Goal: Contribute content: Contribute content

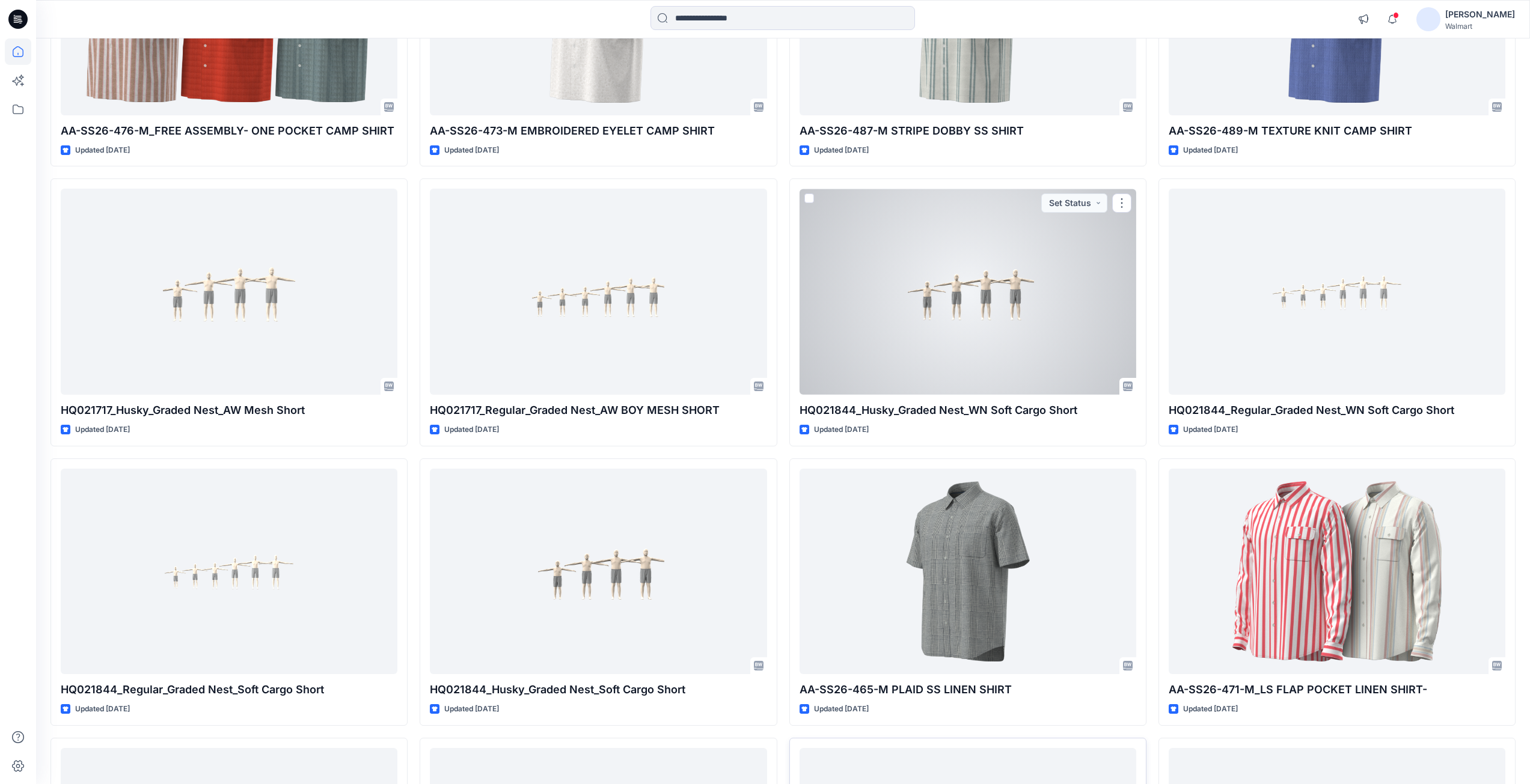
scroll to position [2243, 0]
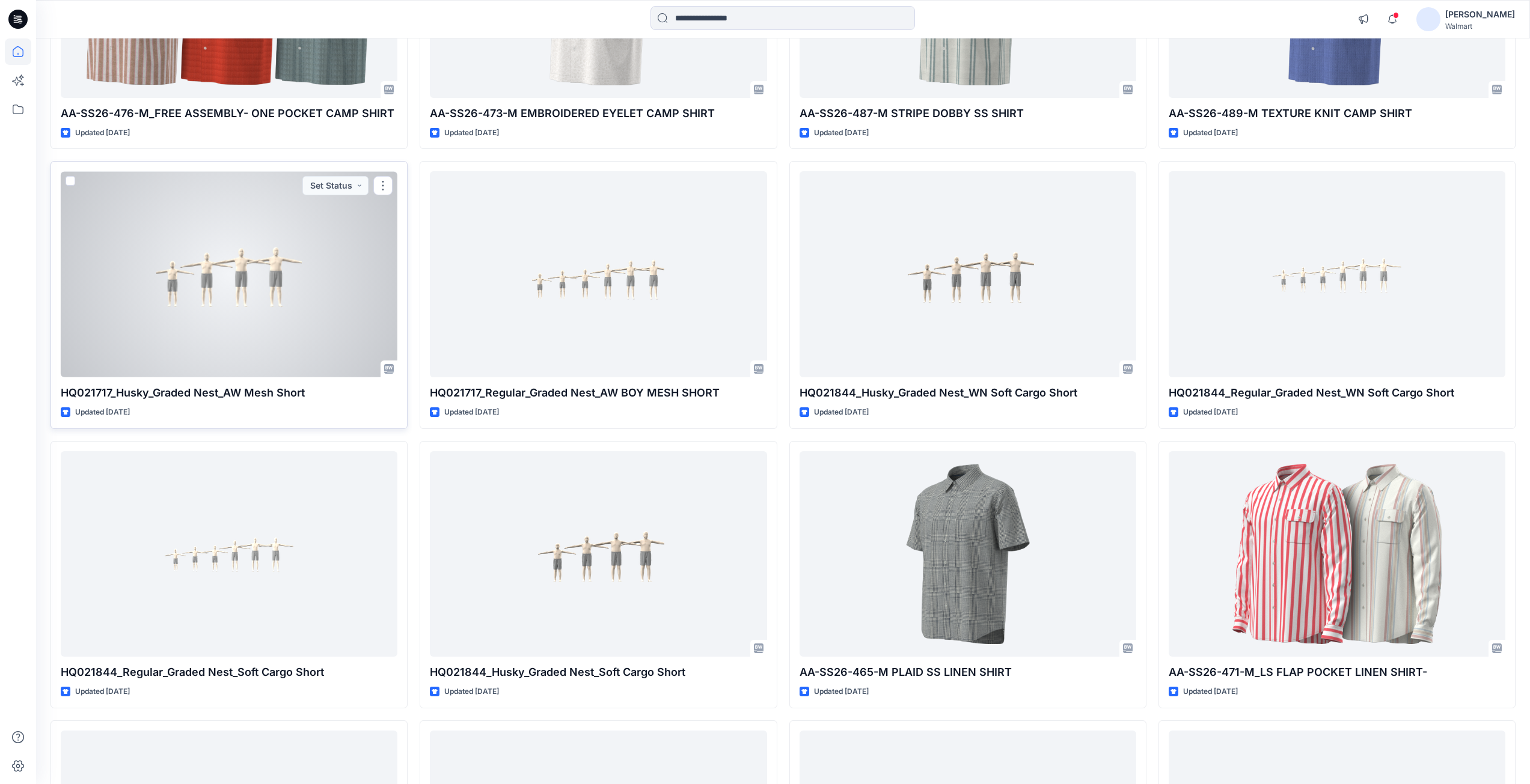
click at [263, 295] on div at bounding box center [228, 275] width 337 height 206
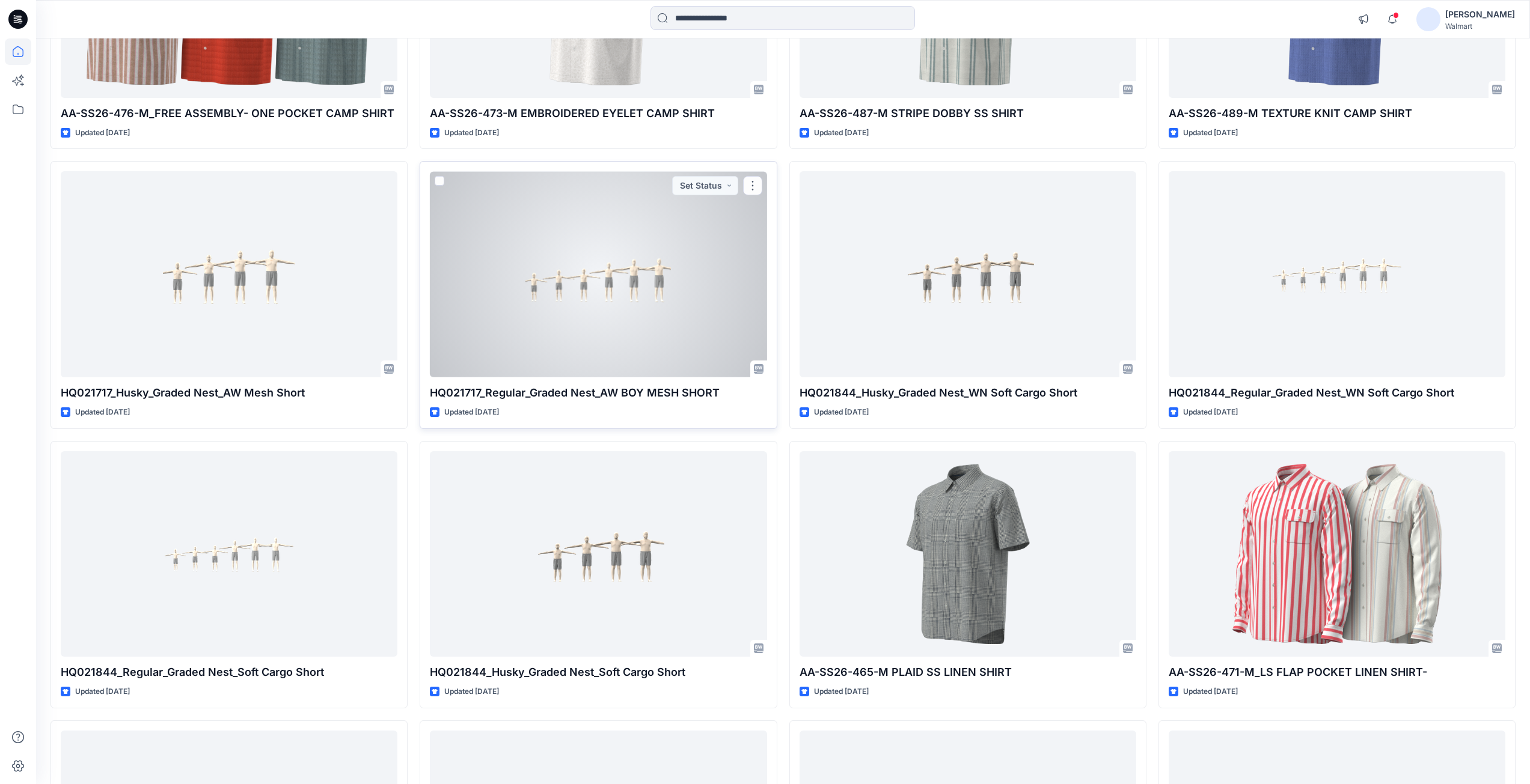
click at [517, 304] on div at bounding box center [598, 275] width 337 height 206
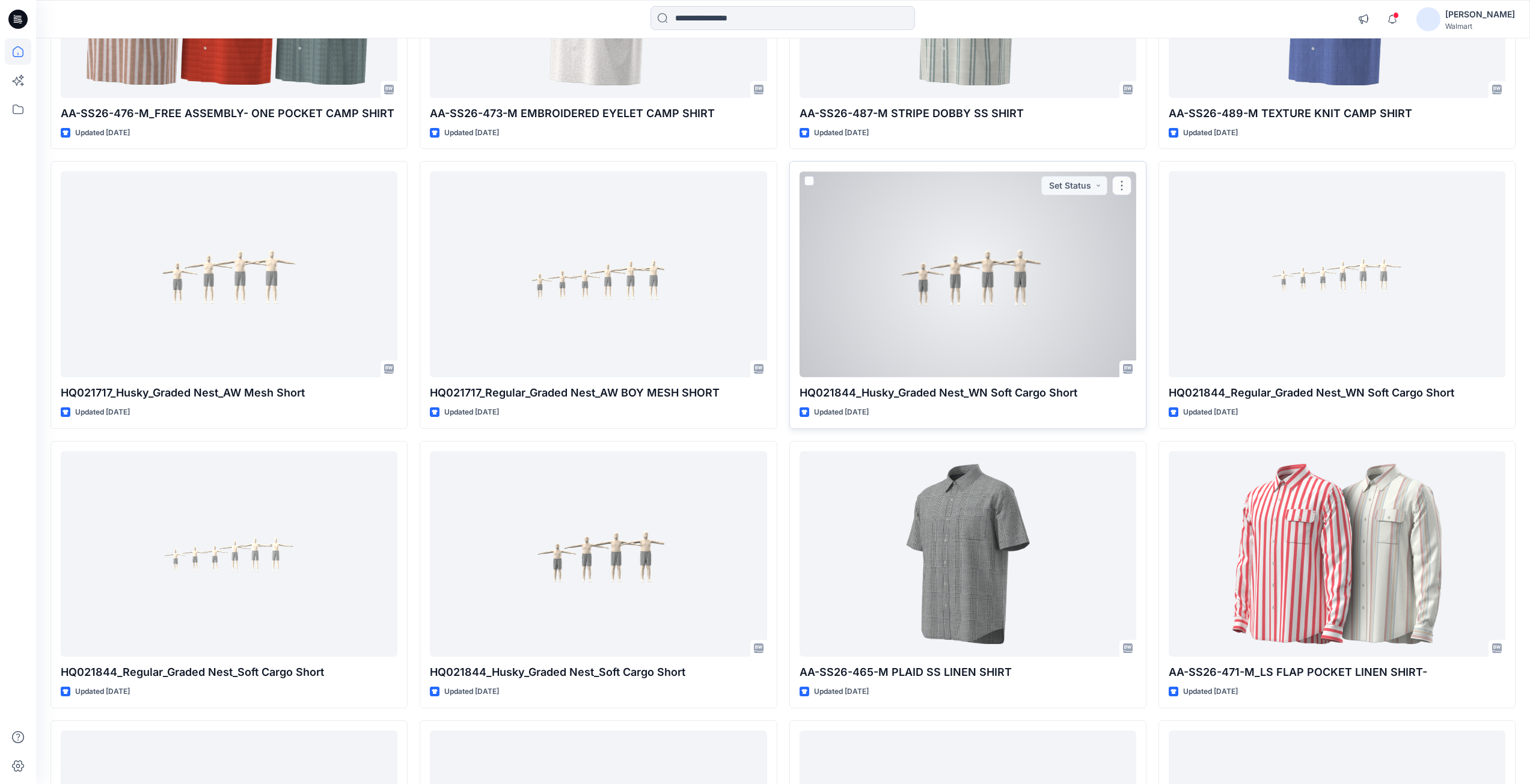
drag, startPoint x: 901, startPoint y: 303, endPoint x: 1111, endPoint y: 310, distance: 210.1
click at [902, 303] on div at bounding box center [967, 275] width 337 height 206
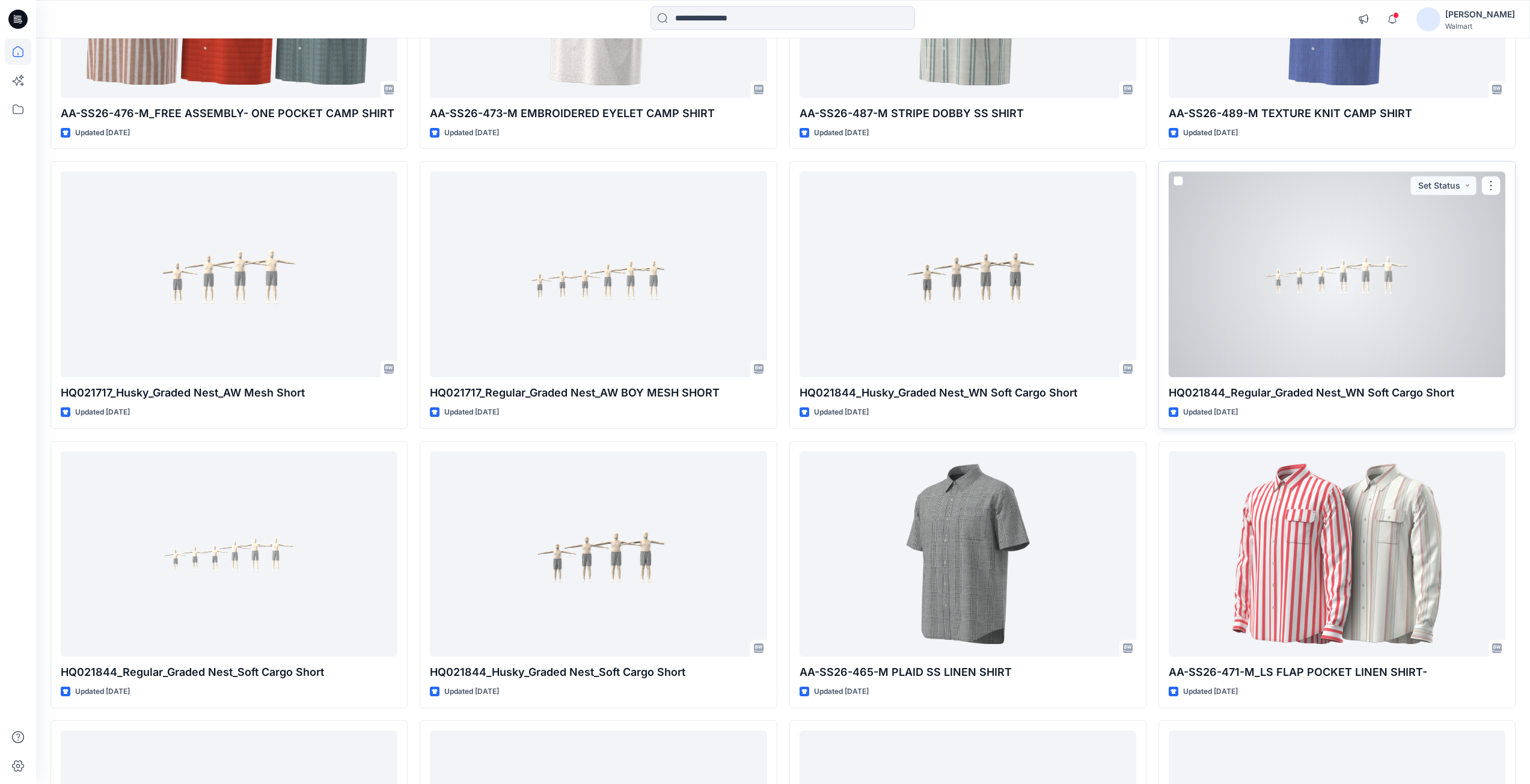
click at [1261, 307] on div at bounding box center [1337, 275] width 337 height 206
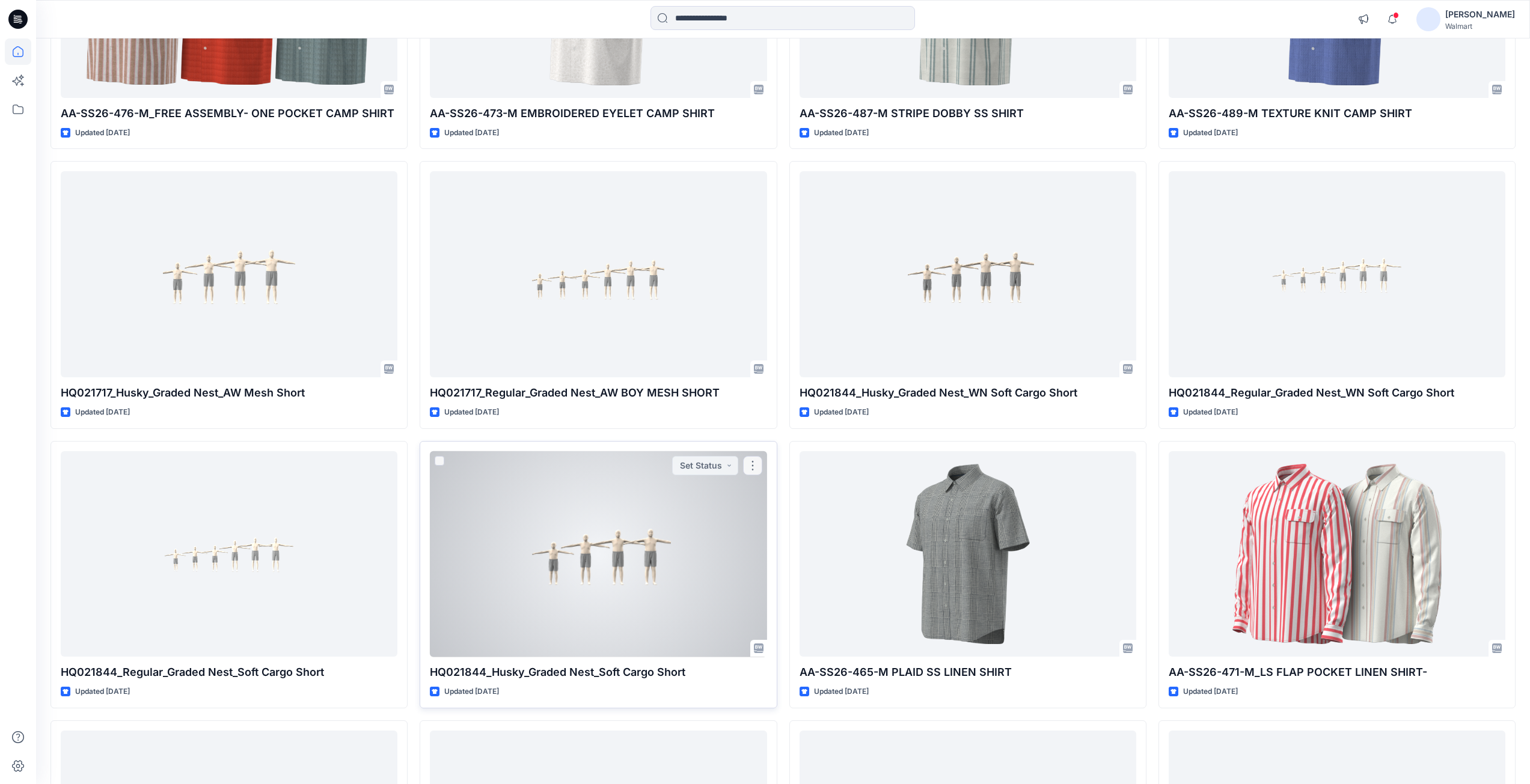
click at [528, 585] on div at bounding box center [598, 554] width 337 height 206
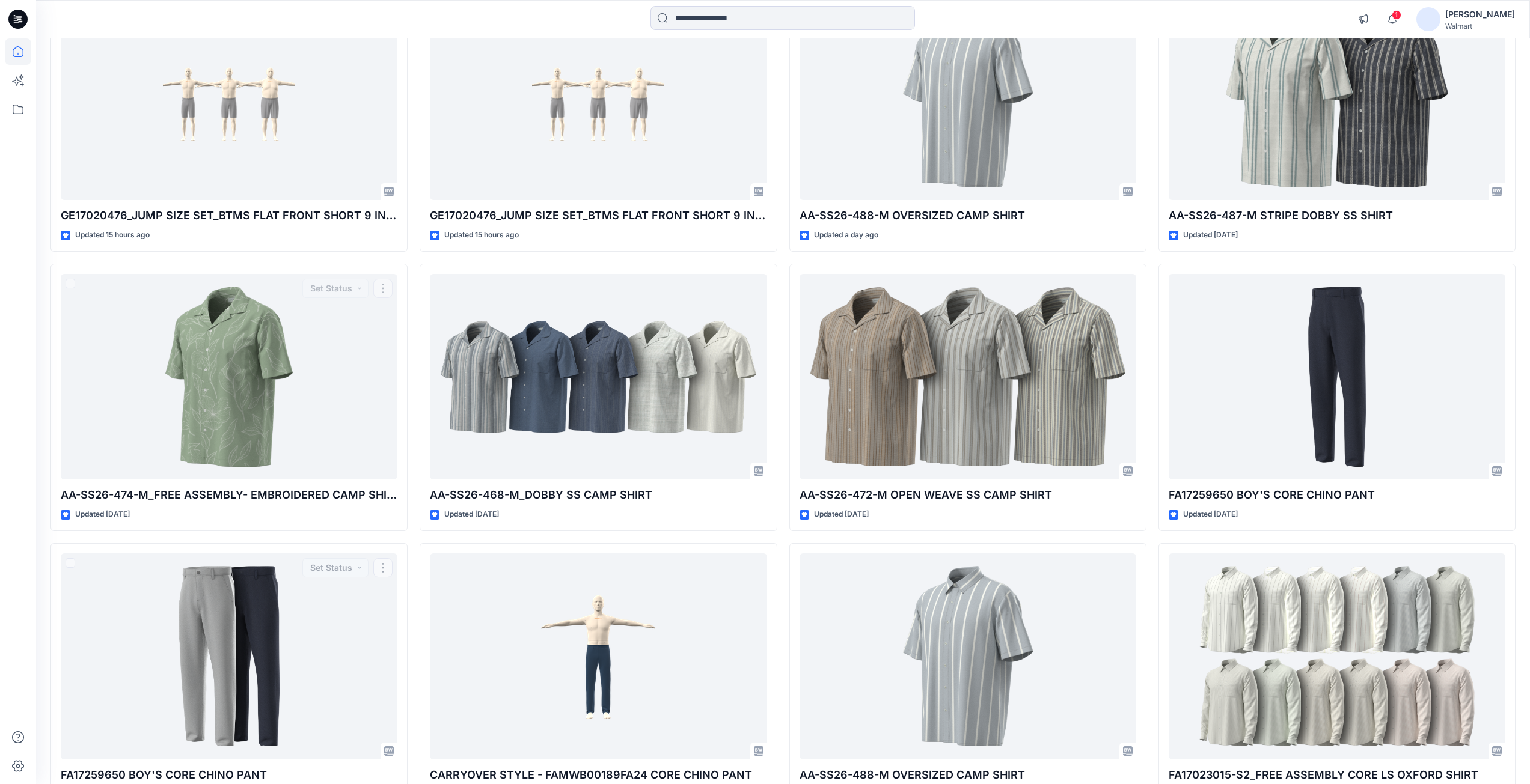
scroll to position [0, 0]
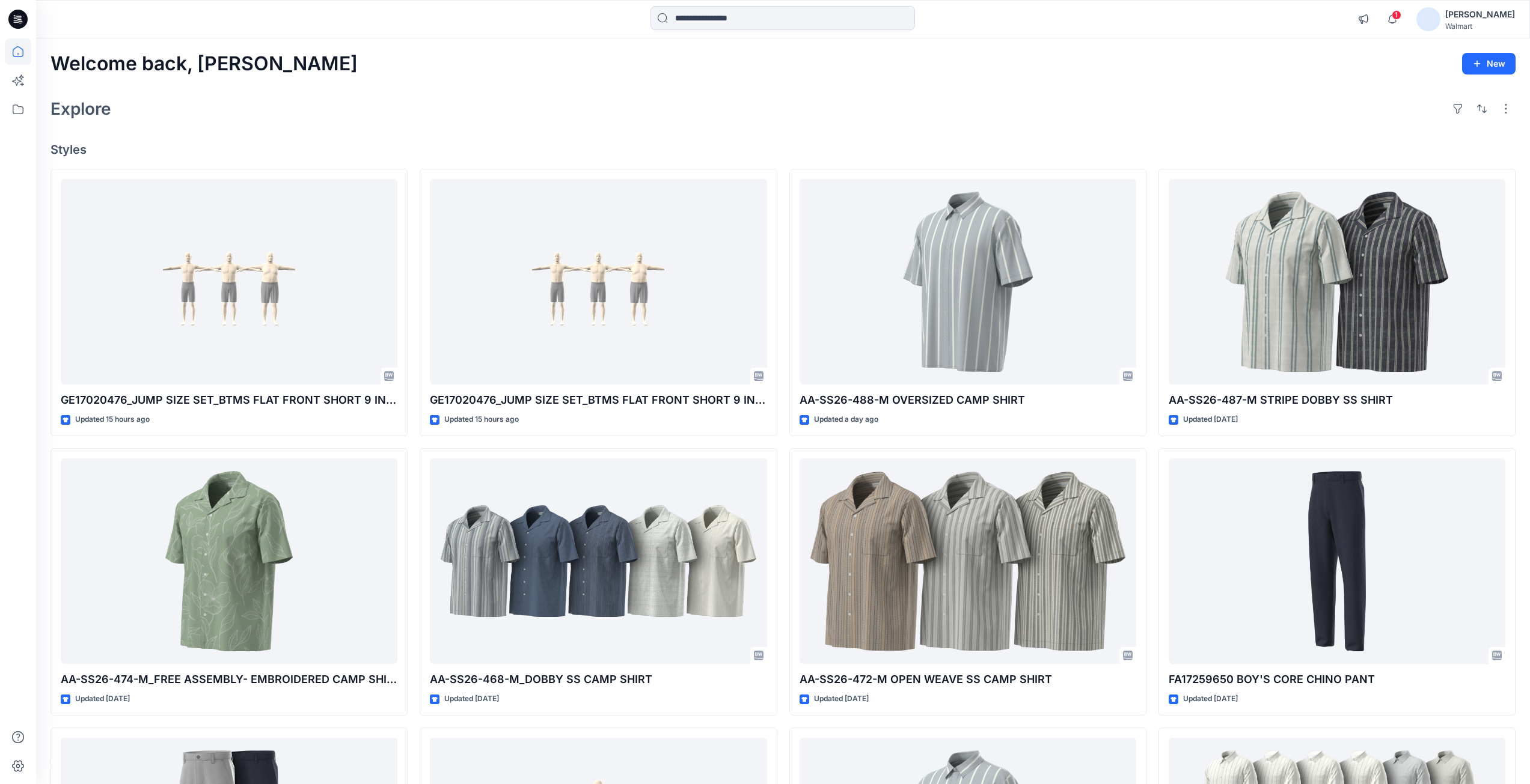
click at [23, 17] on icon at bounding box center [18, 19] width 19 height 19
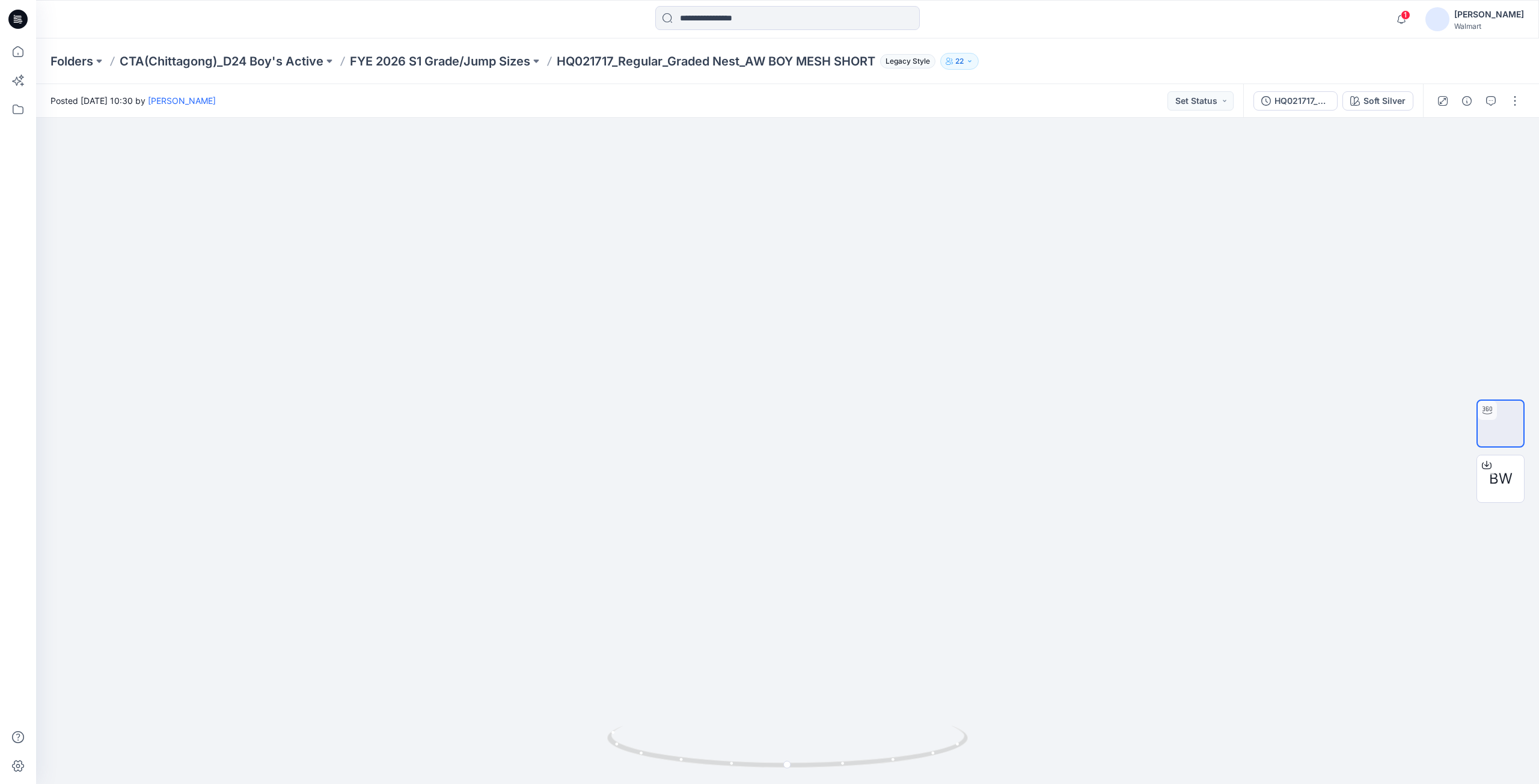
click at [22, 19] on icon at bounding box center [18, 19] width 19 height 19
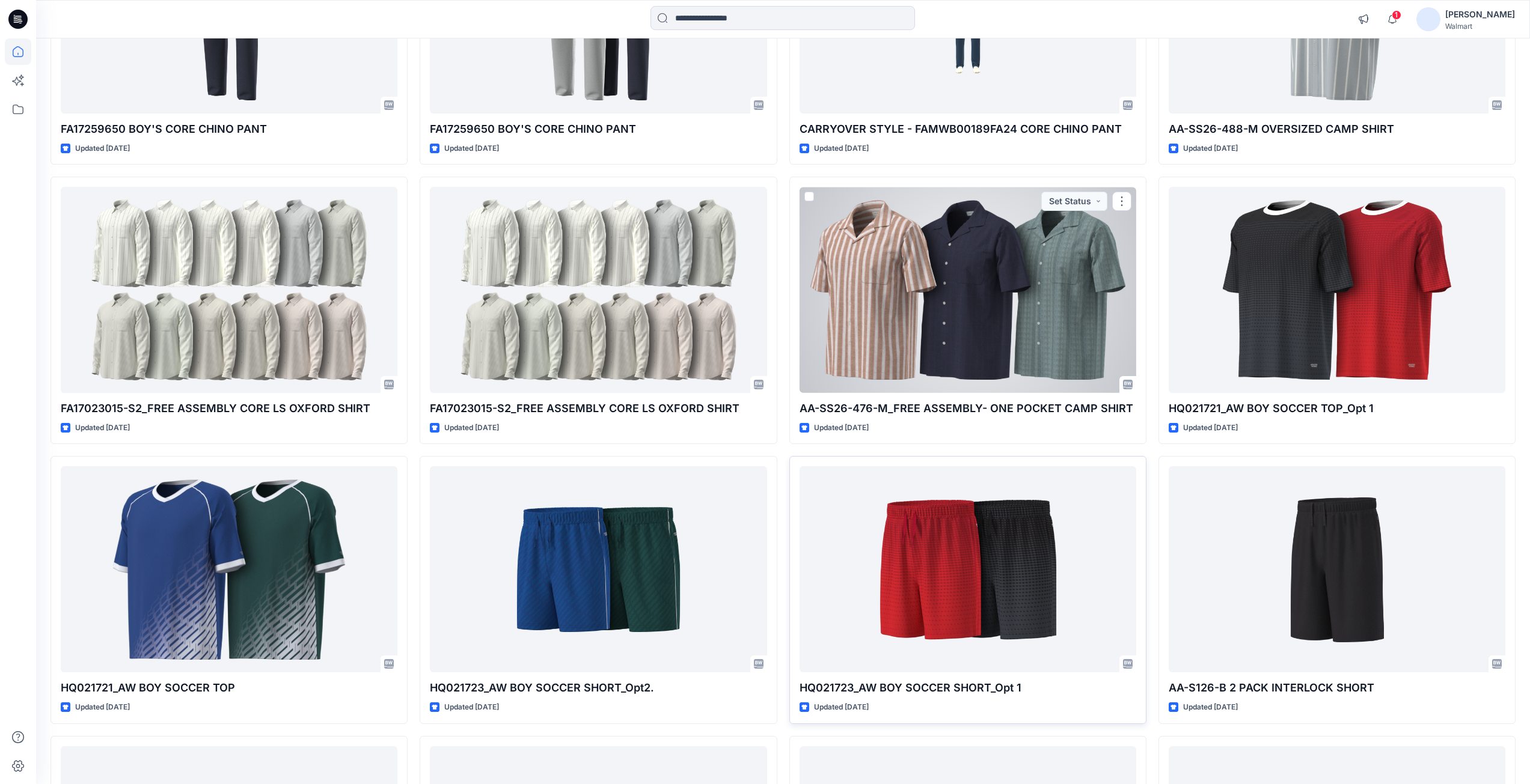
scroll to position [1107, 0]
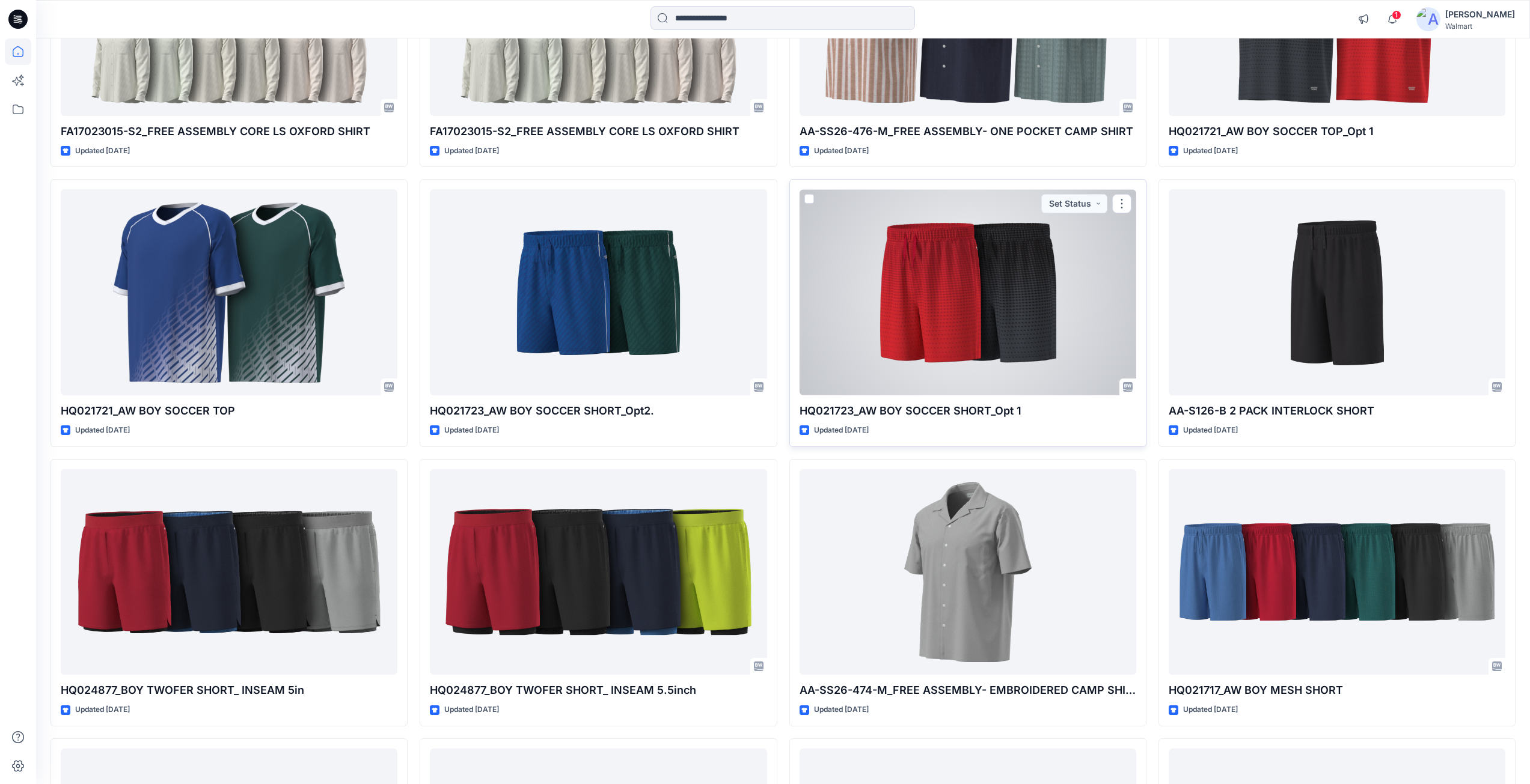
click at [935, 325] on div at bounding box center [967, 292] width 337 height 206
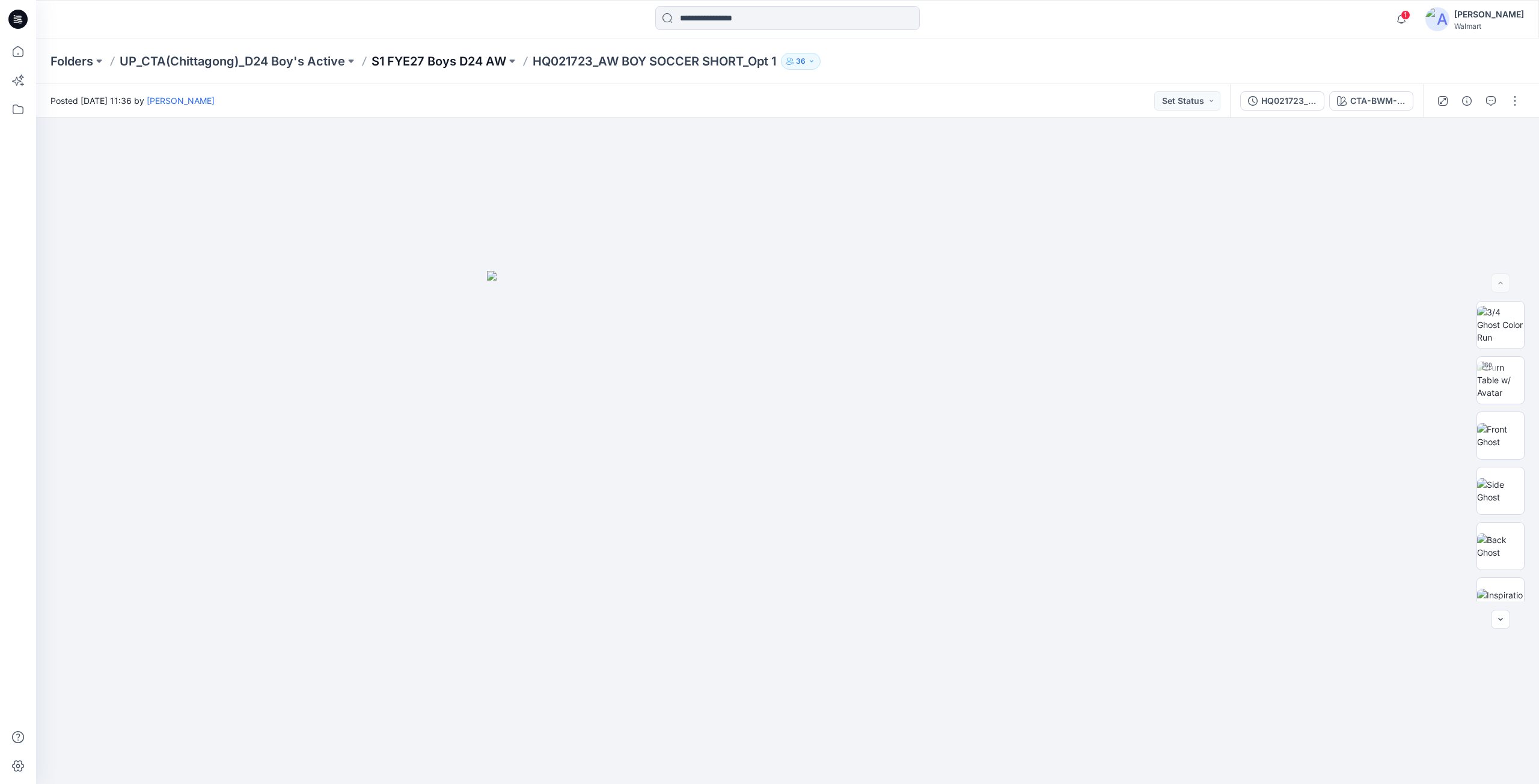
click at [443, 61] on p "S1 FYE27 Boys D24 AW" at bounding box center [439, 61] width 134 height 17
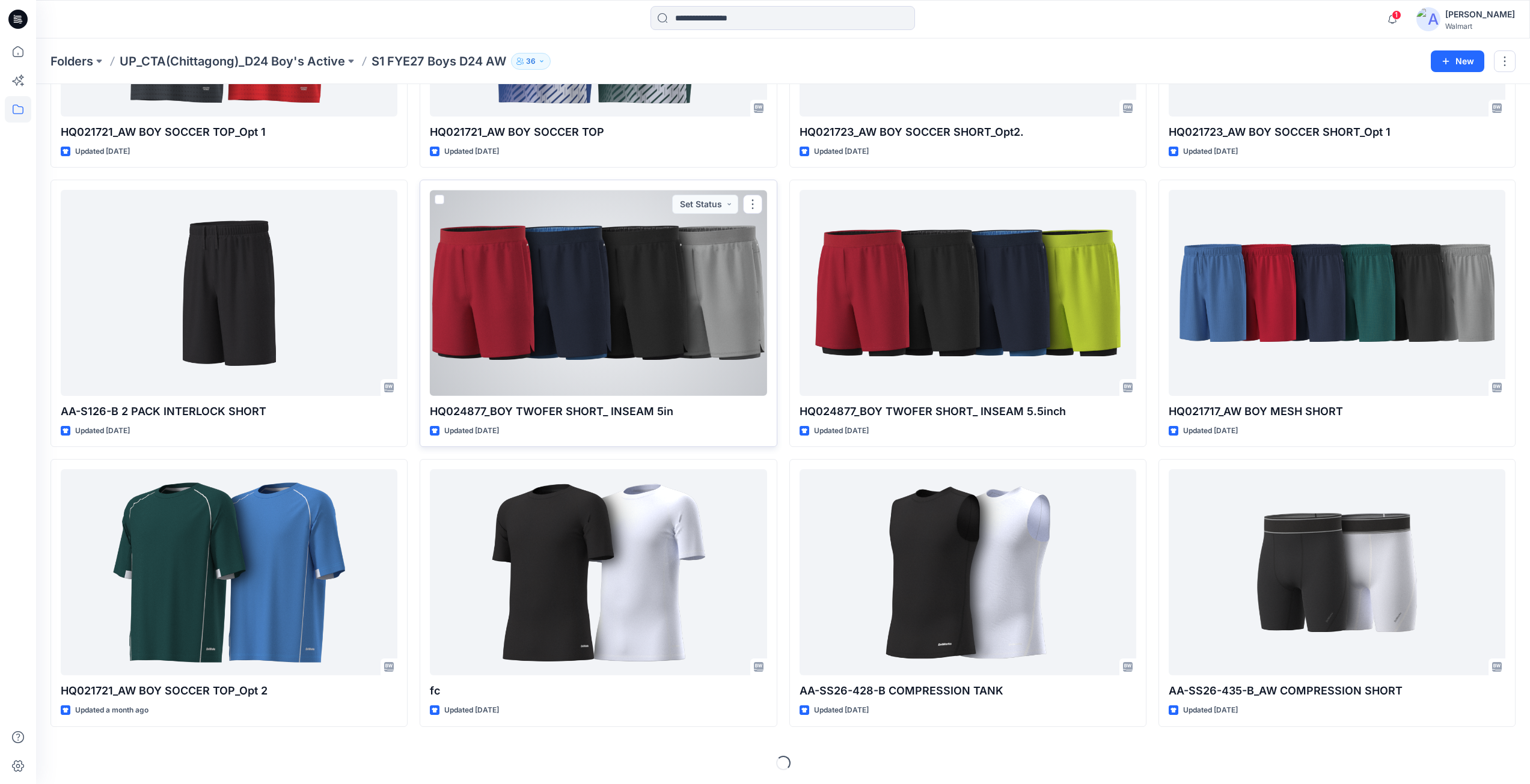
scroll to position [235, 0]
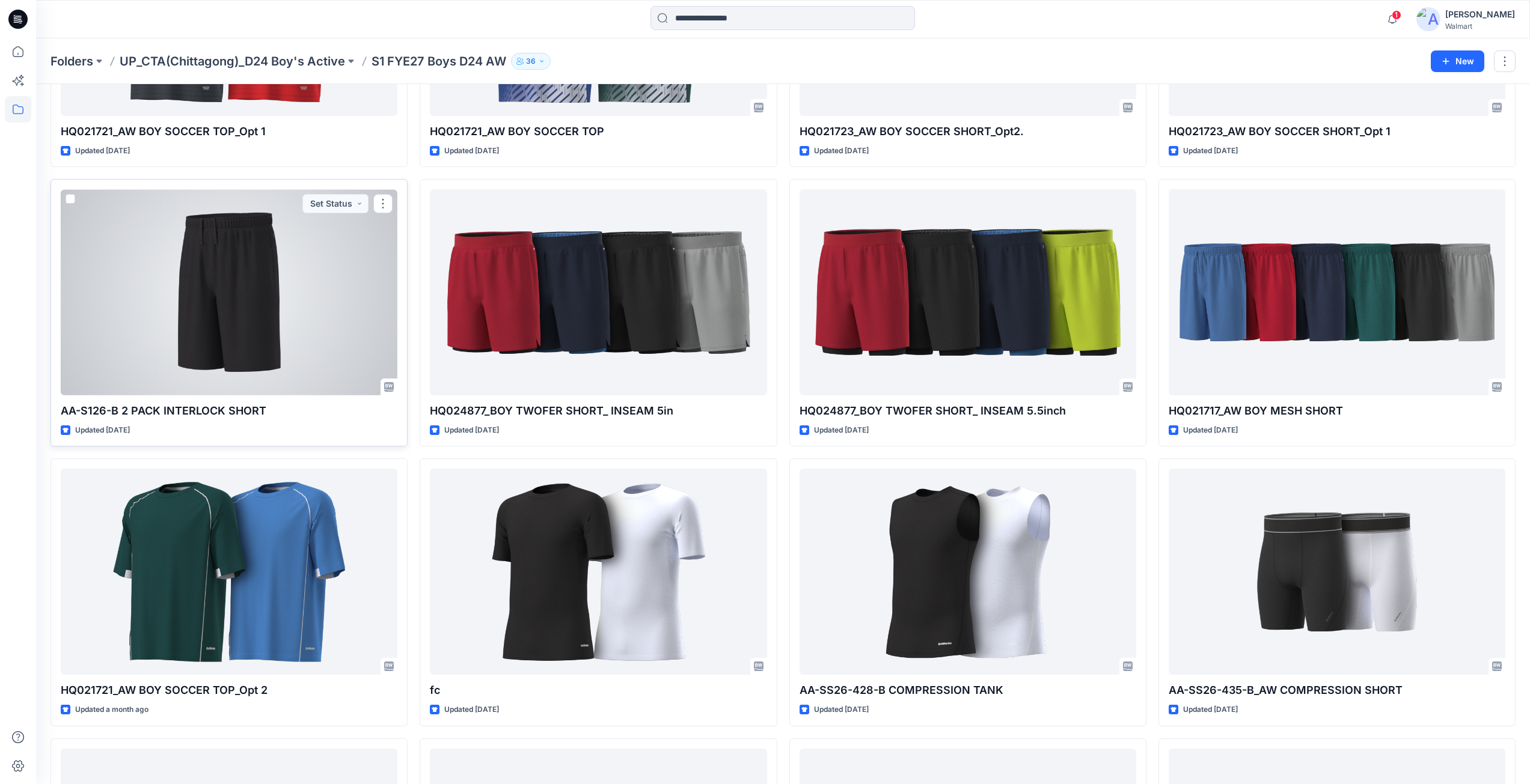
click at [203, 290] on div at bounding box center [228, 292] width 337 height 206
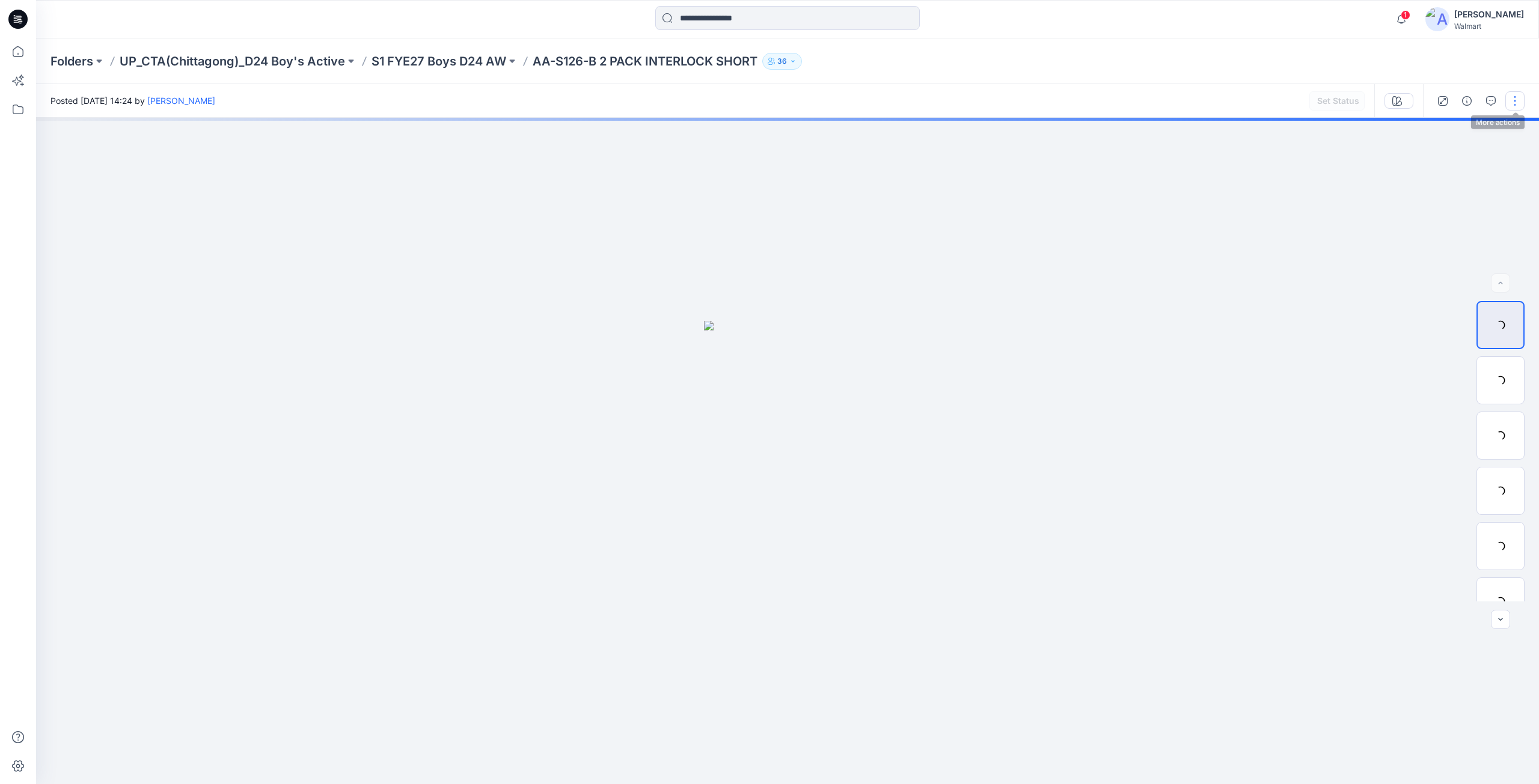
click at [1517, 101] on button "button" at bounding box center [1515, 101] width 19 height 19
click at [1449, 130] on p "Present" at bounding box center [1446, 128] width 30 height 13
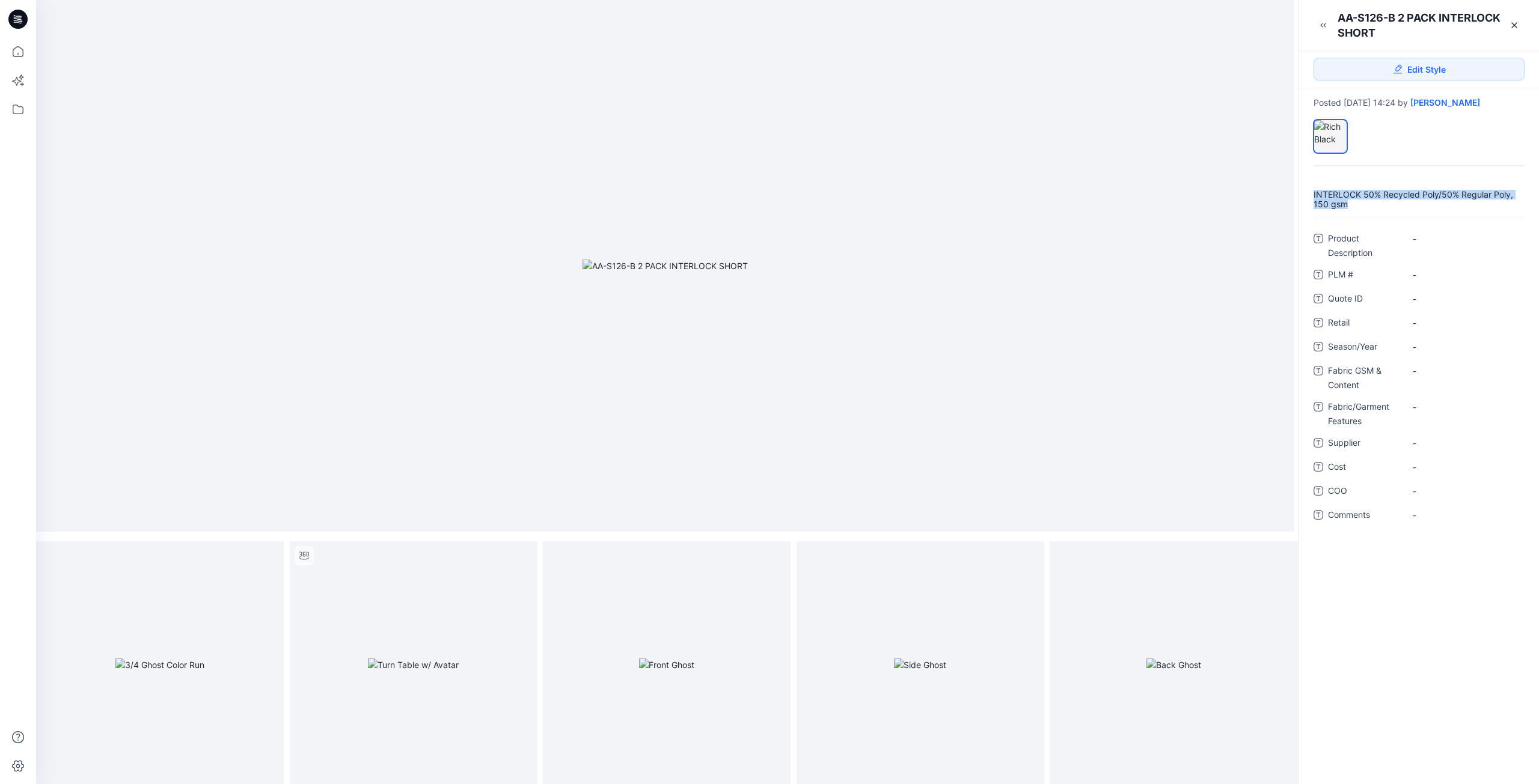
drag, startPoint x: 1352, startPoint y: 207, endPoint x: 1310, endPoint y: 194, distance: 44.0
click at [1310, 195] on div "INTERLOCK 50% Recycled Poly/50% Regular Poly, 150 gsm" at bounding box center [1418, 200] width 240 height 19
copy p "INTERLOCK 50% Recycled Poly/50% Regular Poly, 150 gsm"
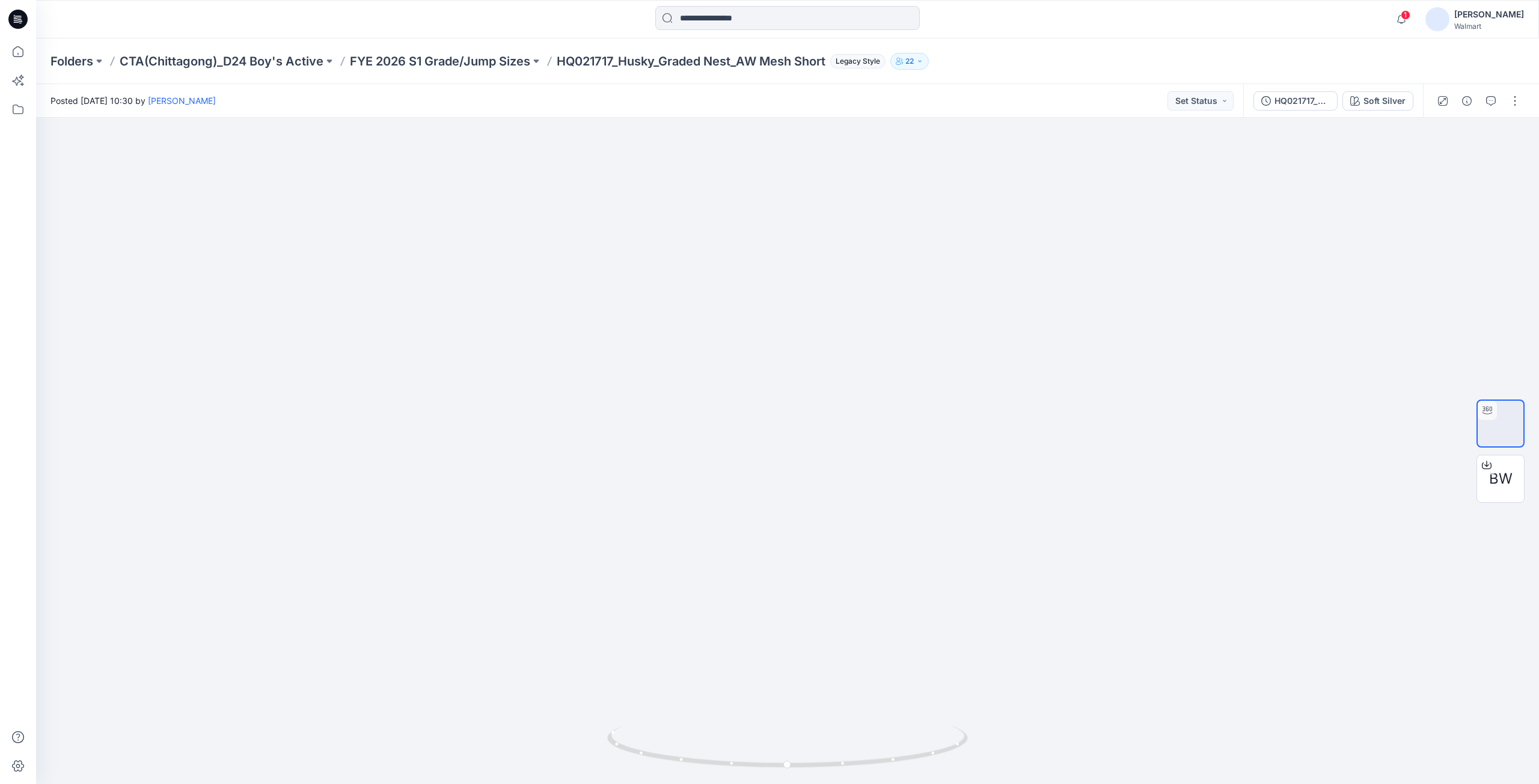
click at [20, 19] on icon at bounding box center [18, 19] width 19 height 19
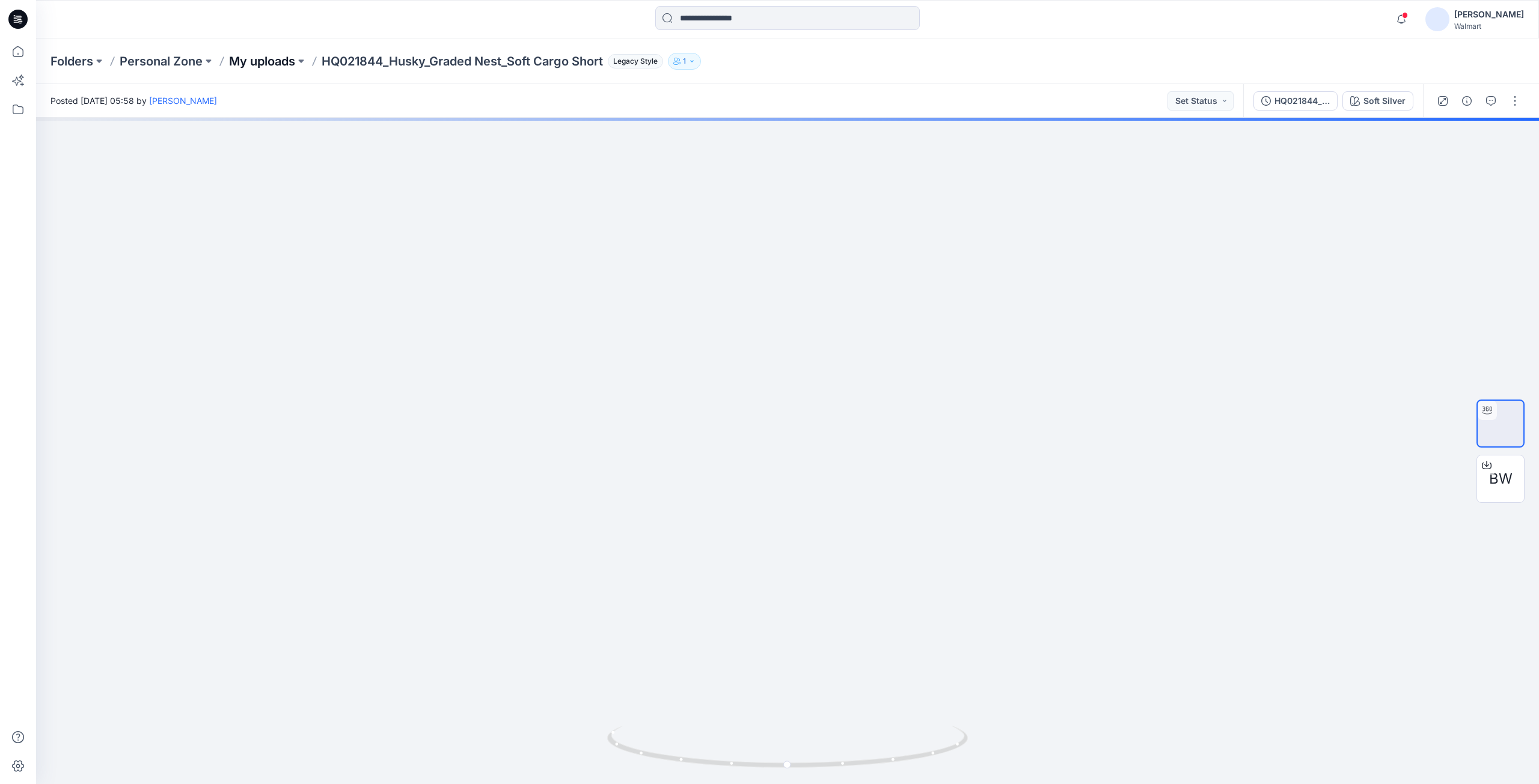
click at [257, 57] on p "My uploads" at bounding box center [262, 61] width 66 height 17
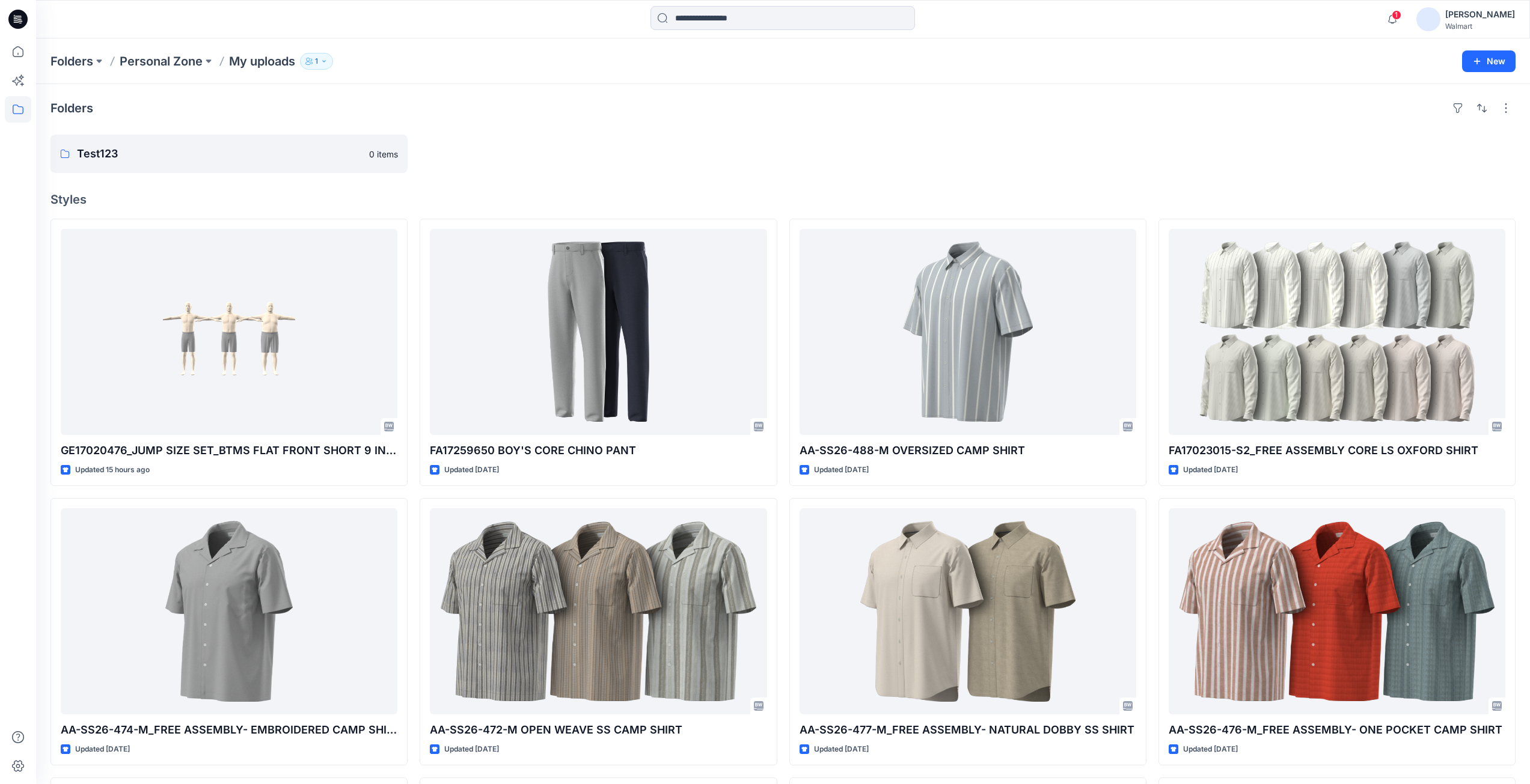
click at [17, 22] on icon at bounding box center [18, 19] width 19 height 39
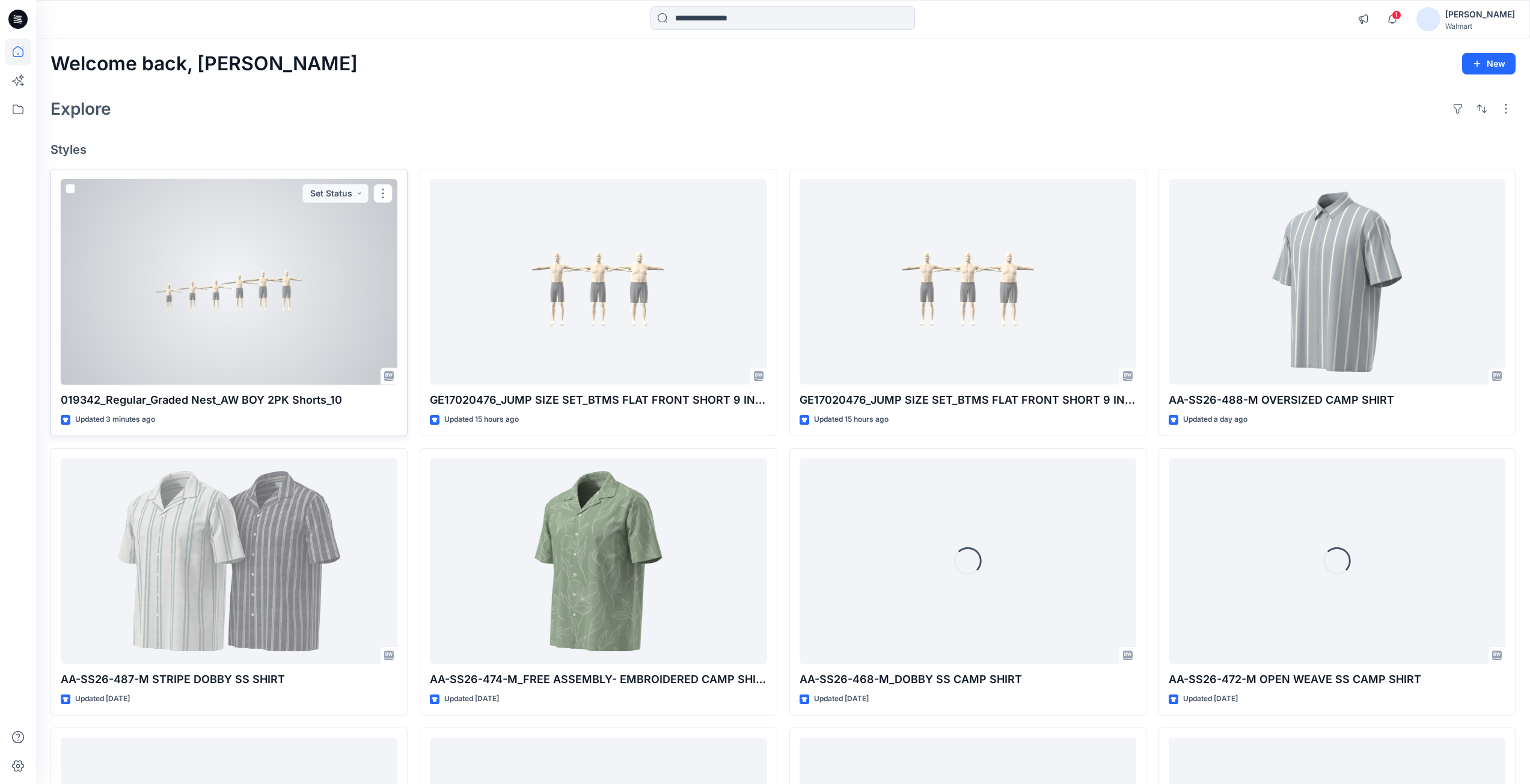
click at [269, 284] on div at bounding box center [228, 282] width 337 height 206
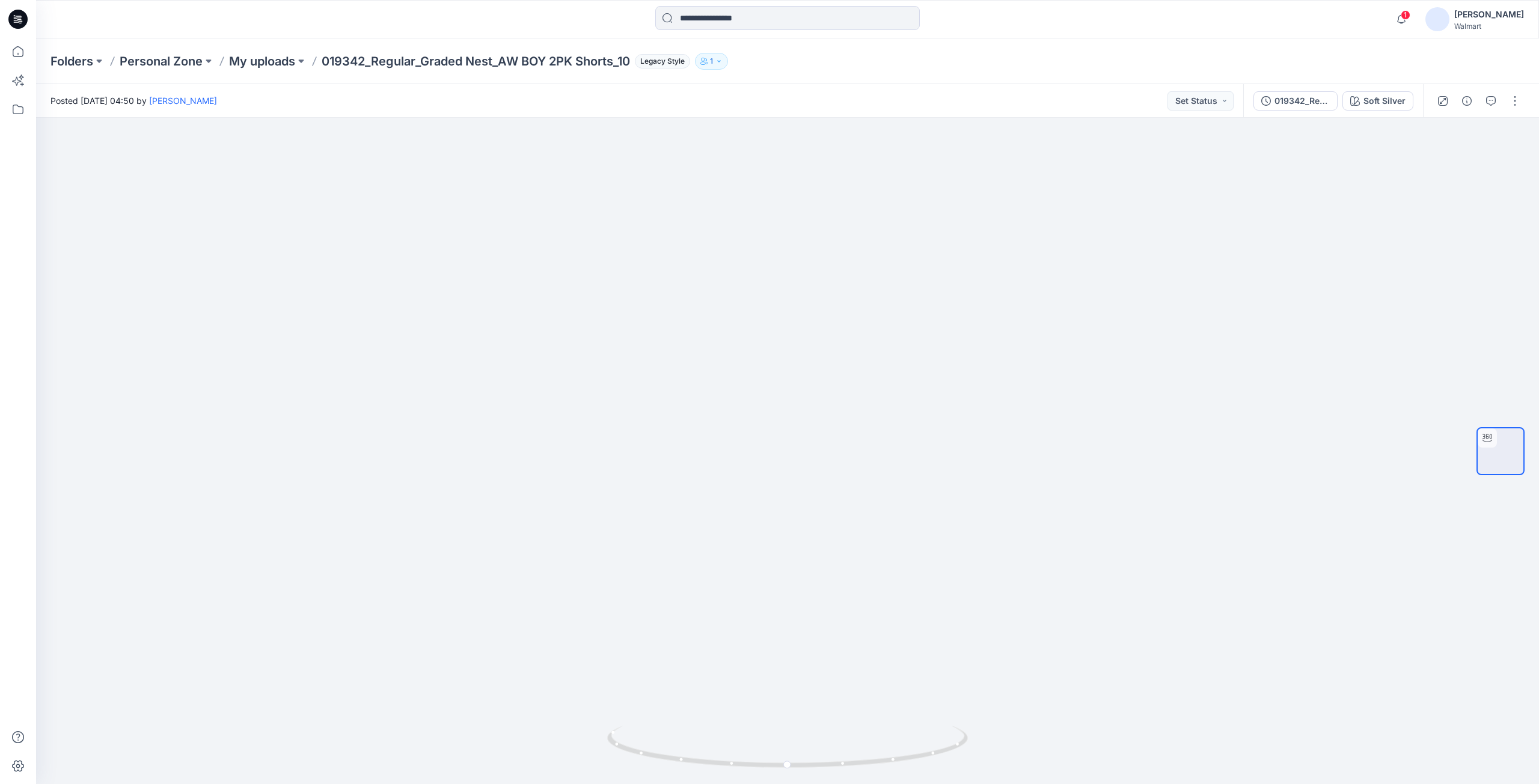
click at [24, 23] on icon at bounding box center [18, 19] width 19 height 19
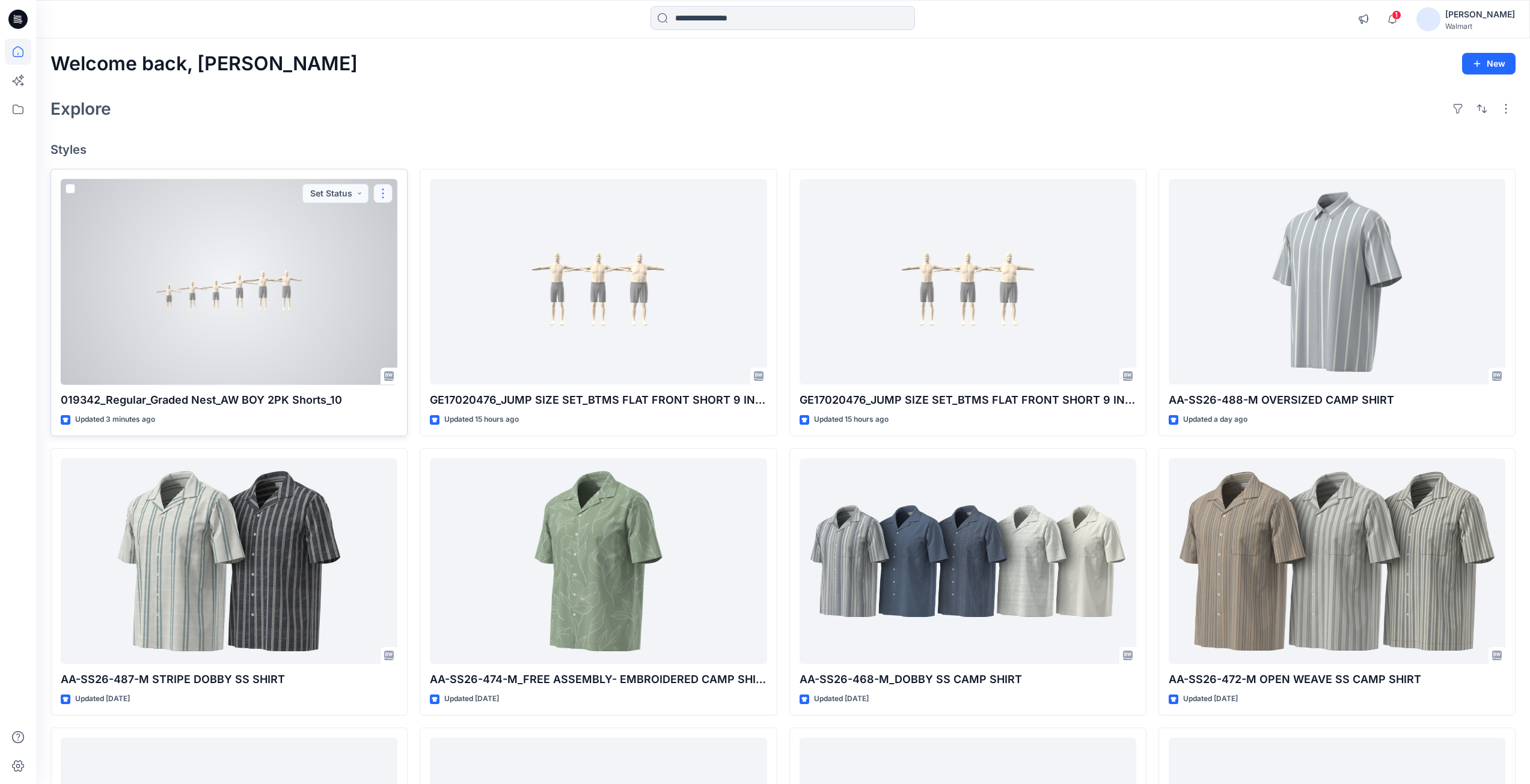
click at [382, 195] on button "button" at bounding box center [383, 193] width 19 height 19
click at [406, 222] on p "Edit" at bounding box center [405, 221] width 15 height 13
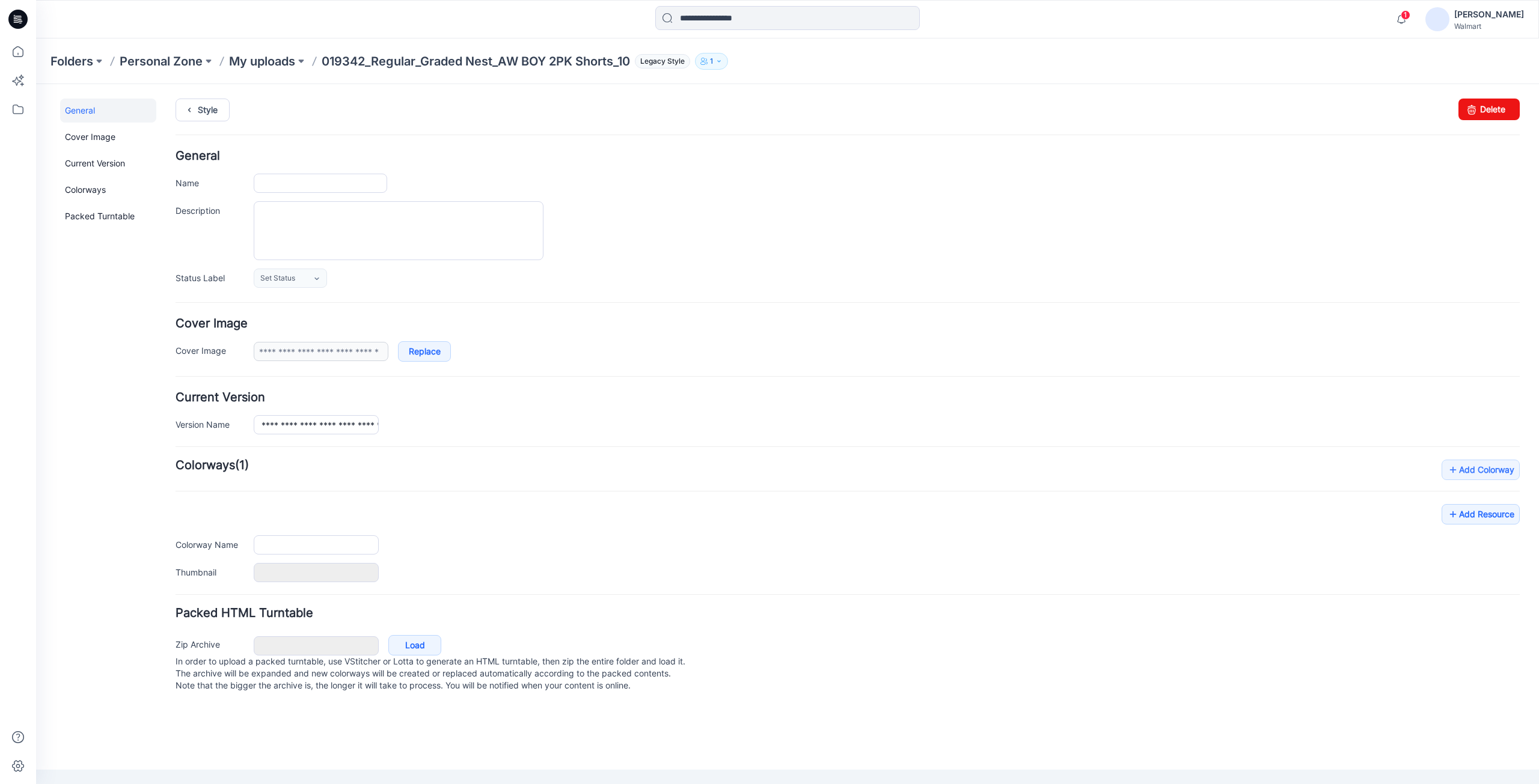
type input "**********"
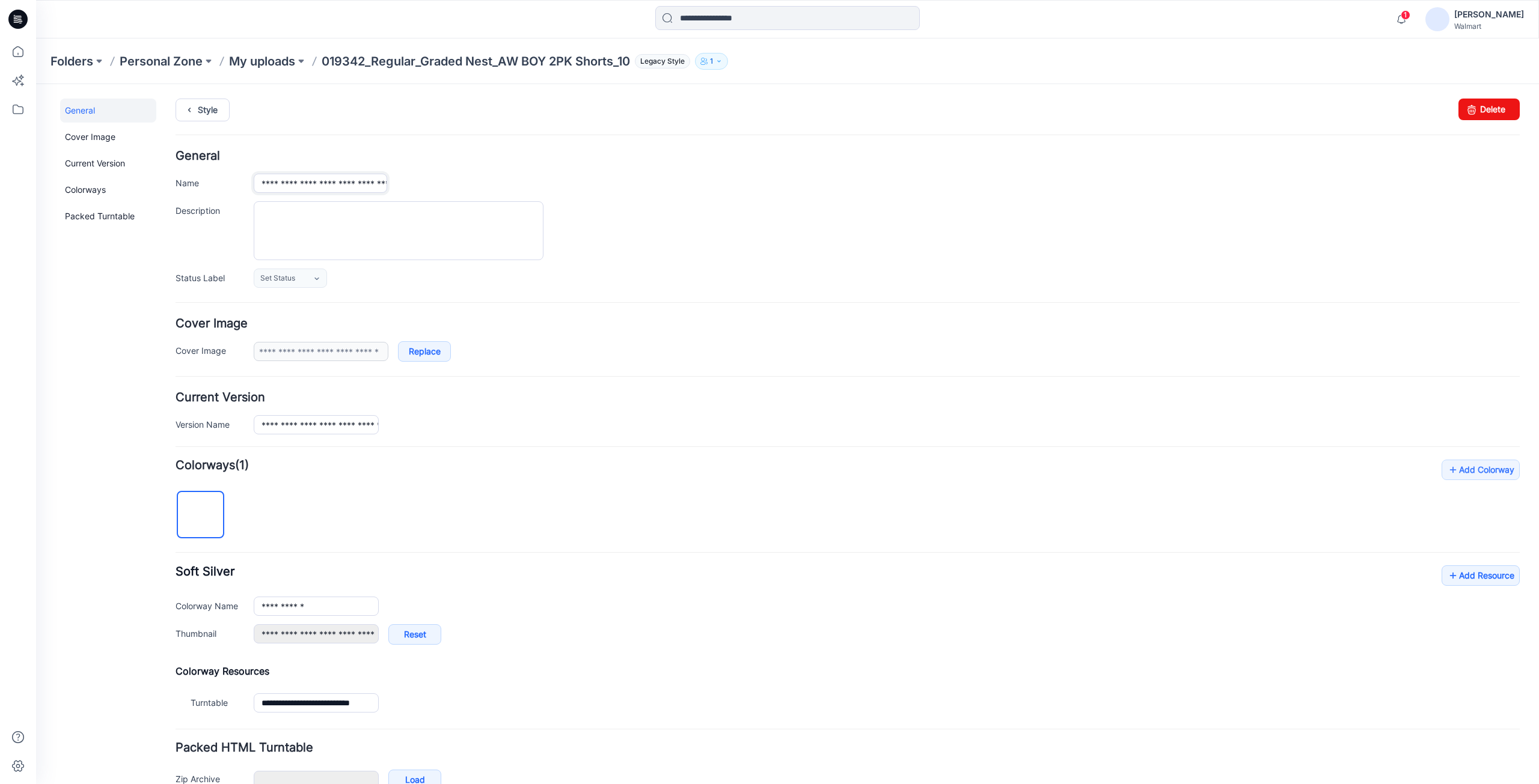
scroll to position [0, 88]
drag, startPoint x: 364, startPoint y: 184, endPoint x: 444, endPoint y: 185, distance: 80.0
click at [444, 185] on div "**********" at bounding box center [887, 184] width 1266 height 19
click at [341, 184] on input "**********" at bounding box center [320, 184] width 134 height 19
drag, startPoint x: 377, startPoint y: 184, endPoint x: 448, endPoint y: 186, distance: 71.0
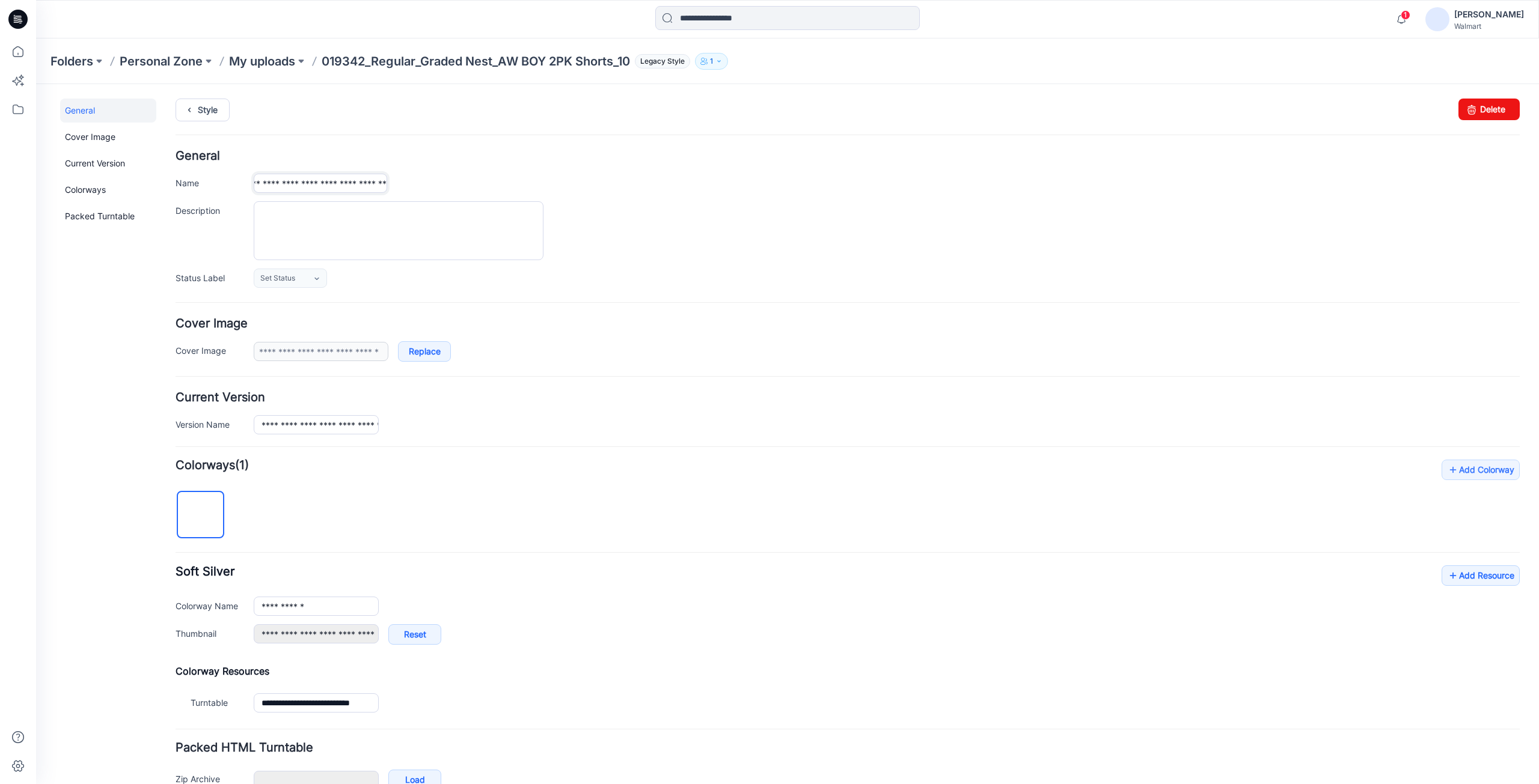
click at [448, 186] on div "**********" at bounding box center [887, 184] width 1266 height 19
type input "**********"
click at [403, 224] on textarea "Description" at bounding box center [399, 231] width 290 height 59
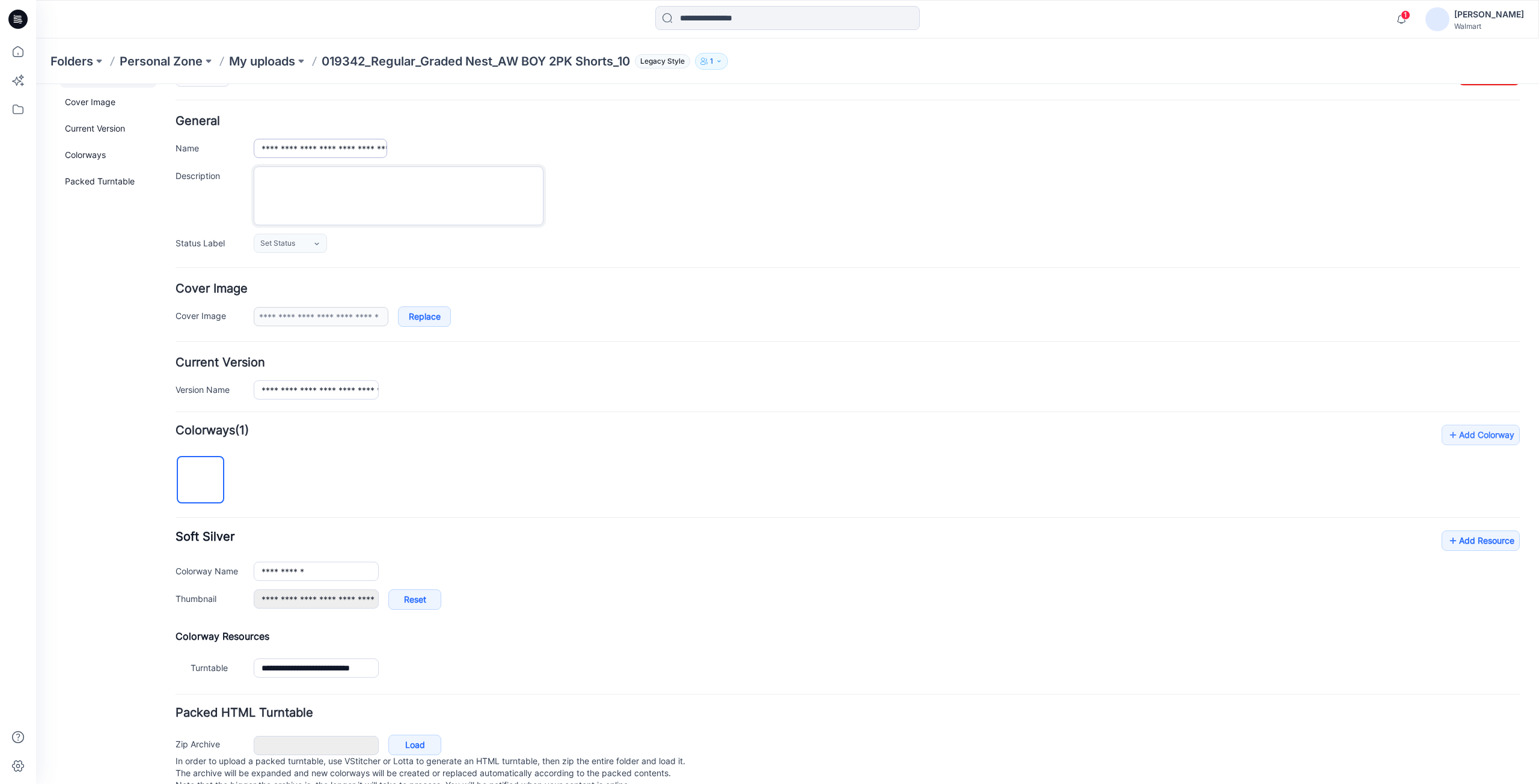
scroll to position [0, 0]
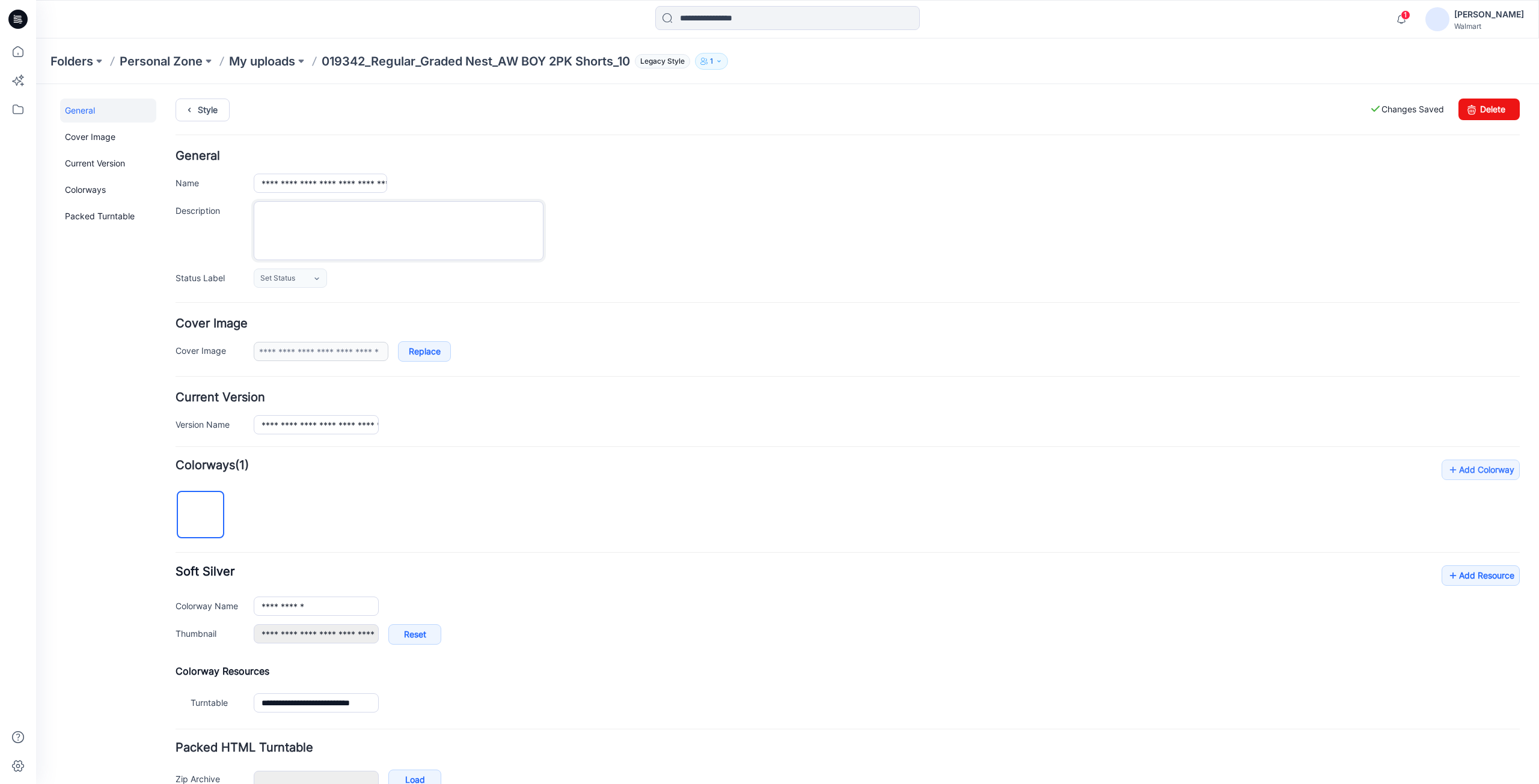
click at [341, 227] on textarea "Description" at bounding box center [399, 231] width 290 height 59
click at [205, 108] on link "Style" at bounding box center [202, 110] width 54 height 23
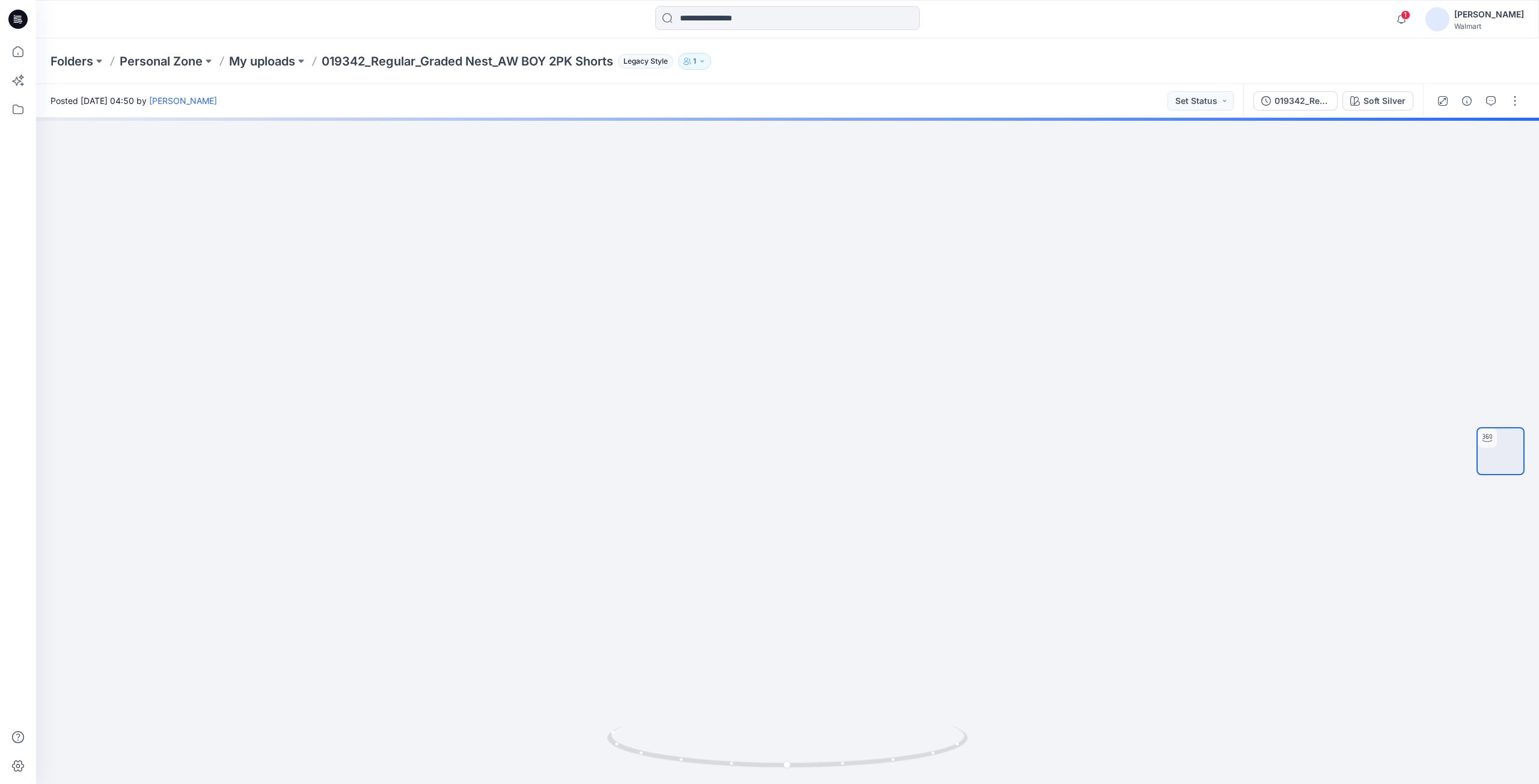
click at [15, 19] on icon at bounding box center [16, 19] width 4 height 1
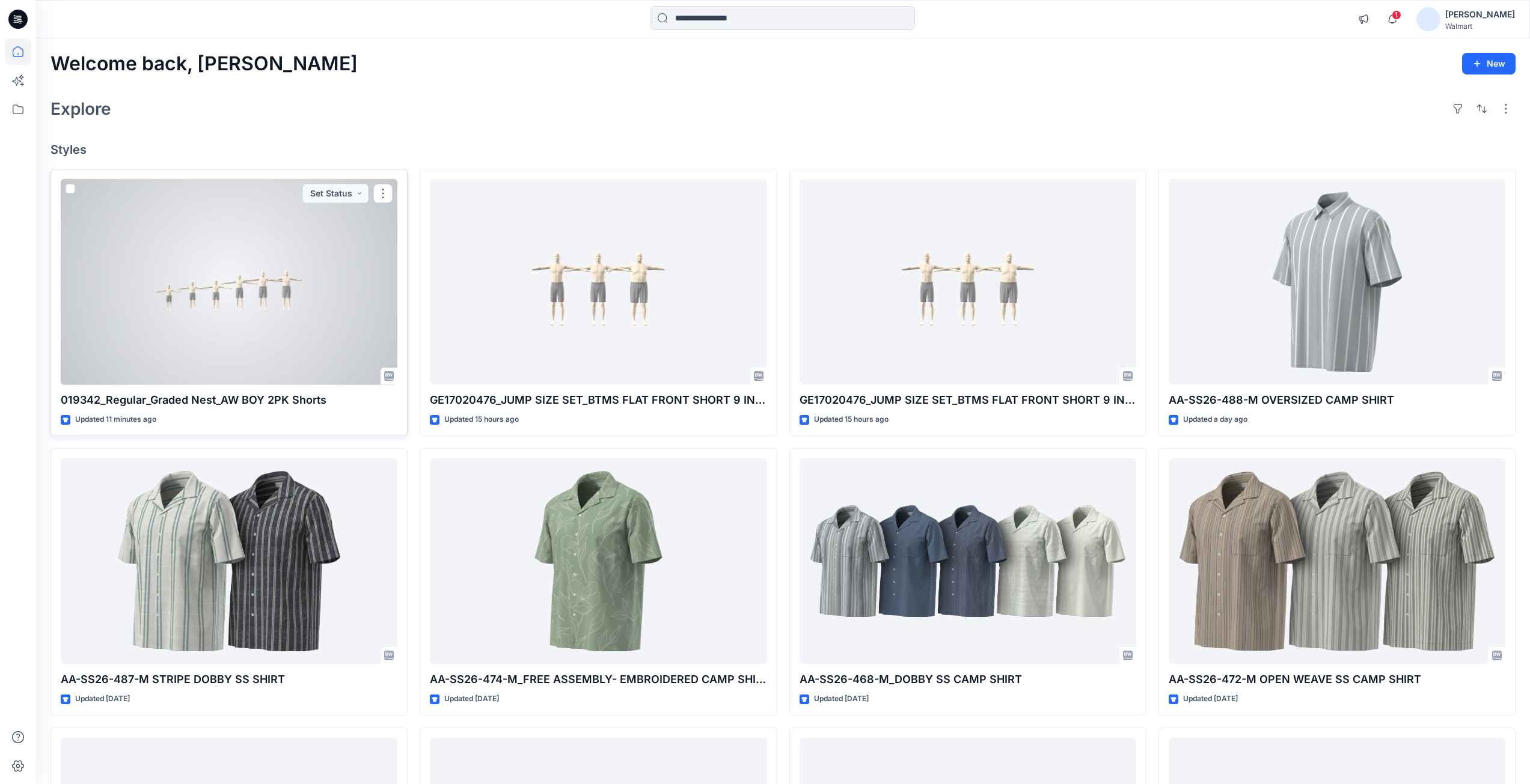
click at [258, 300] on div at bounding box center [228, 282] width 337 height 206
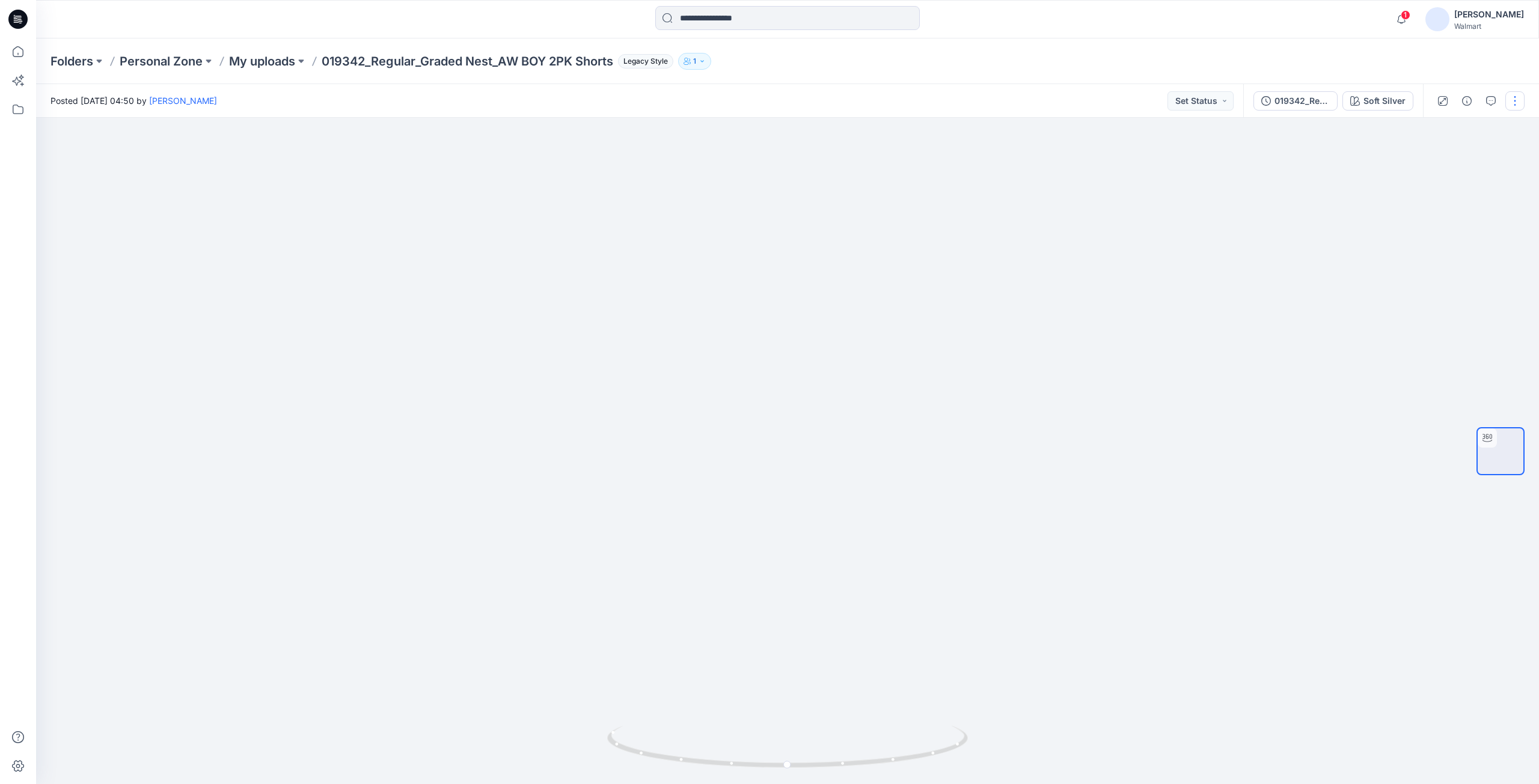
click at [1509, 101] on button "button" at bounding box center [1515, 101] width 19 height 19
click at [1435, 125] on p "Edit" at bounding box center [1438, 128] width 15 height 13
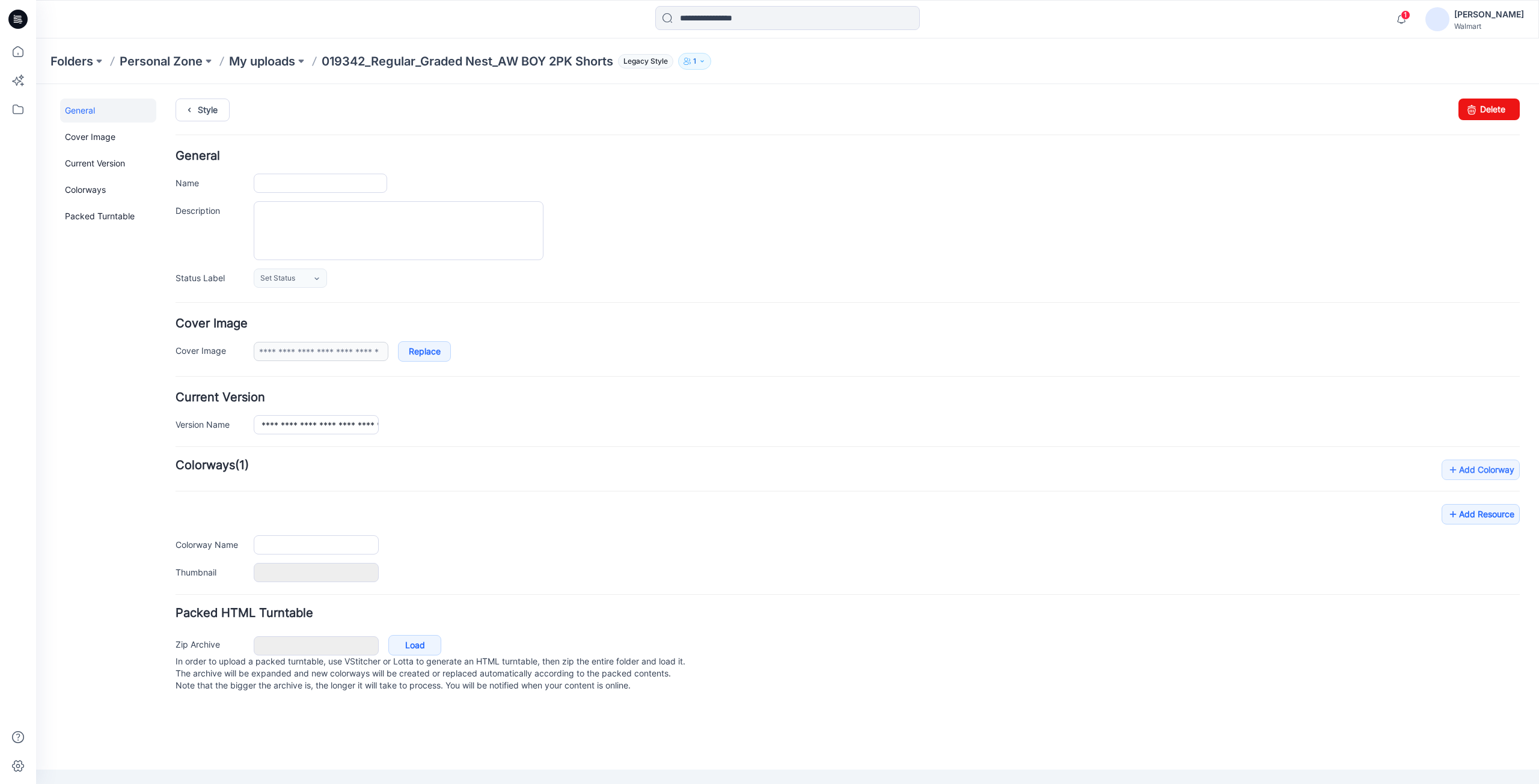
type input "**********"
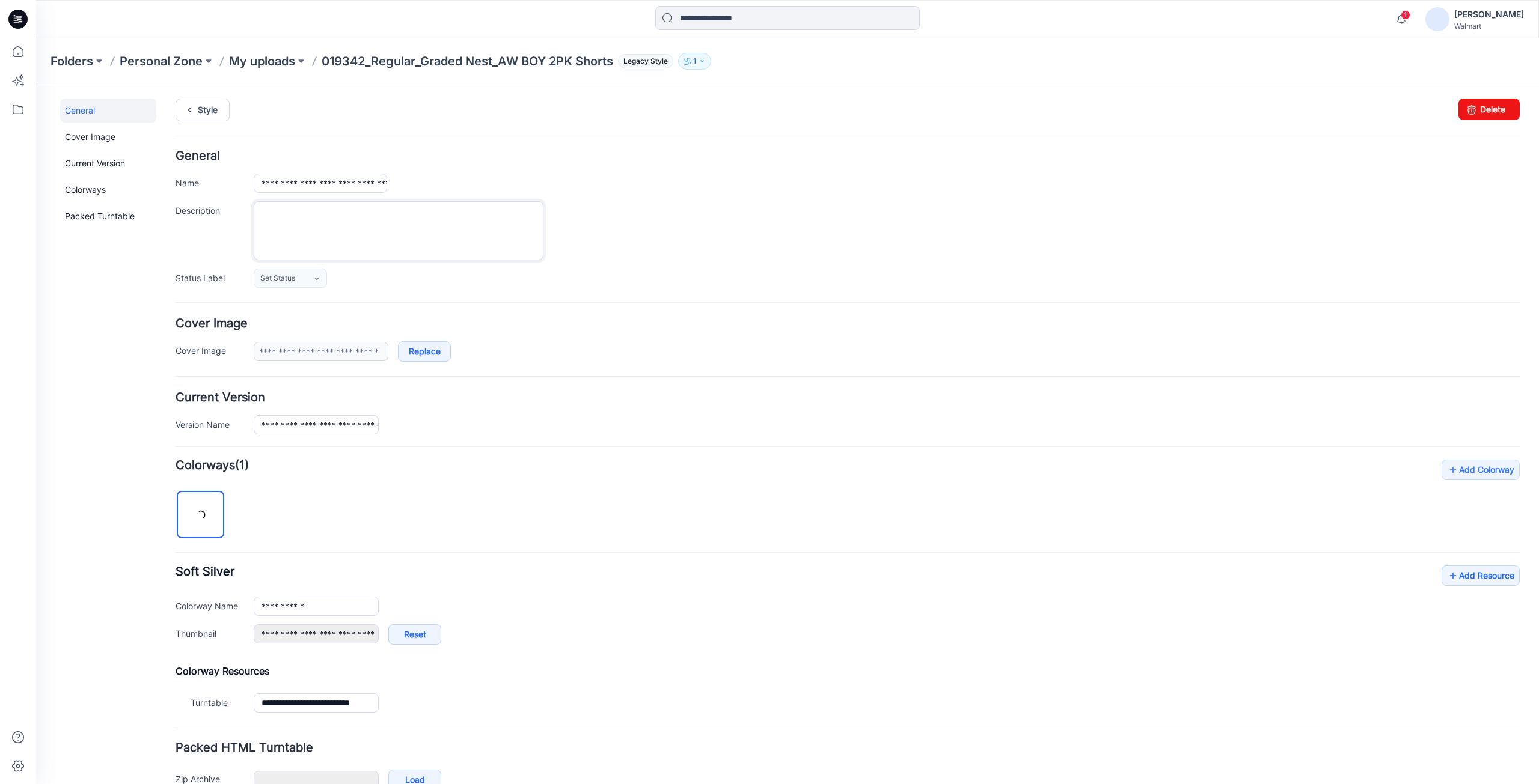
click at [308, 222] on textarea "Description" at bounding box center [399, 231] width 290 height 59
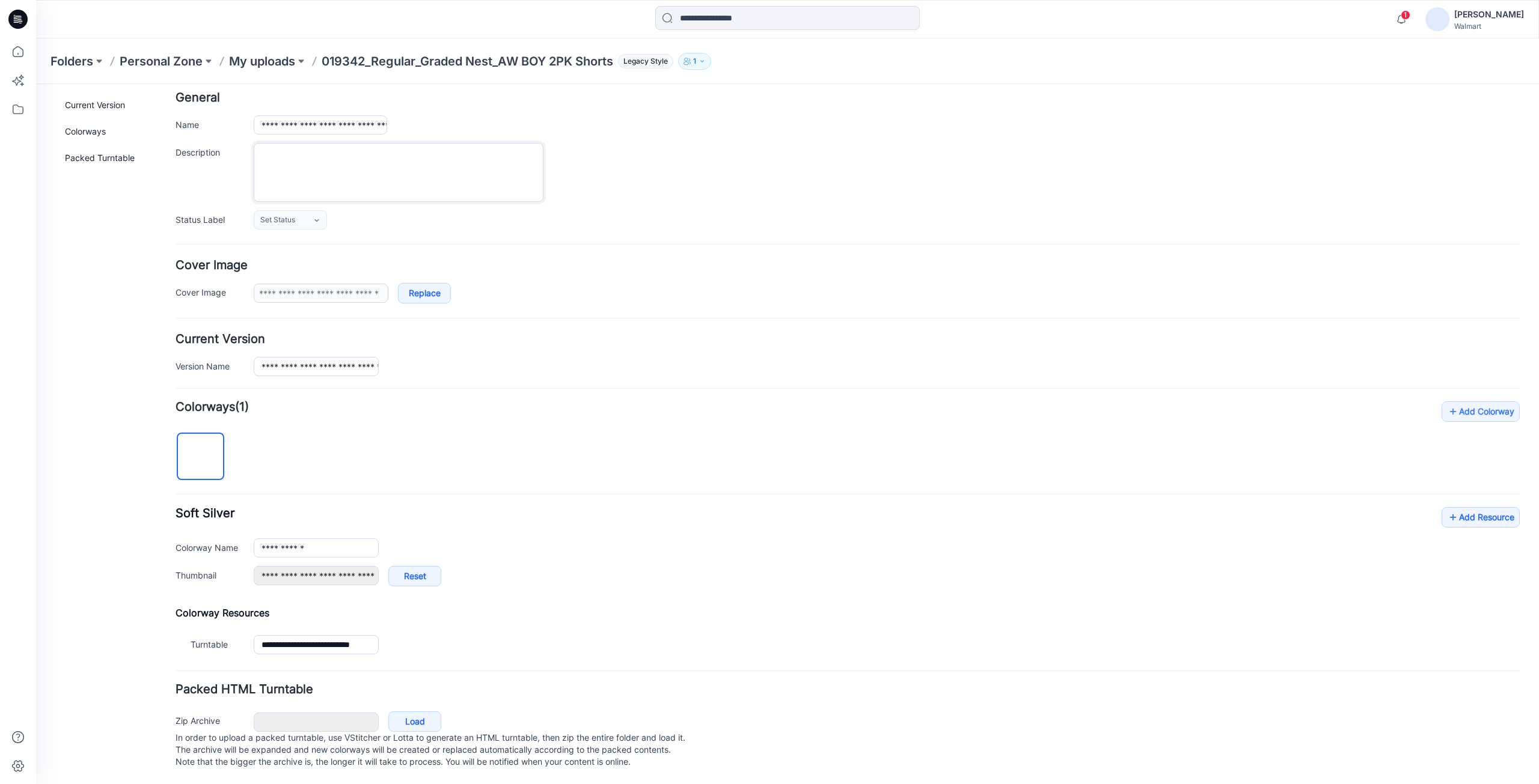
scroll to position [70, 0]
click at [1447, 508] on icon at bounding box center [1453, 518] width 12 height 19
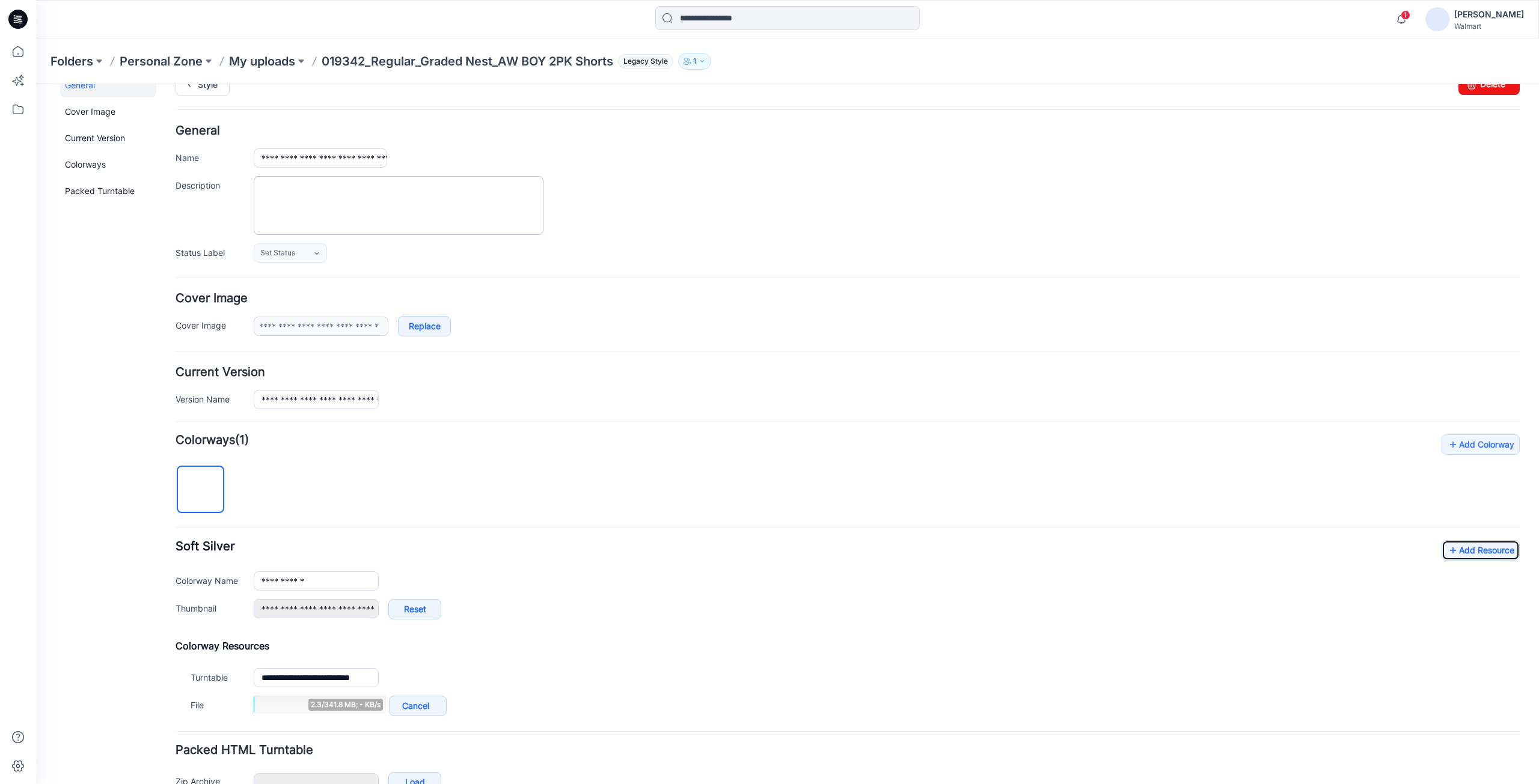
scroll to position [0, 0]
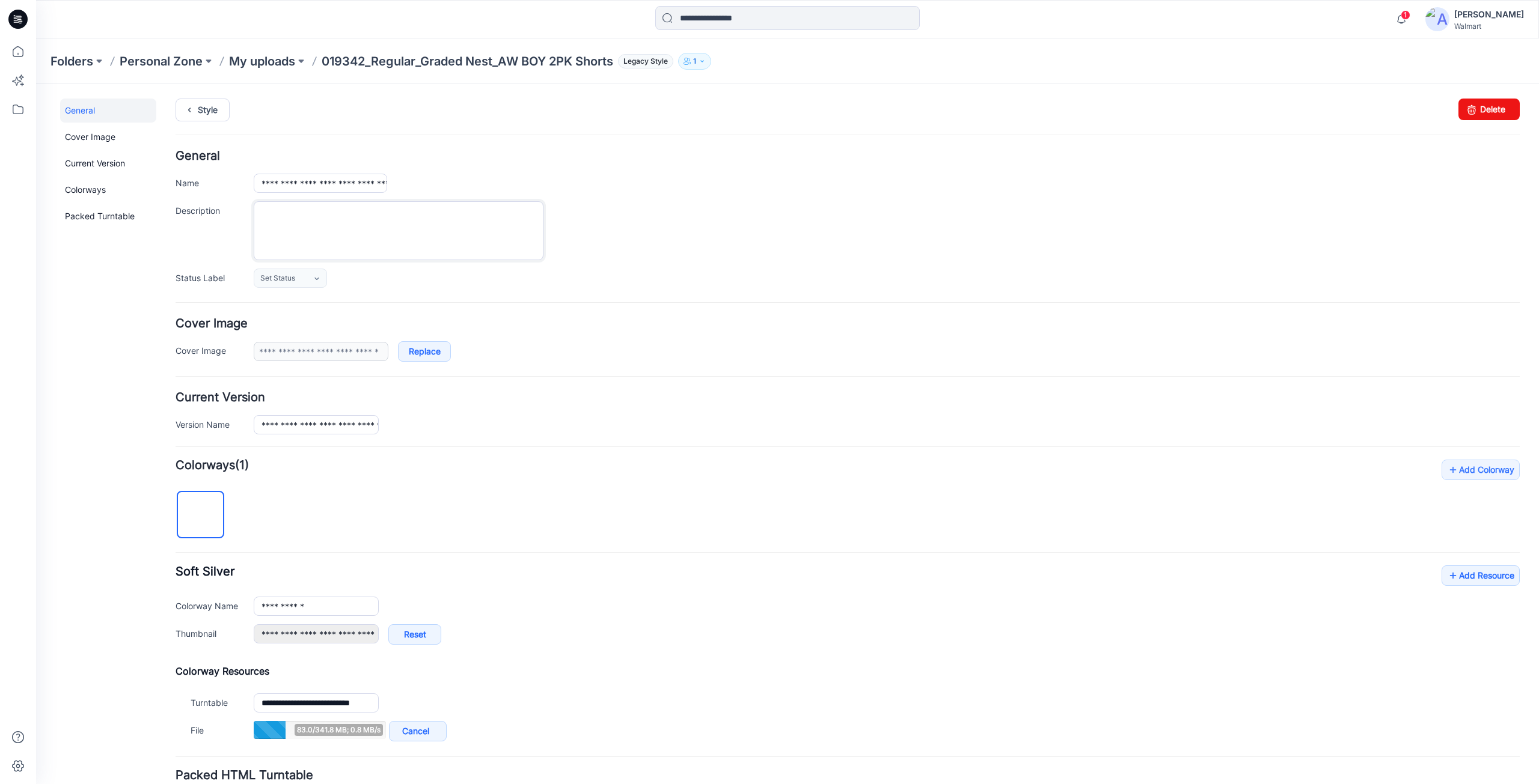
click at [310, 218] on textarea "Description" at bounding box center [399, 231] width 290 height 59
paste textarea "**********"
type textarea "**********"
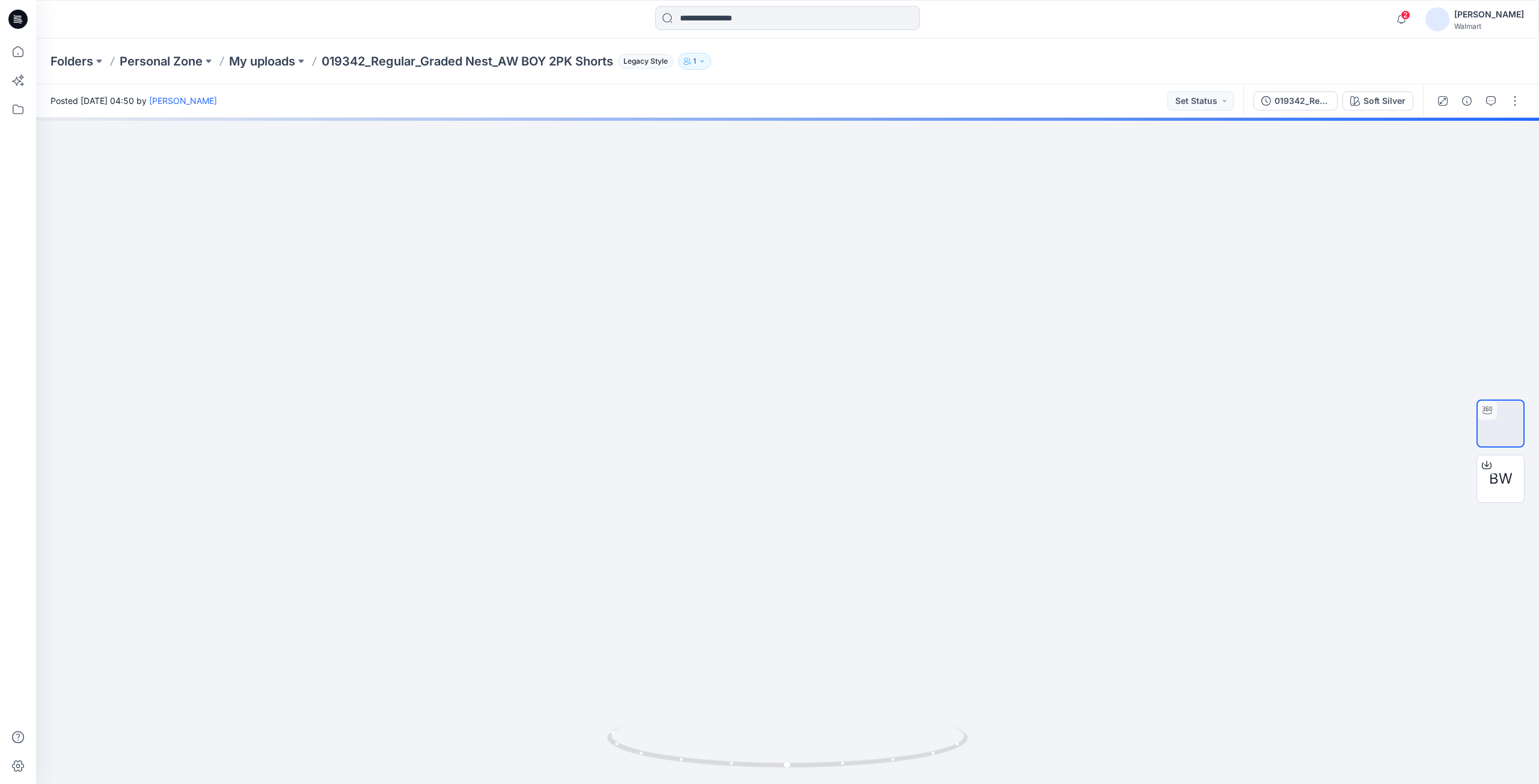
click at [17, 14] on icon at bounding box center [18, 19] width 19 height 19
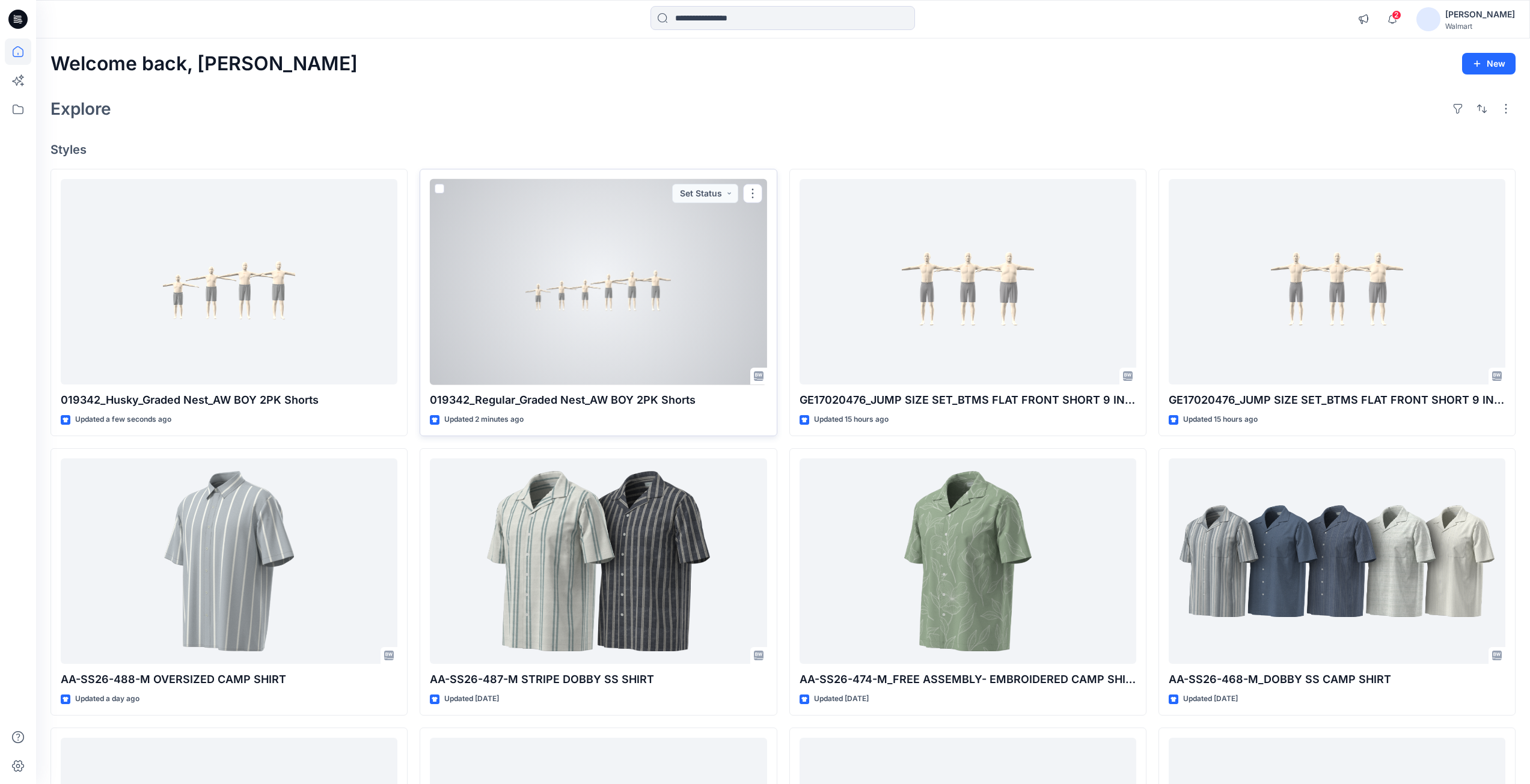
click at [545, 299] on div at bounding box center [598, 282] width 337 height 206
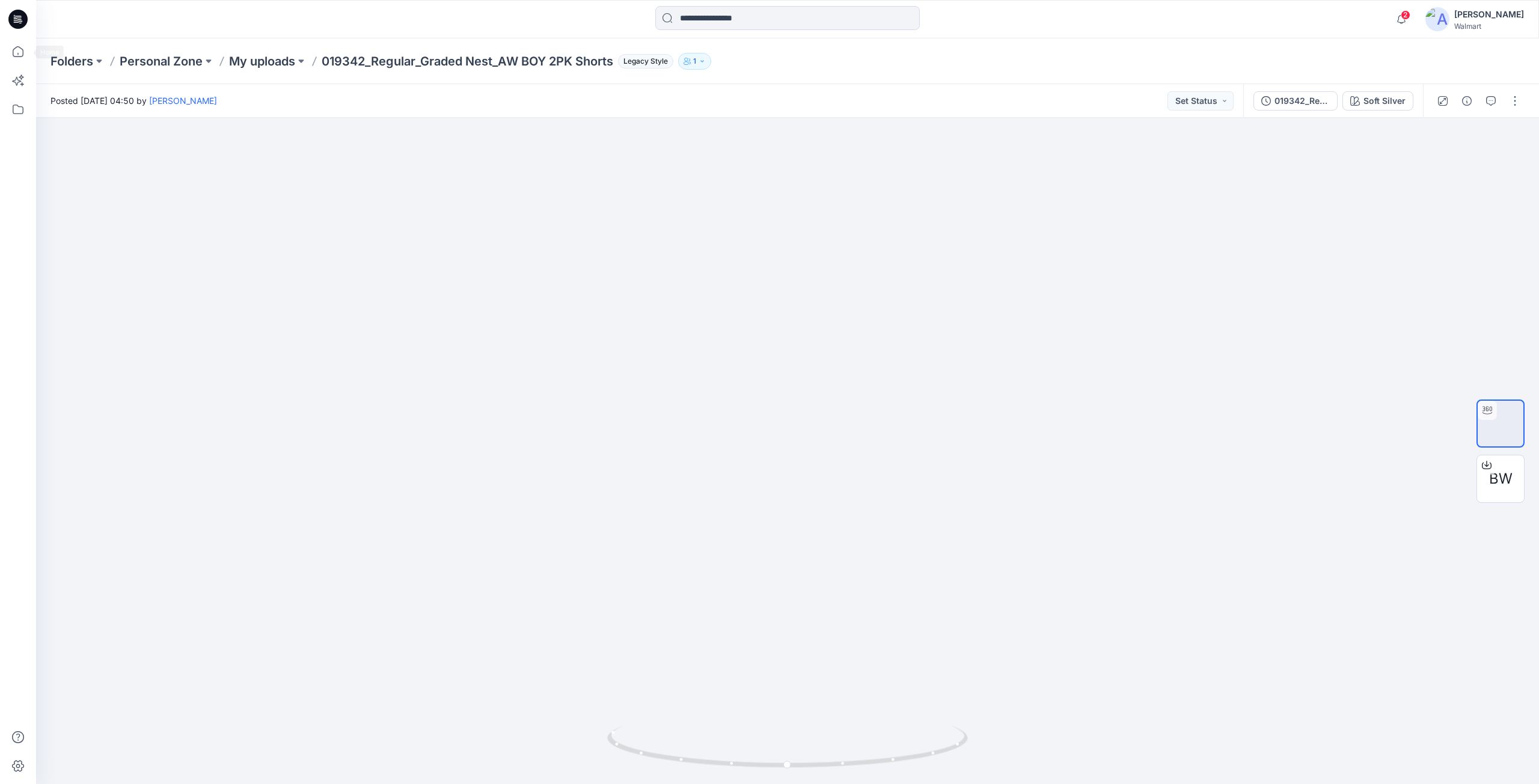
click at [25, 19] on icon at bounding box center [18, 19] width 19 height 19
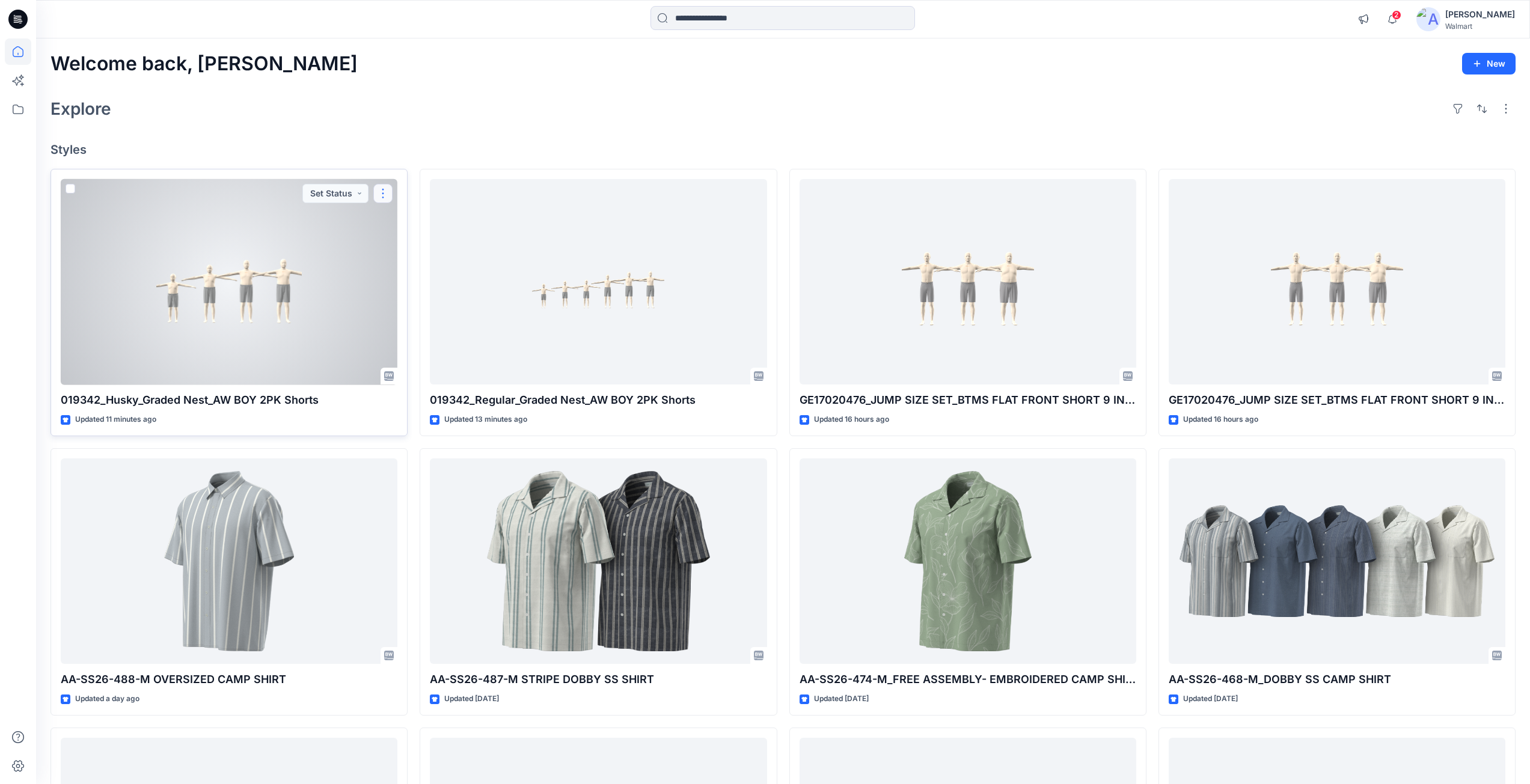
click at [386, 197] on button "button" at bounding box center [383, 193] width 19 height 19
click at [402, 222] on p "Edit" at bounding box center [405, 221] width 15 height 13
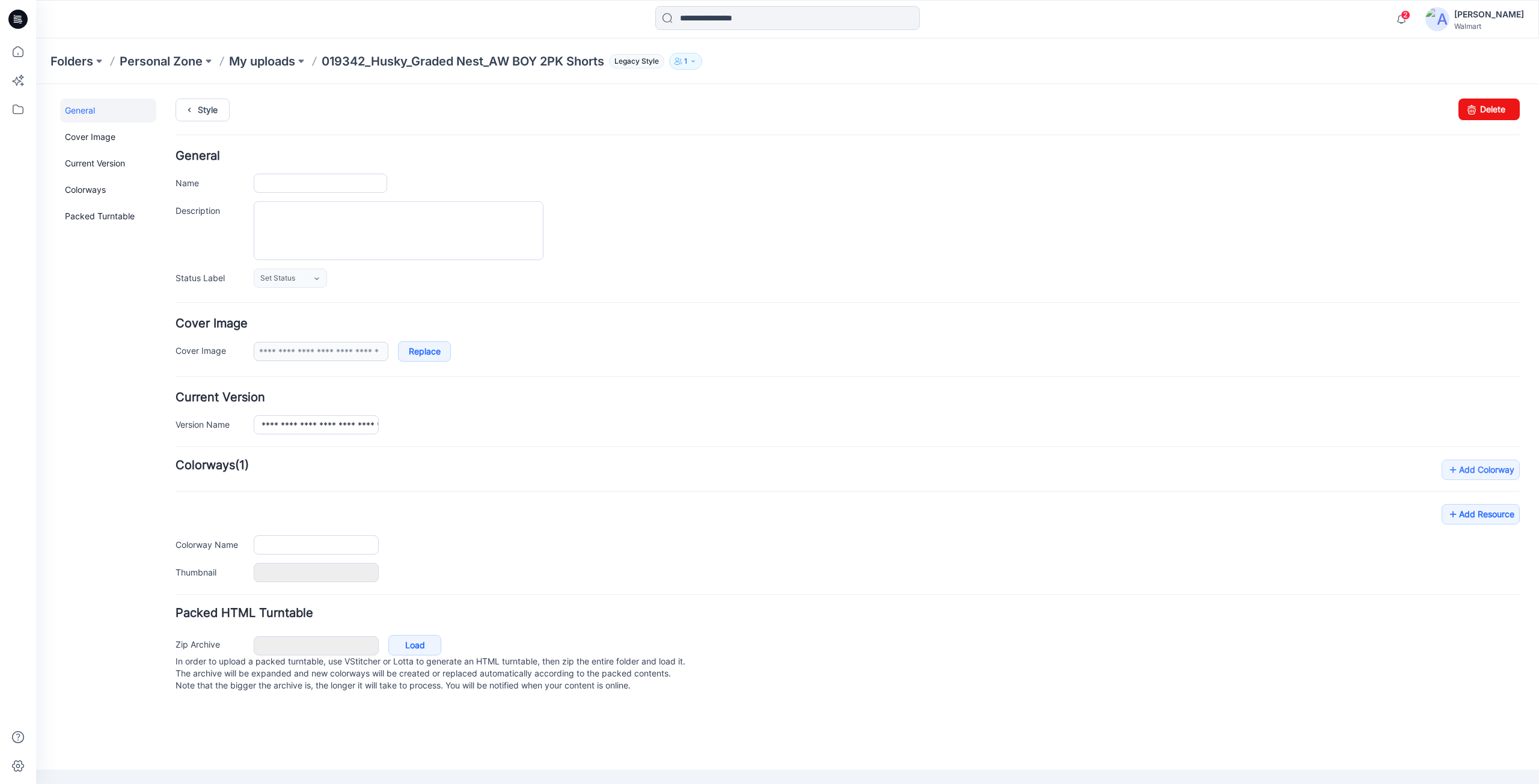
type input "**********"
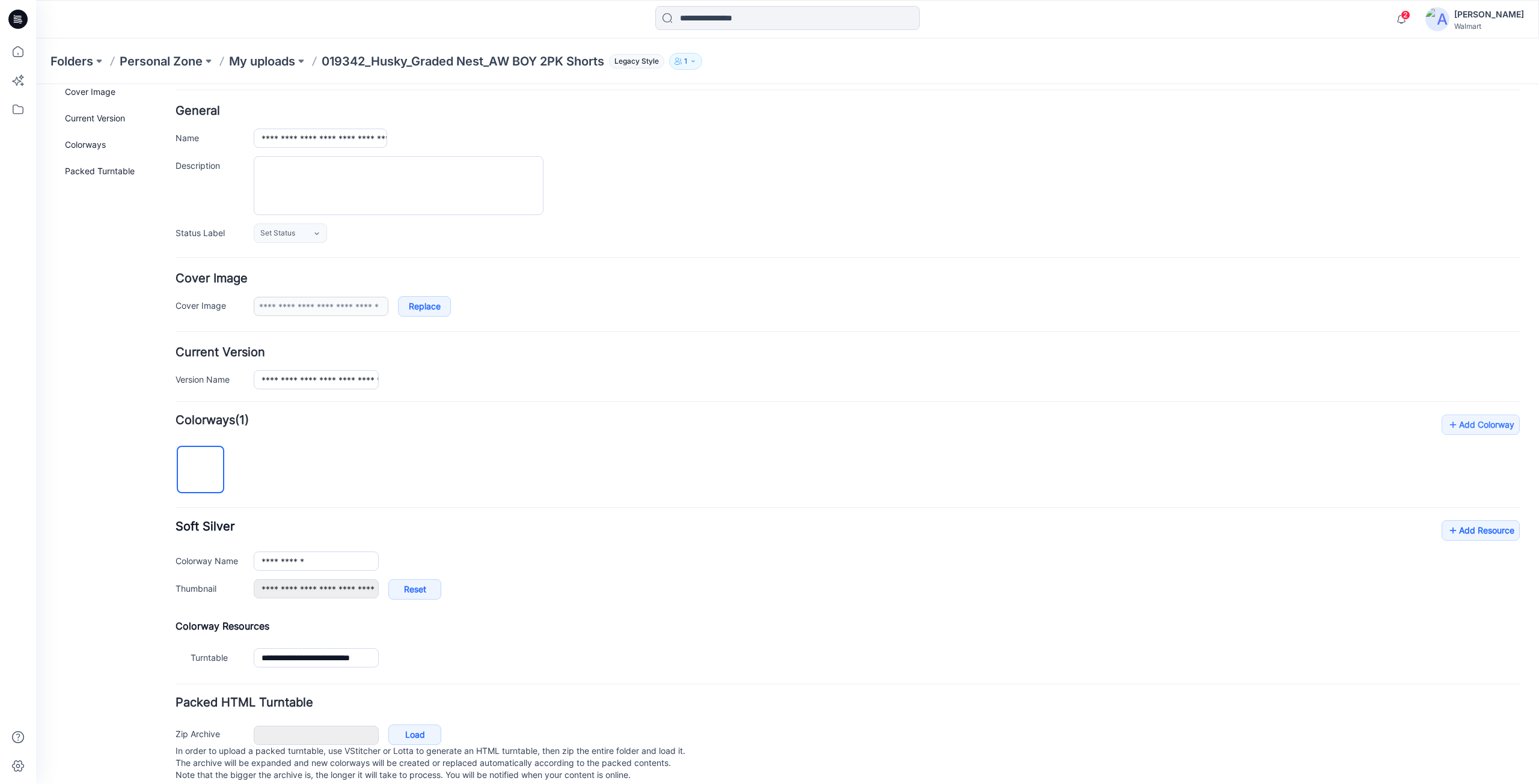
scroll to position [70, 0]
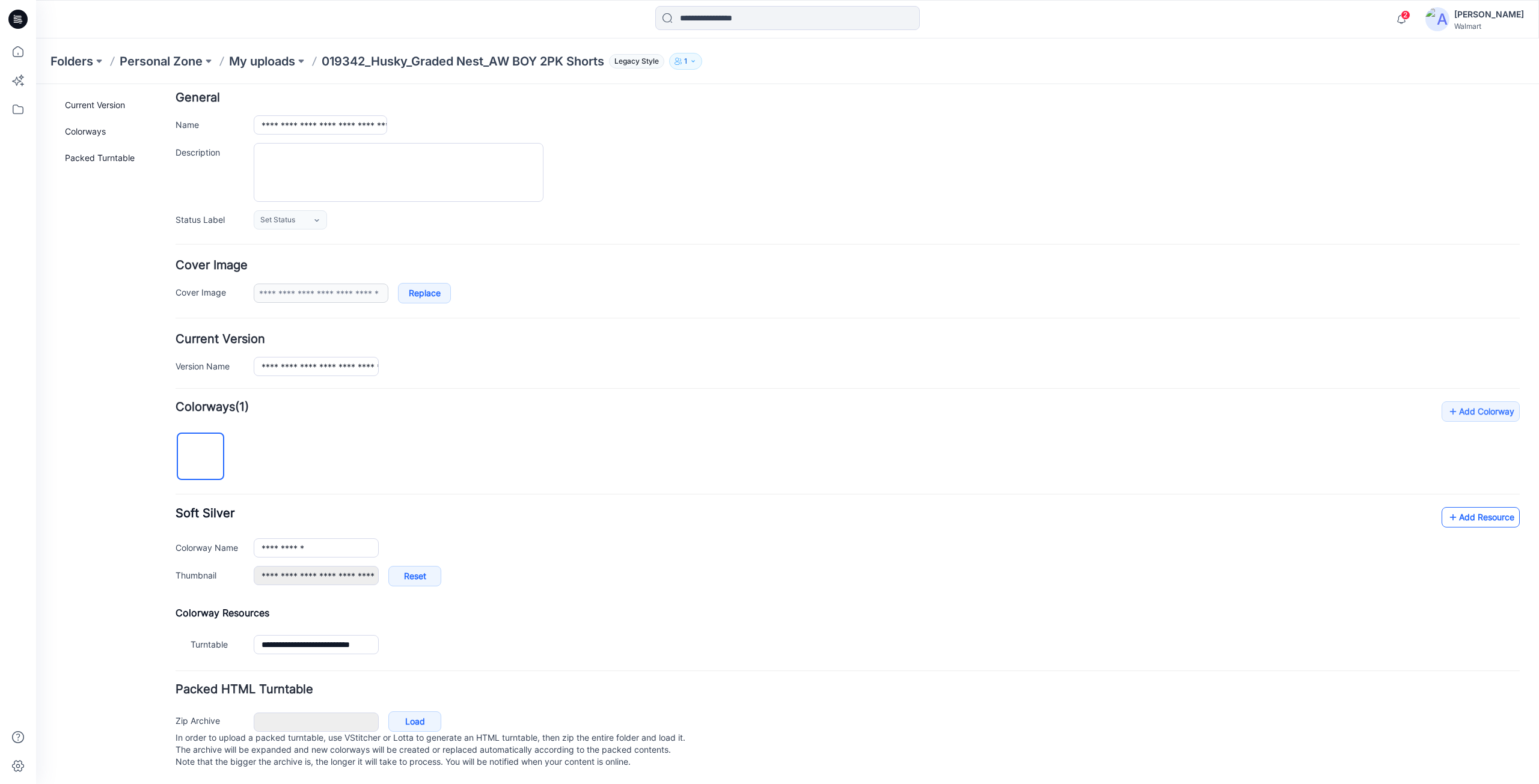
click at [1457, 507] on link "Add Resource" at bounding box center [1480, 517] width 78 height 20
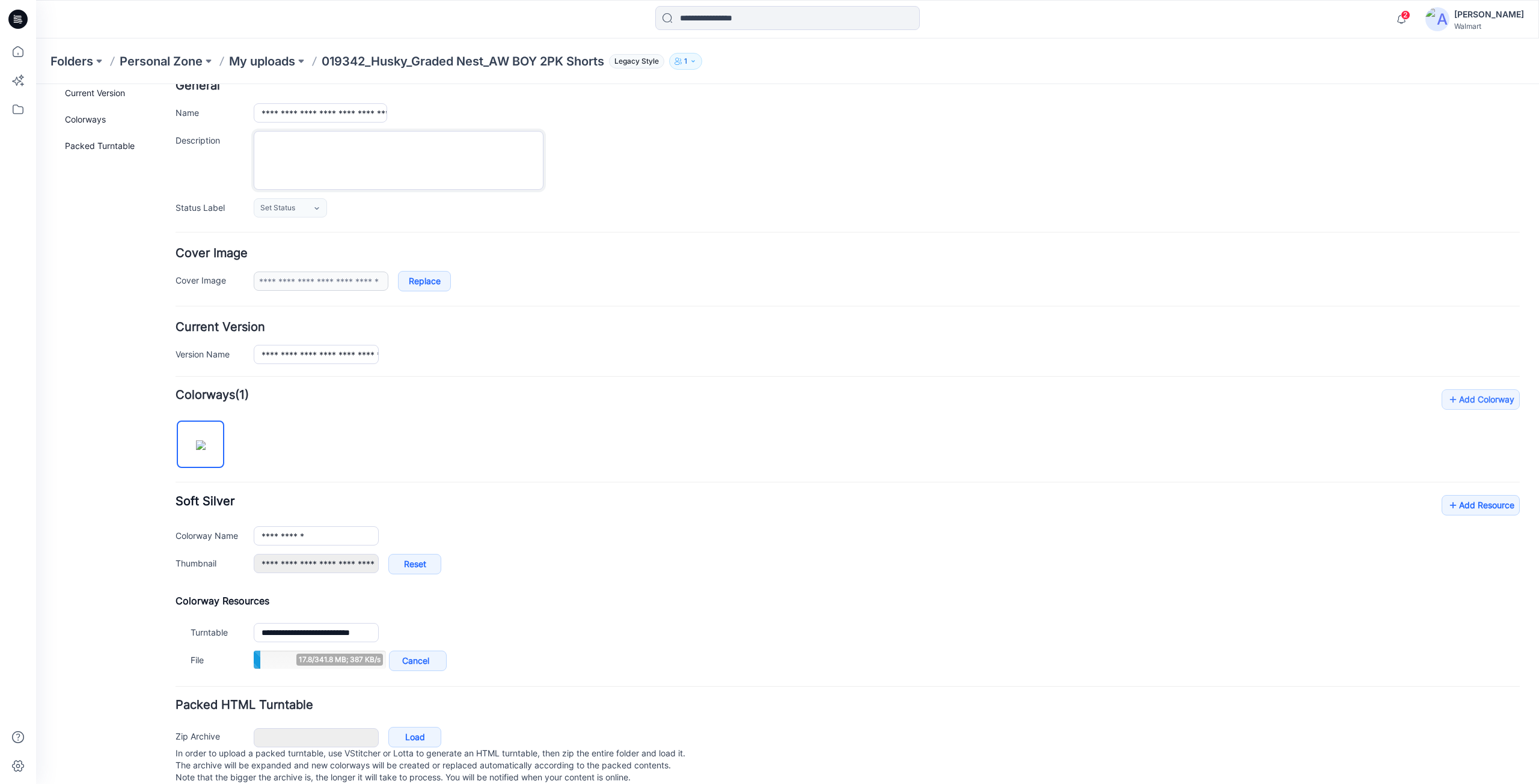
click at [310, 145] on textarea "Description" at bounding box center [399, 160] width 290 height 59
paste textarea "**********"
type textarea "**********"
drag, startPoint x: 357, startPoint y: 119, endPoint x: 446, endPoint y: 120, distance: 89.0
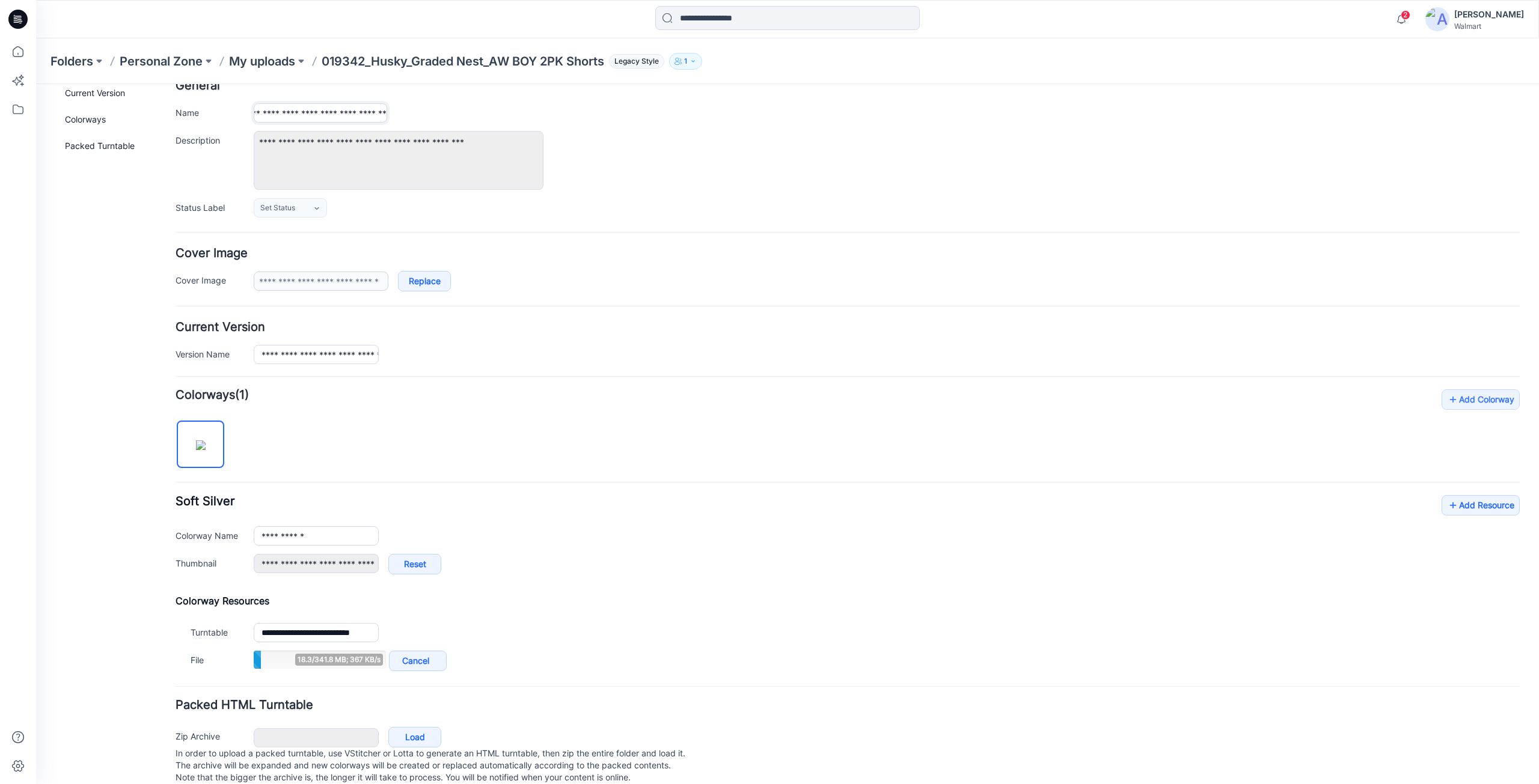
click at [446, 120] on div "**********" at bounding box center [887, 113] width 1266 height 19
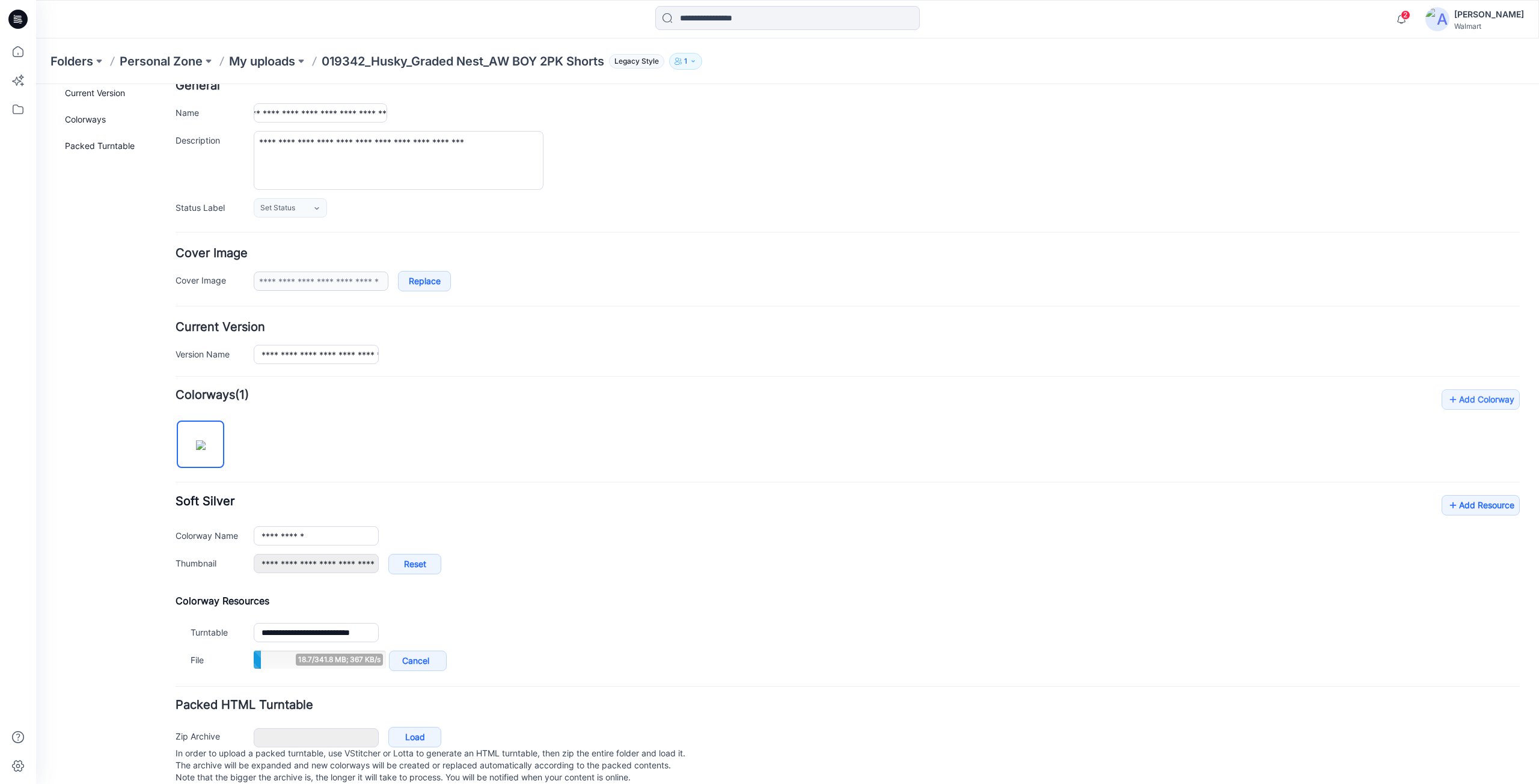
click at [646, 118] on div "**********" at bounding box center [887, 113] width 1266 height 19
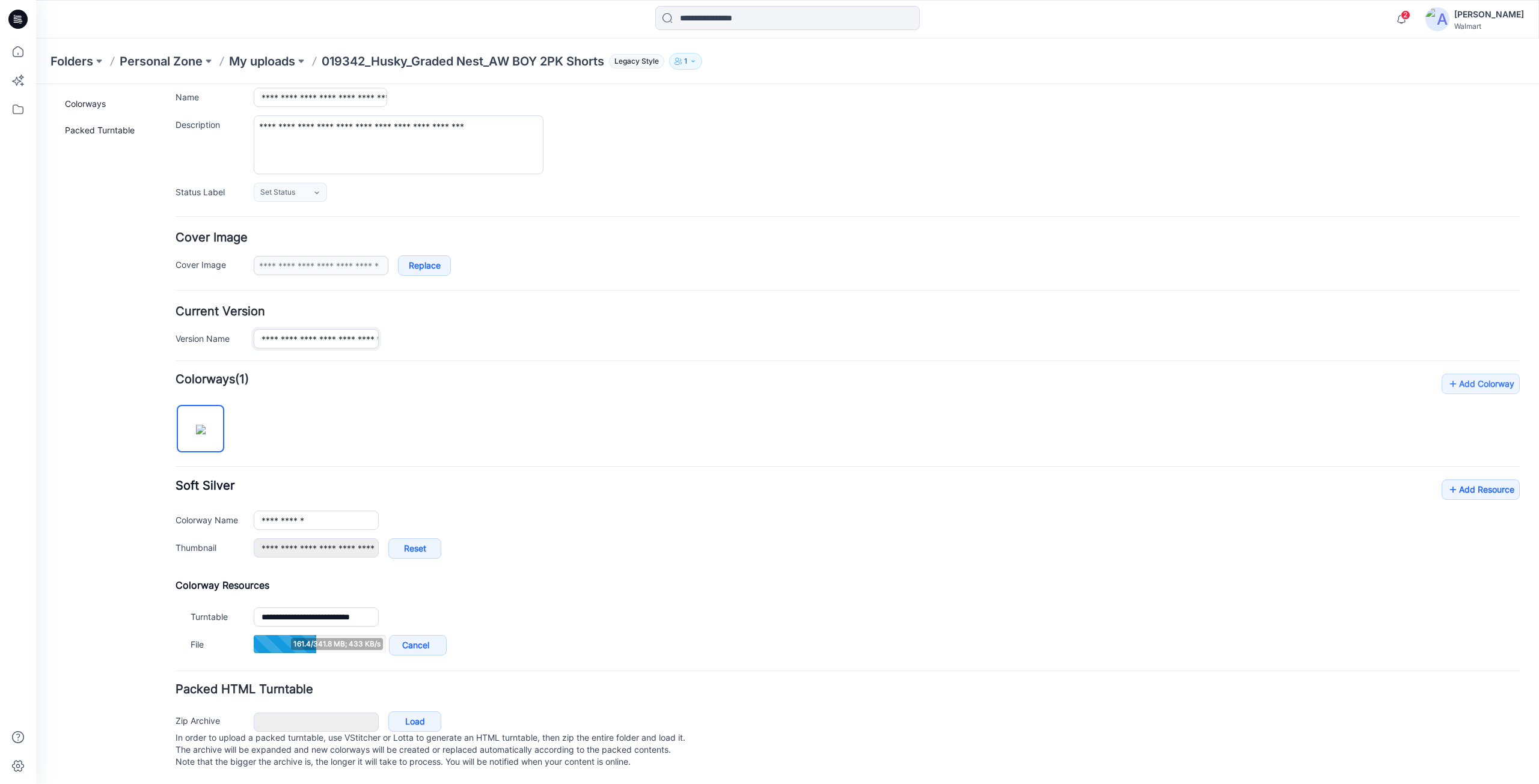
scroll to position [0, 79]
drag, startPoint x: 336, startPoint y: 326, endPoint x: 426, endPoint y: 338, distance: 90.8
click at [426, 338] on form "**********" at bounding box center [847, 418] width 1344 height 708
click at [674, 311] on div "**********" at bounding box center [847, 327] width 1344 height 43
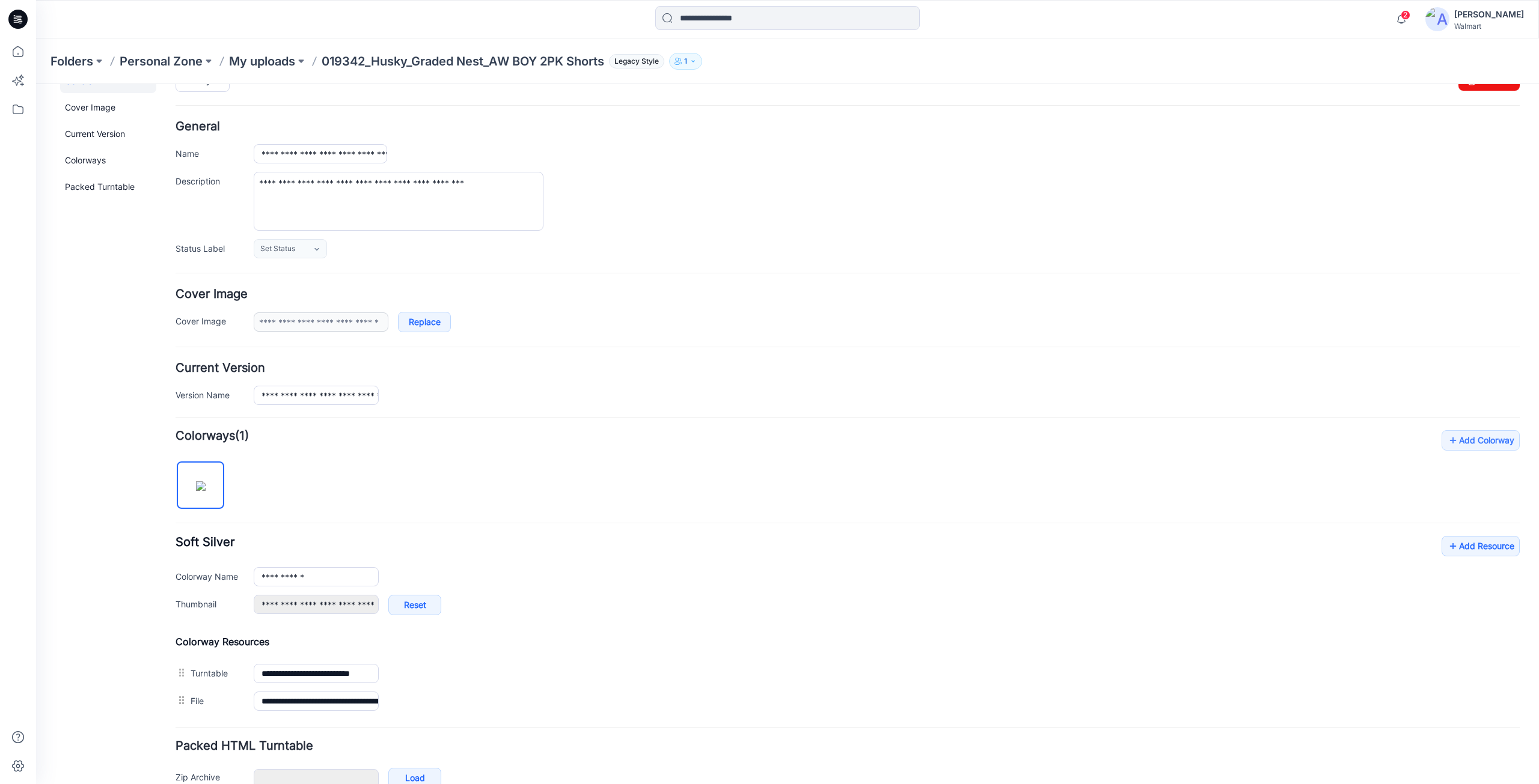
scroll to position [0, 0]
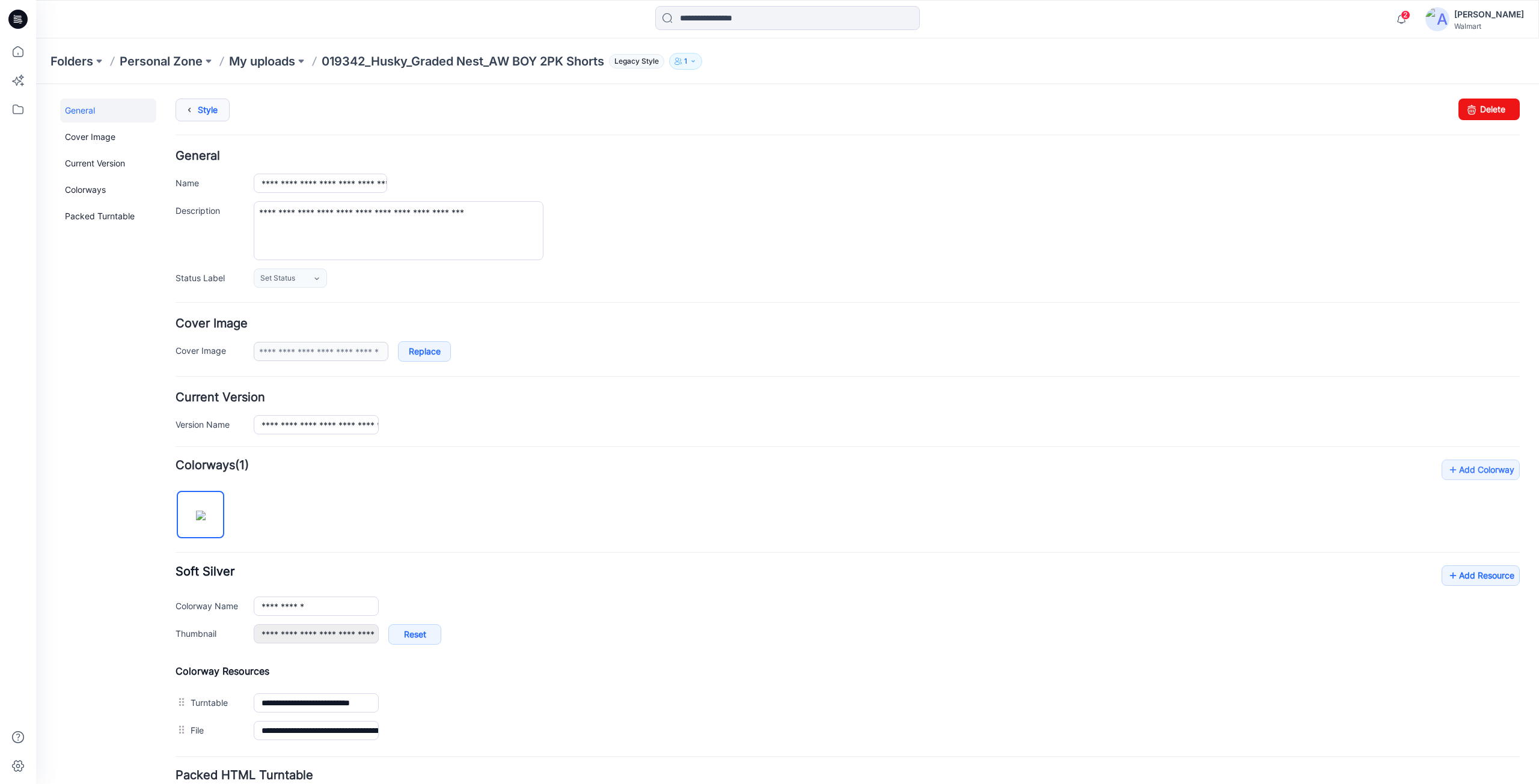
click at [202, 111] on link "Style" at bounding box center [202, 110] width 54 height 23
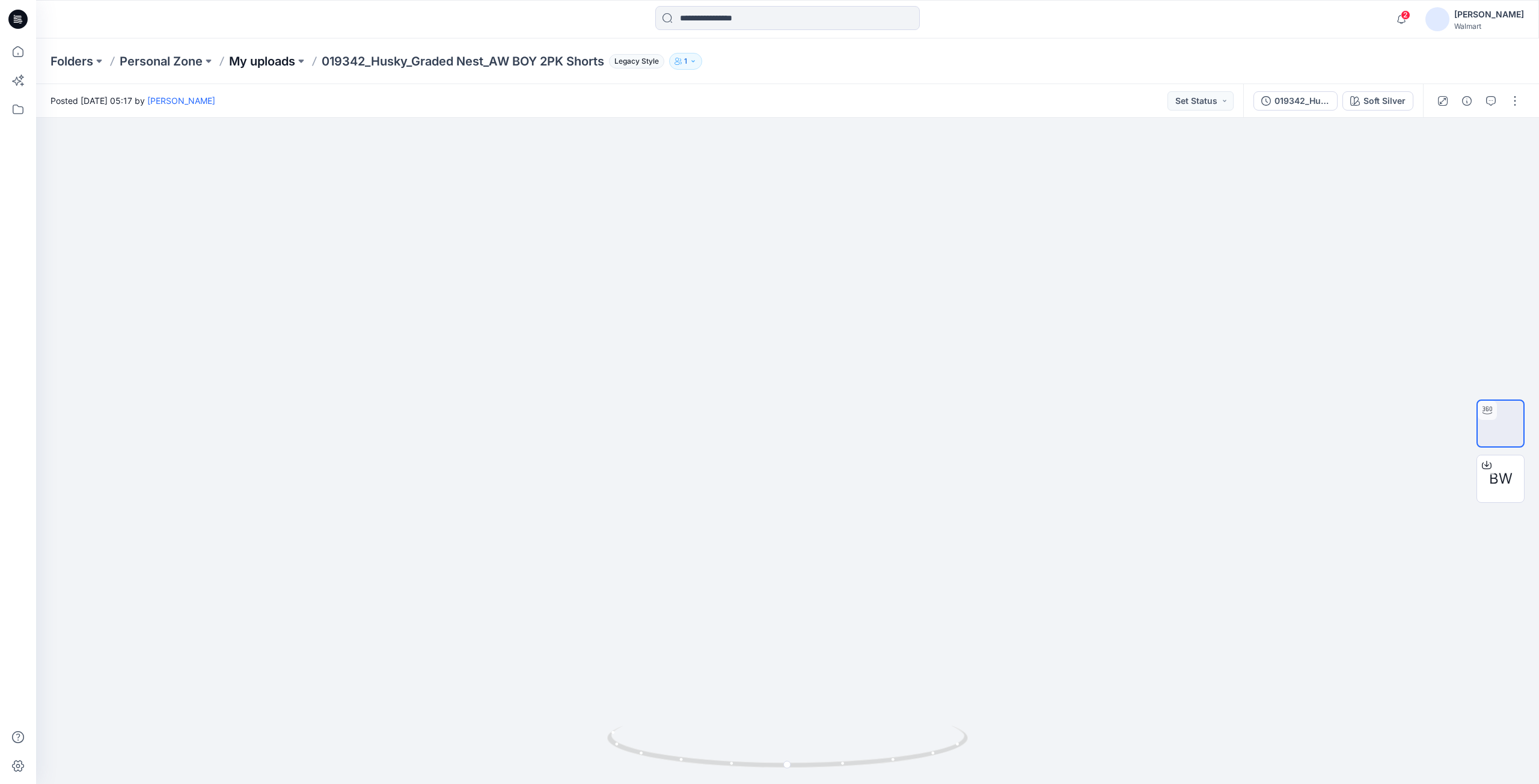
click at [252, 64] on p "My uploads" at bounding box center [262, 61] width 66 height 17
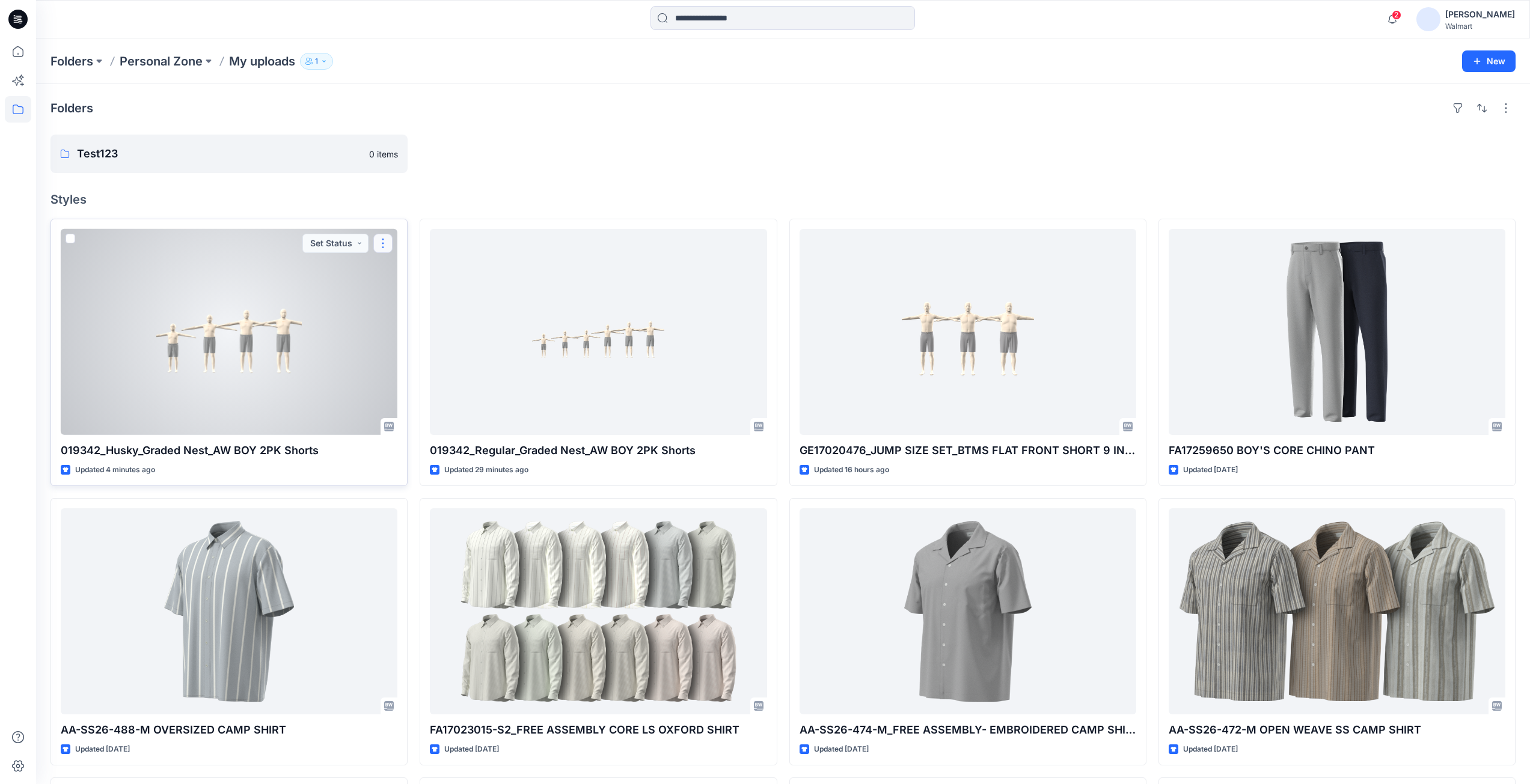
click at [384, 242] on button "button" at bounding box center [383, 243] width 19 height 19
click at [417, 318] on p "Duplicate to..." at bounding box center [424, 316] width 54 height 13
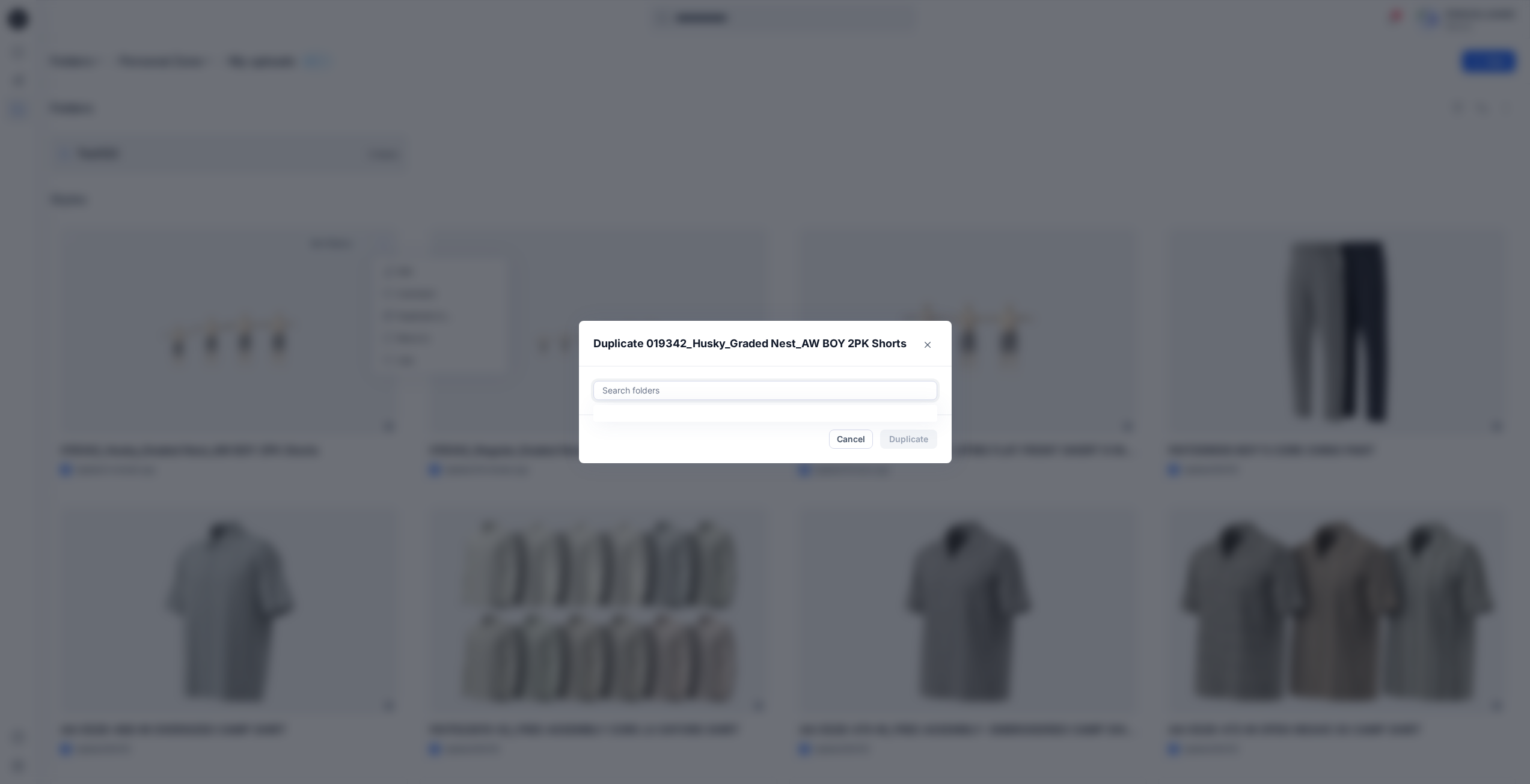
click at [662, 392] on div at bounding box center [765, 390] width 328 height 14
paste input "**********"
type input "**********"
click at [614, 418] on div at bounding box center [611, 420] width 10 height 10
click at [903, 392] on div at bounding box center [843, 390] width 175 height 14
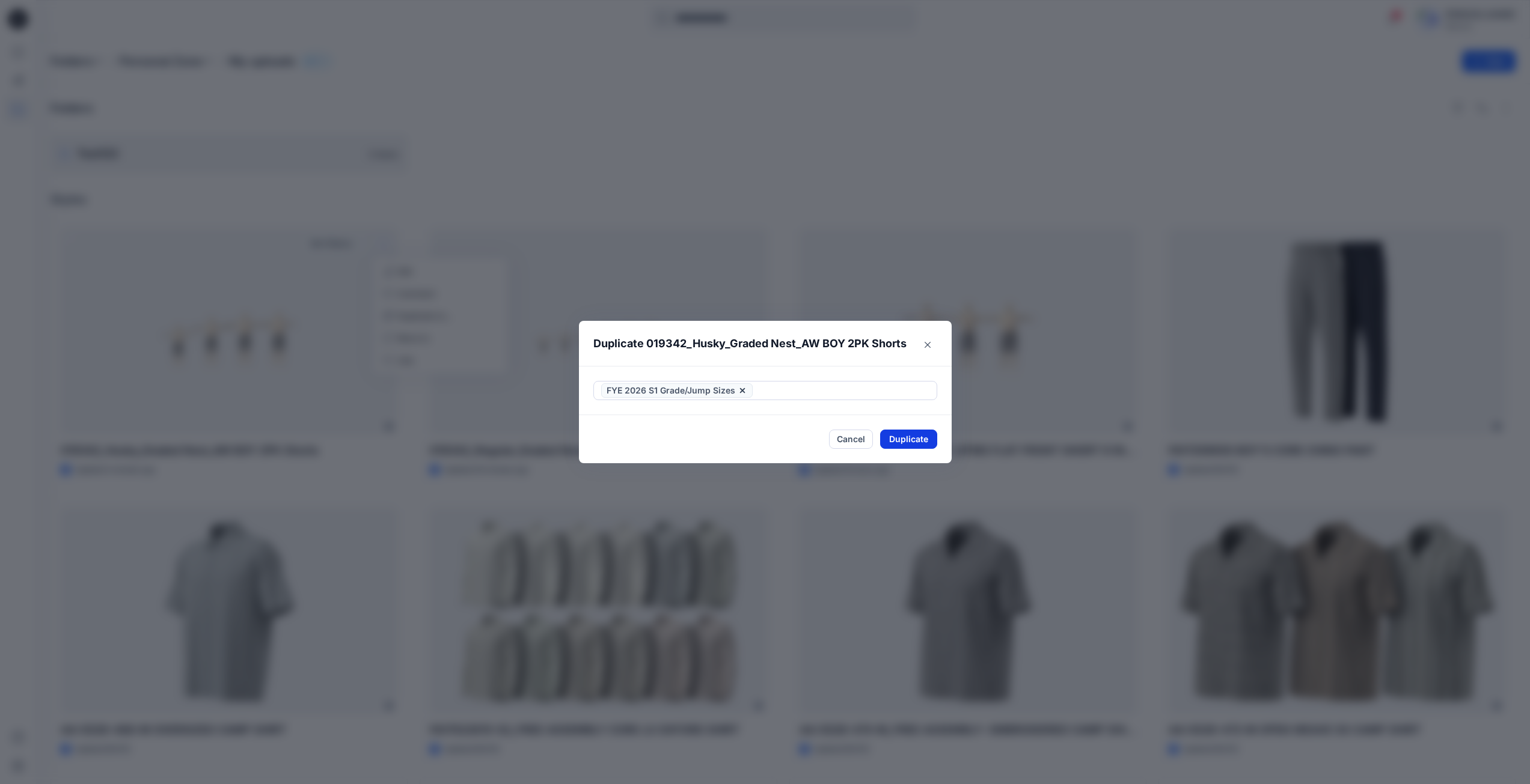
click at [914, 439] on button "Duplicate" at bounding box center [908, 439] width 57 height 19
click at [921, 439] on button "Close" at bounding box center [917, 440] width 39 height 19
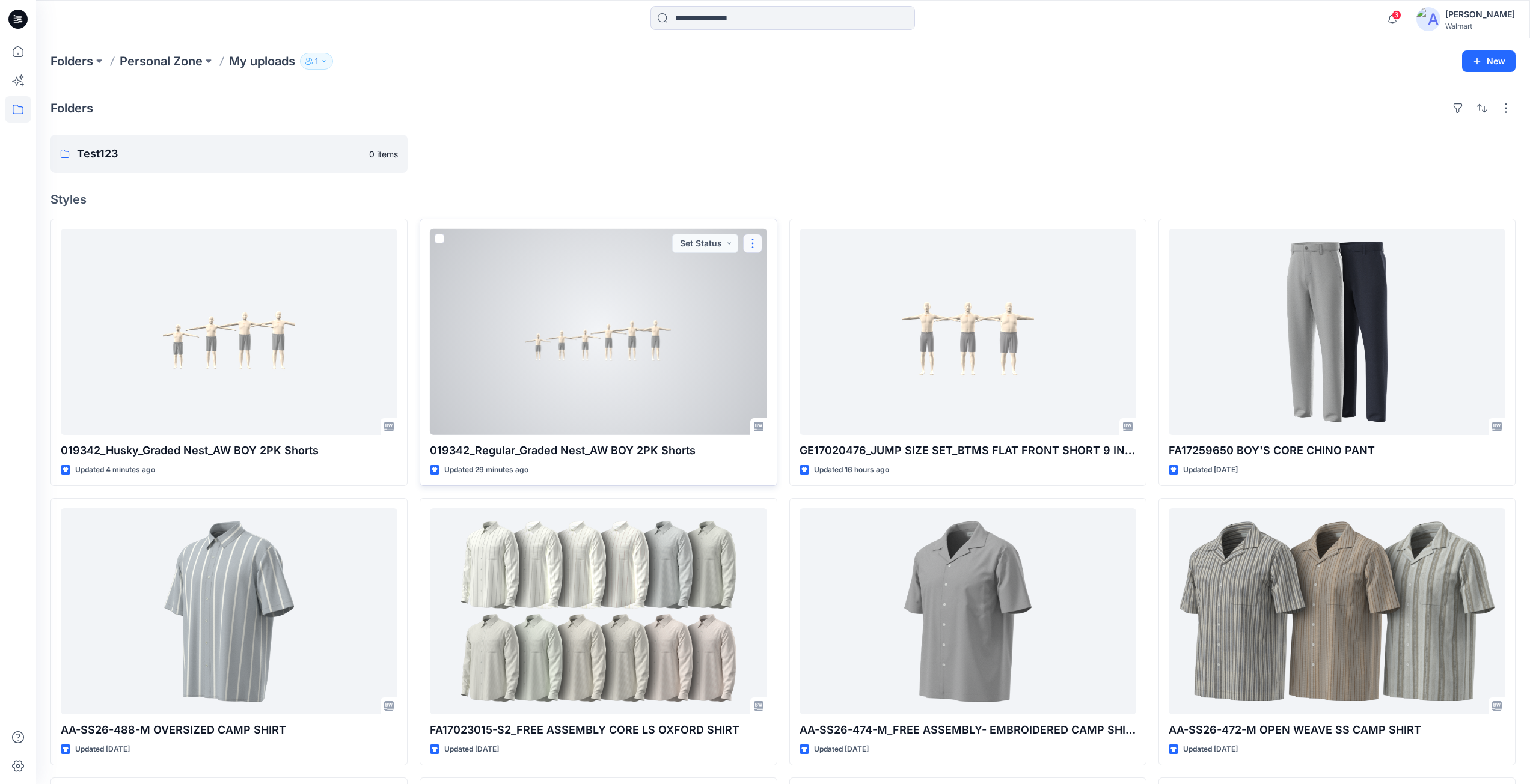
click at [752, 248] on button "button" at bounding box center [752, 243] width 19 height 19
click at [790, 314] on p "Duplicate to..." at bounding box center [794, 316] width 54 height 13
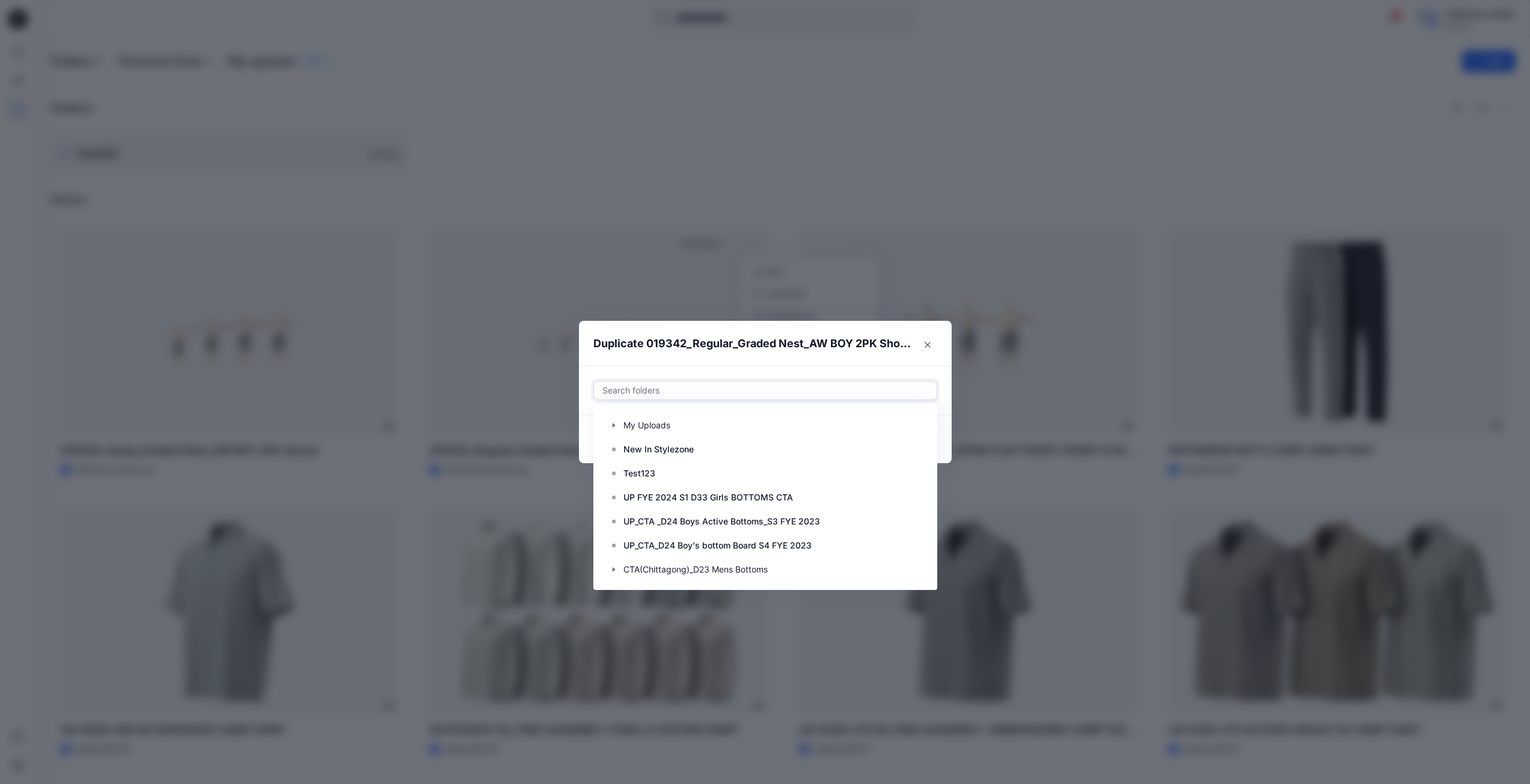
click at [690, 394] on div at bounding box center [765, 390] width 328 height 14
paste input "**********"
type input "**********"
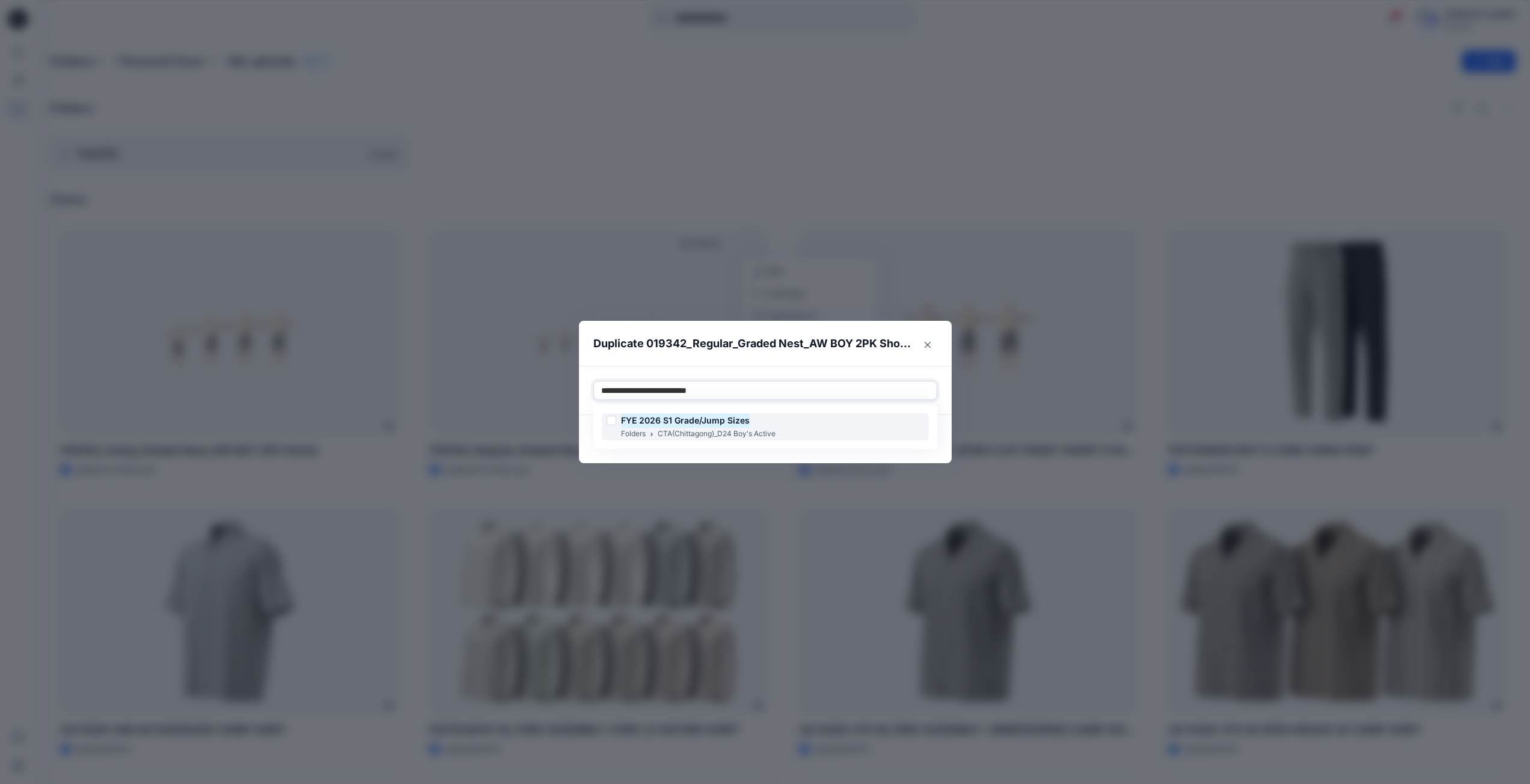
click at [614, 418] on div at bounding box center [611, 420] width 10 height 10
click at [897, 390] on div at bounding box center [843, 390] width 175 height 14
click at [914, 436] on button "Duplicate" at bounding box center [908, 439] width 57 height 19
click at [928, 345] on icon "Close" at bounding box center [928, 344] width 6 height 6
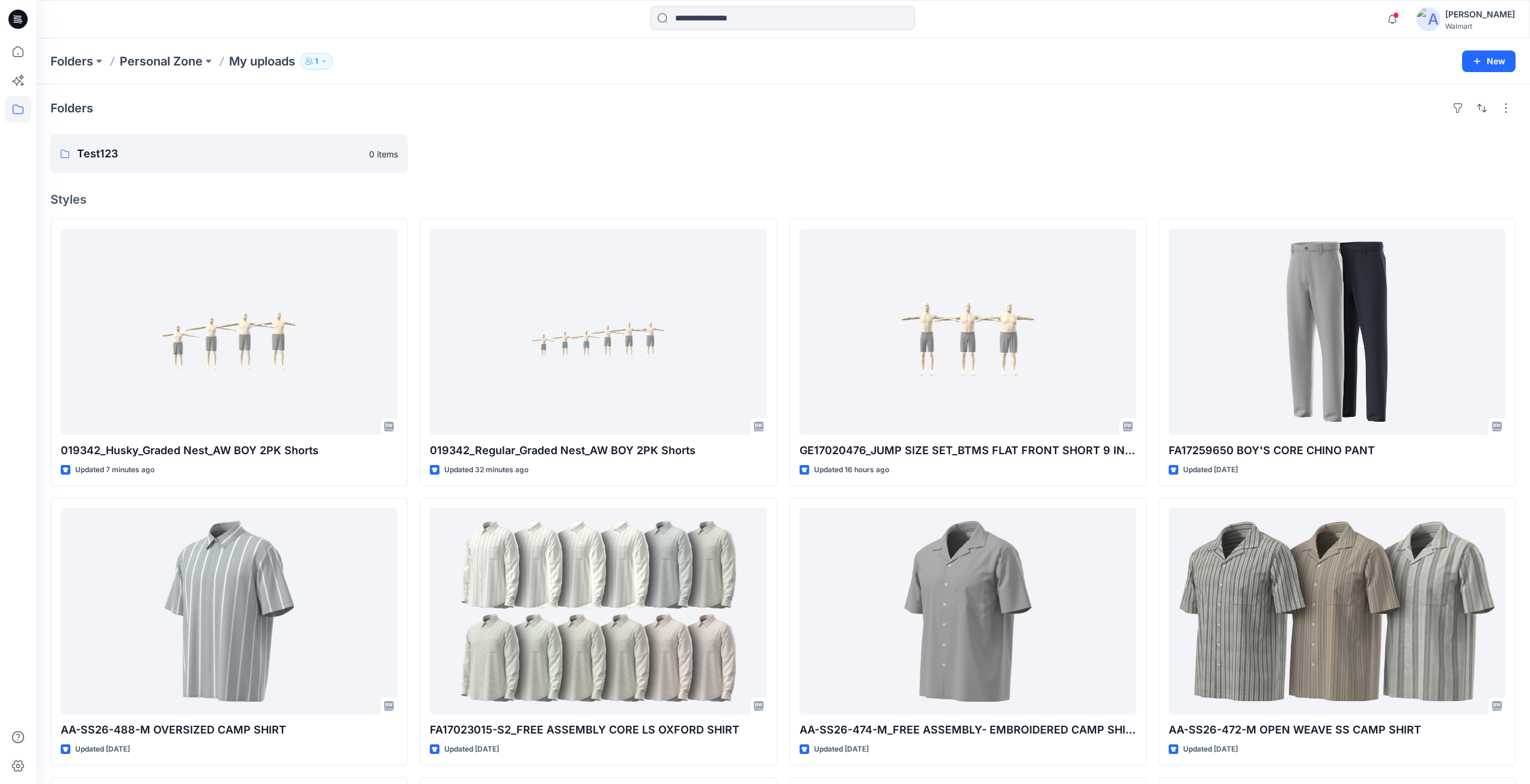
click at [23, 22] on icon at bounding box center [18, 19] width 19 height 19
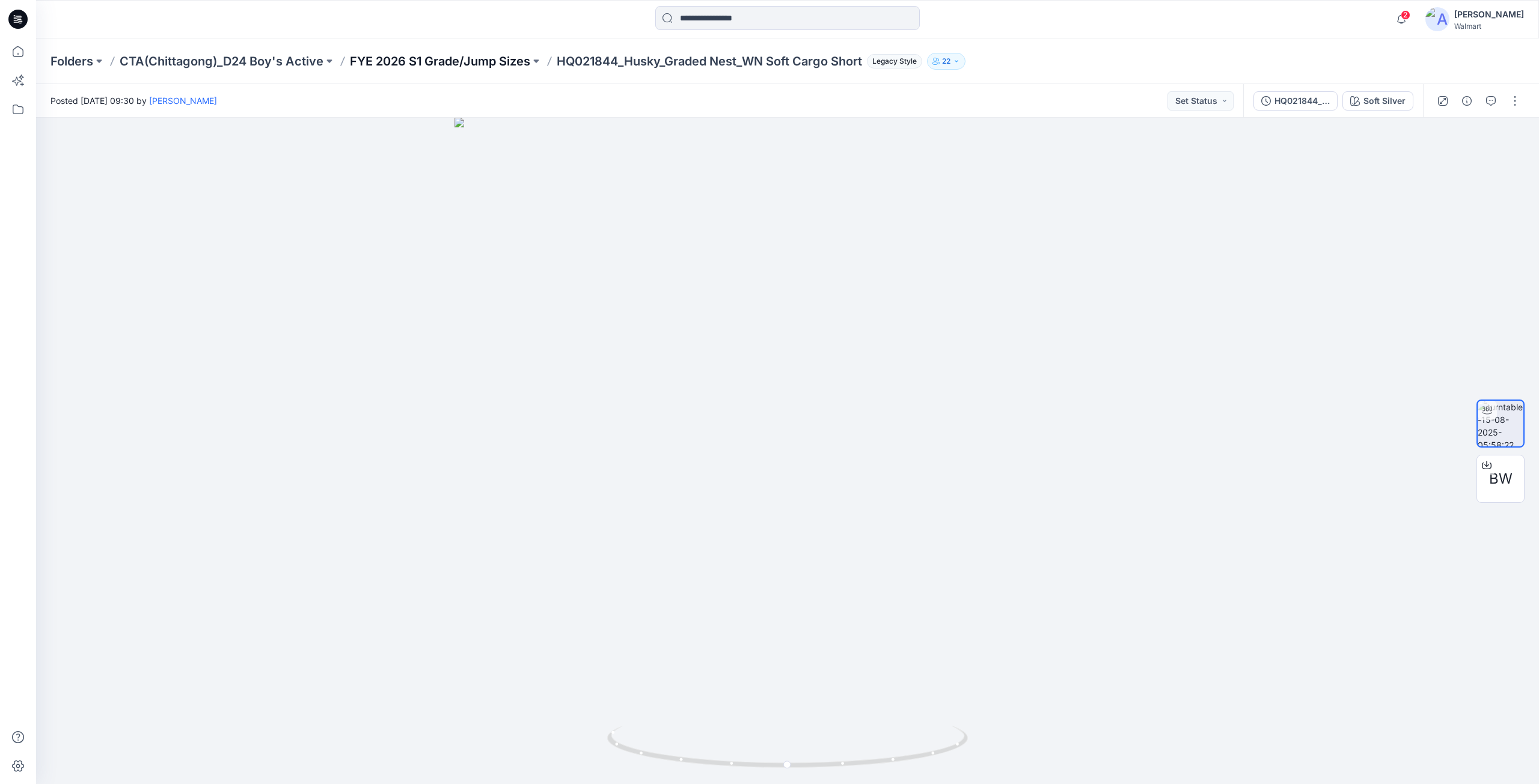
click at [481, 63] on p "FYE 2026 S1 Grade/Jump Sizes" at bounding box center [440, 61] width 181 height 17
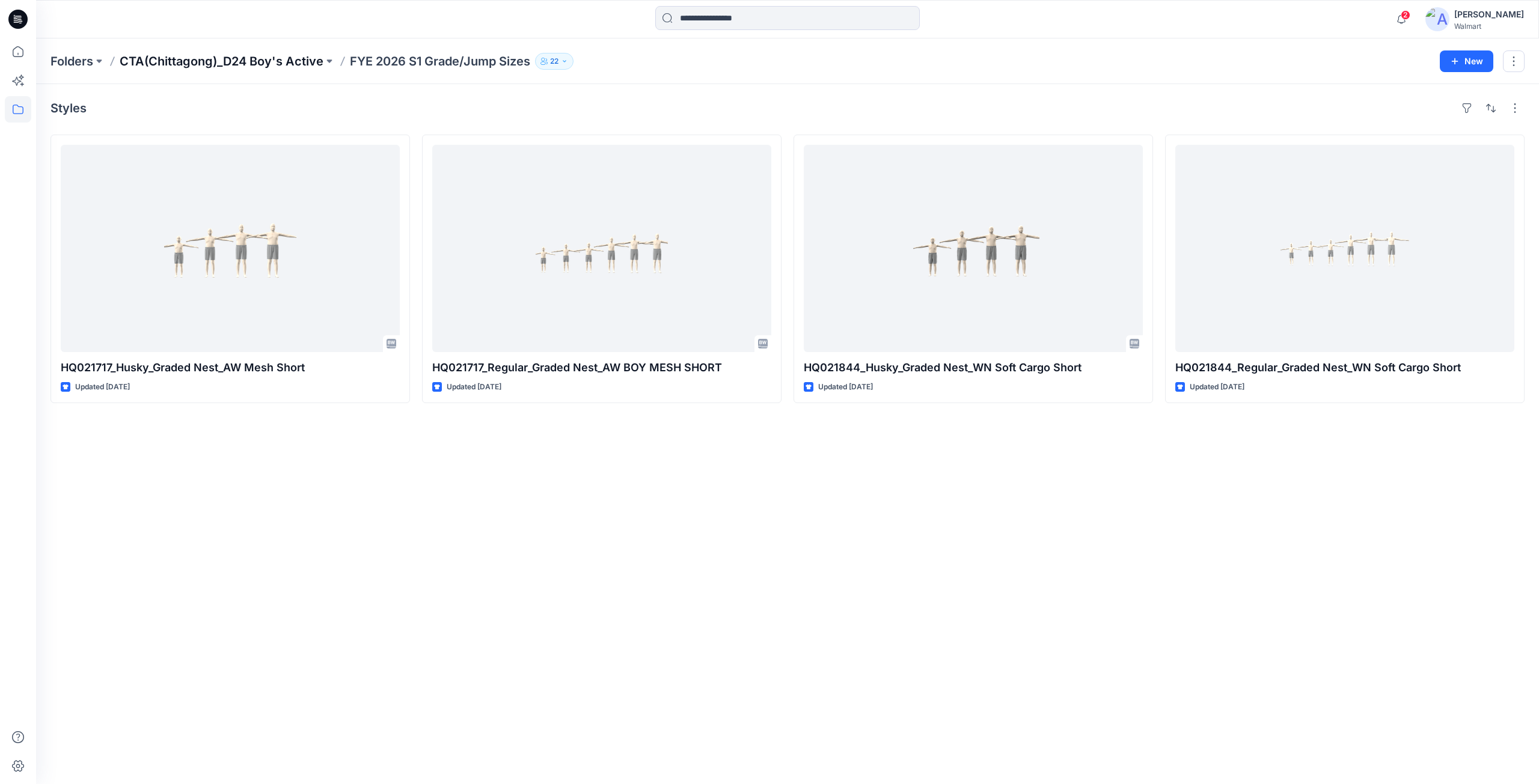
click at [237, 58] on p "CTA(Chittagong)_D24 Boy's Active" at bounding box center [221, 61] width 204 height 17
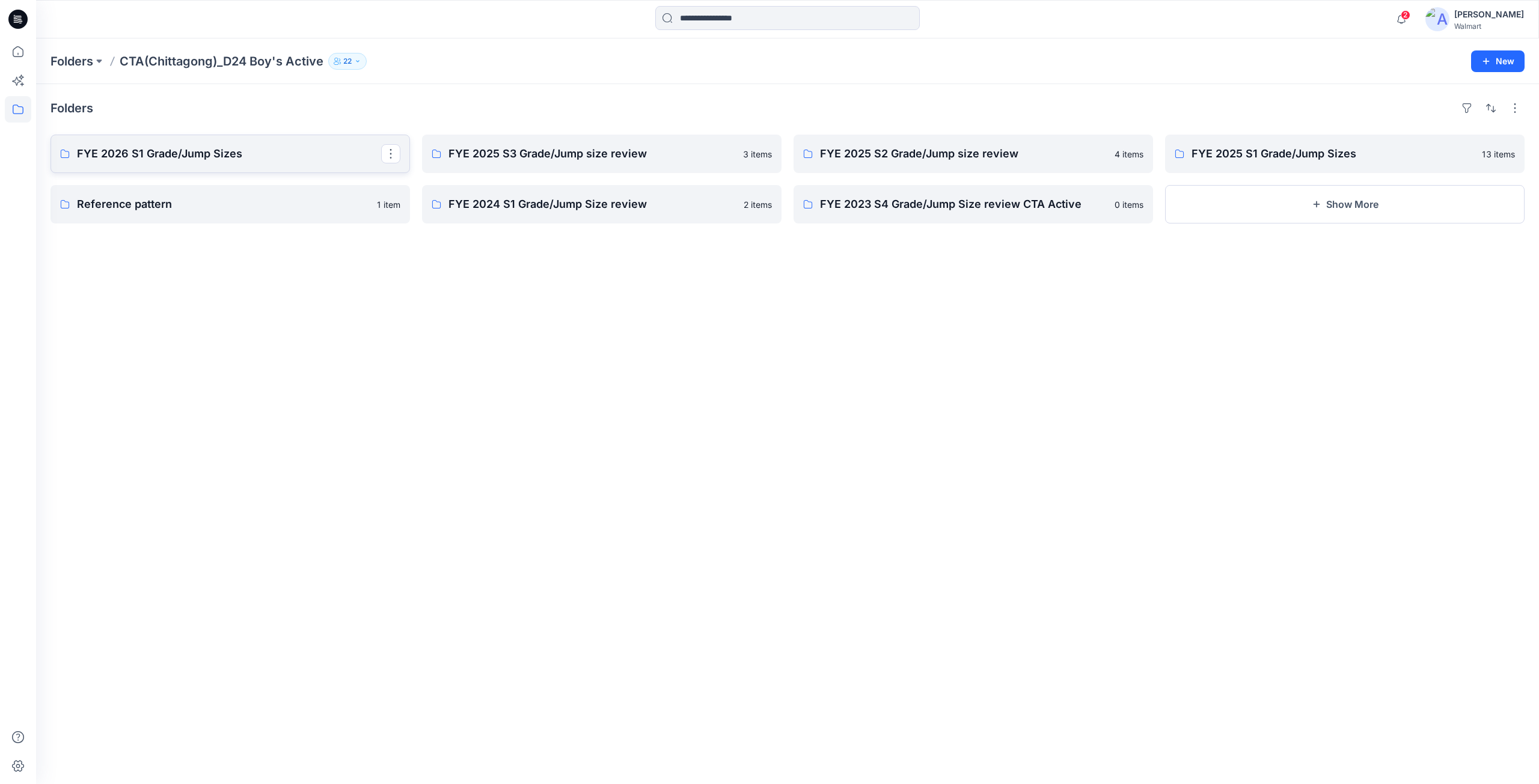
click at [184, 154] on p "FYE 2026 S1 Grade/Jump Sizes" at bounding box center [229, 154] width 305 height 17
click at [82, 60] on p "Folders" at bounding box center [72, 61] width 43 height 17
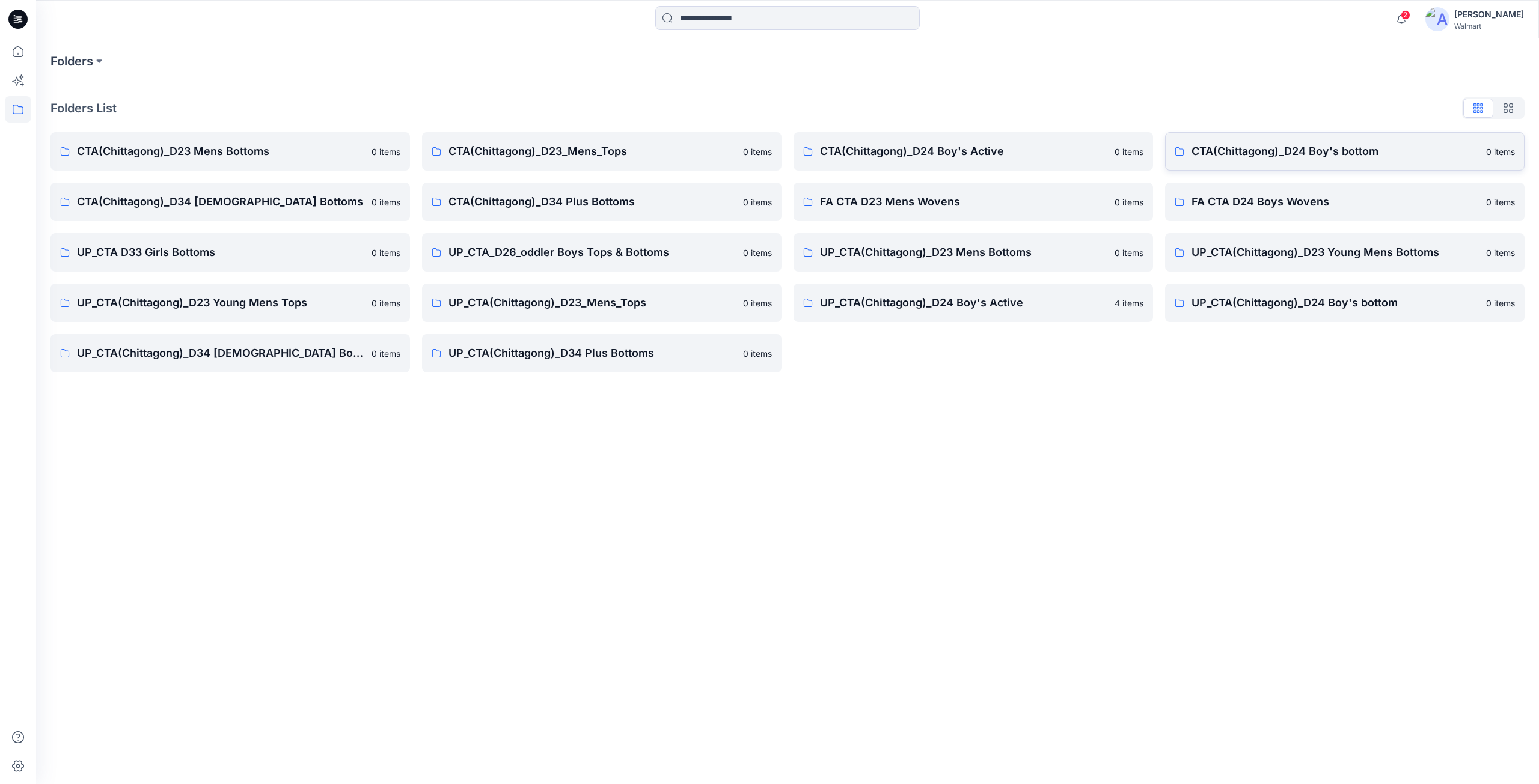
click at [1232, 154] on p "CTA(Chittagong)_D24 Boy's bottom" at bounding box center [1334, 151] width 287 height 17
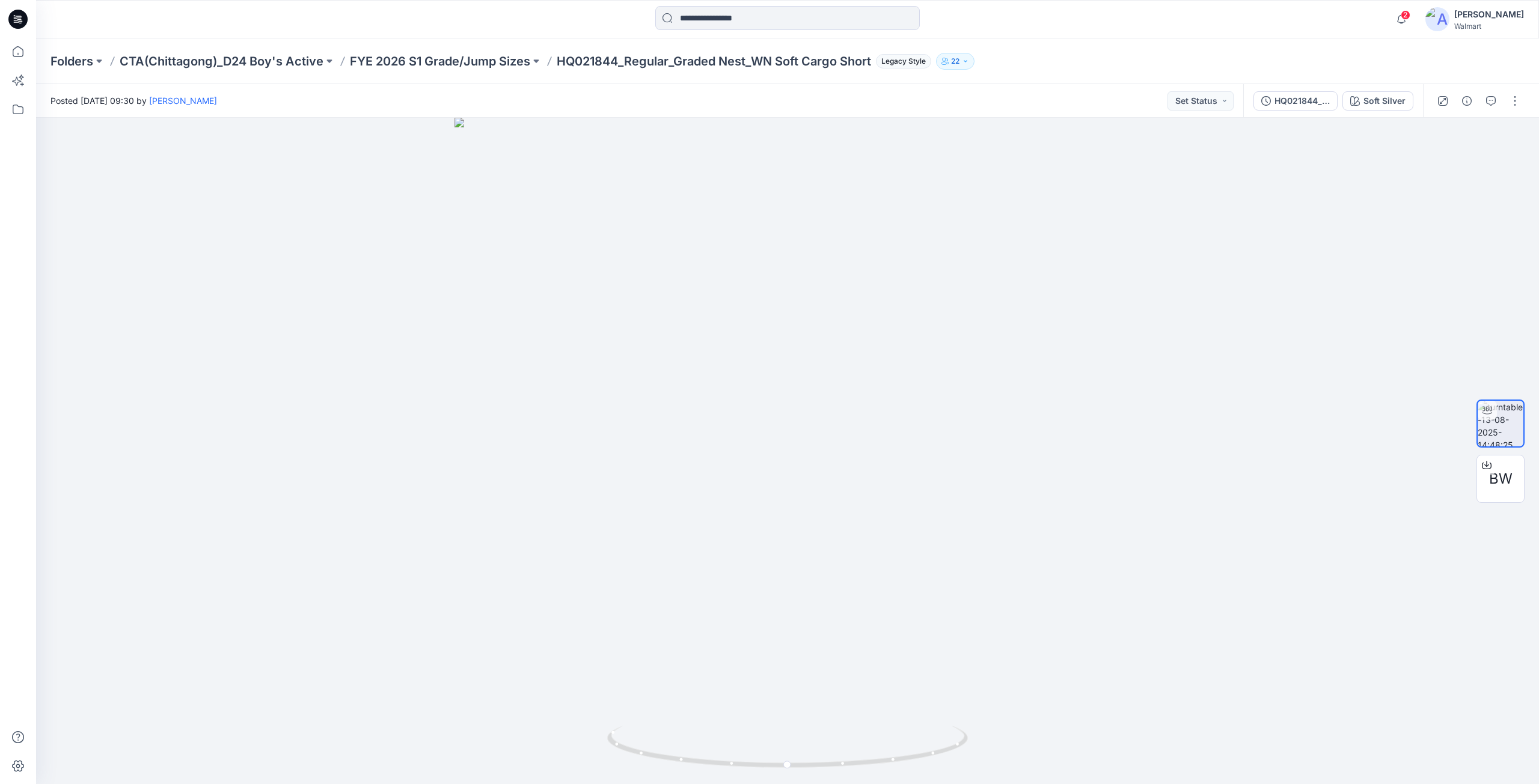
click at [430, 63] on p "FYE 2026 S1 Grade/Jump Sizes" at bounding box center [440, 61] width 181 height 17
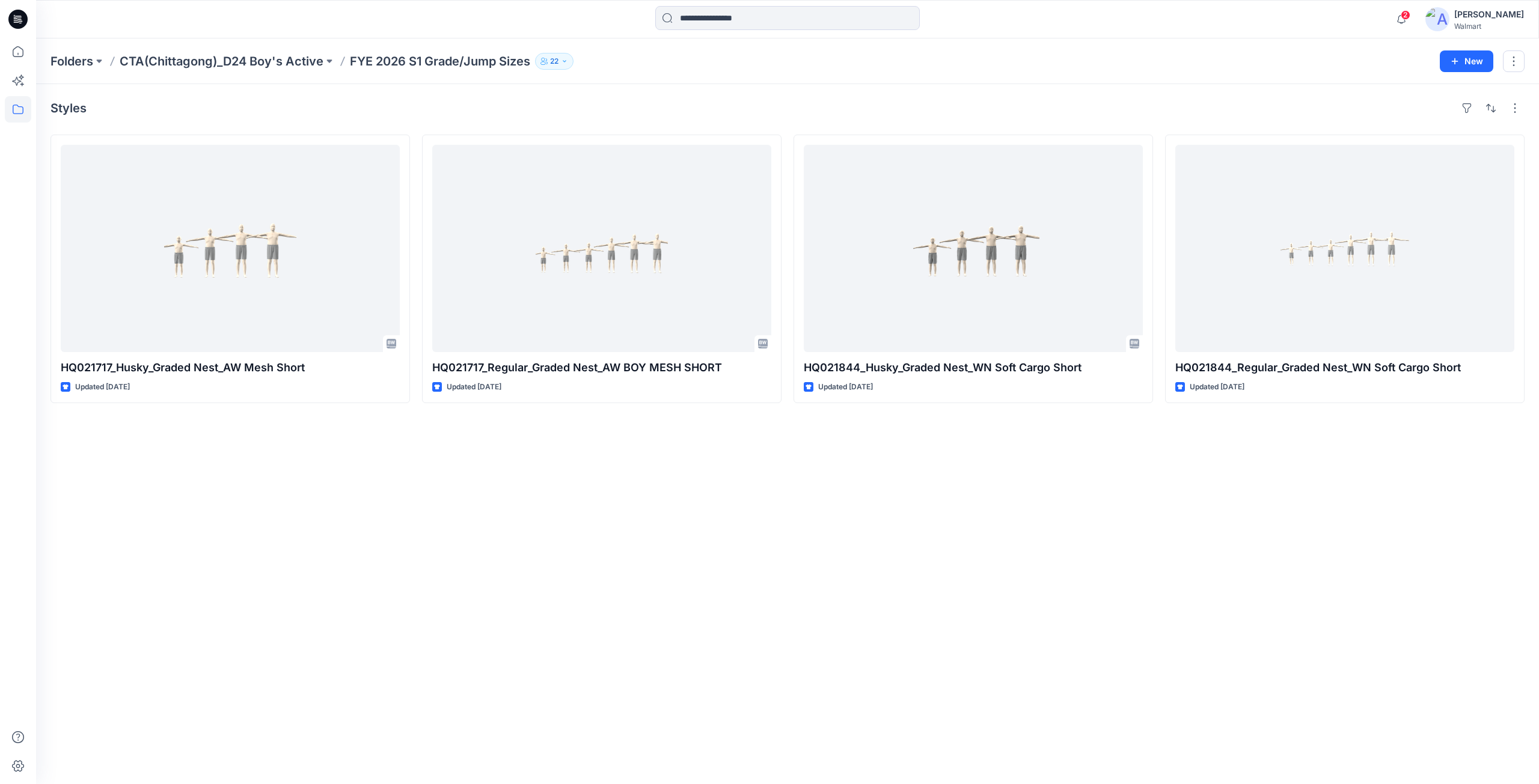
drag, startPoint x: 298, startPoint y: 63, endPoint x: 313, endPoint y: 107, distance: 46.5
click at [297, 63] on p "CTA(Chittagong)_D24 Boy's Active" at bounding box center [221, 61] width 204 height 17
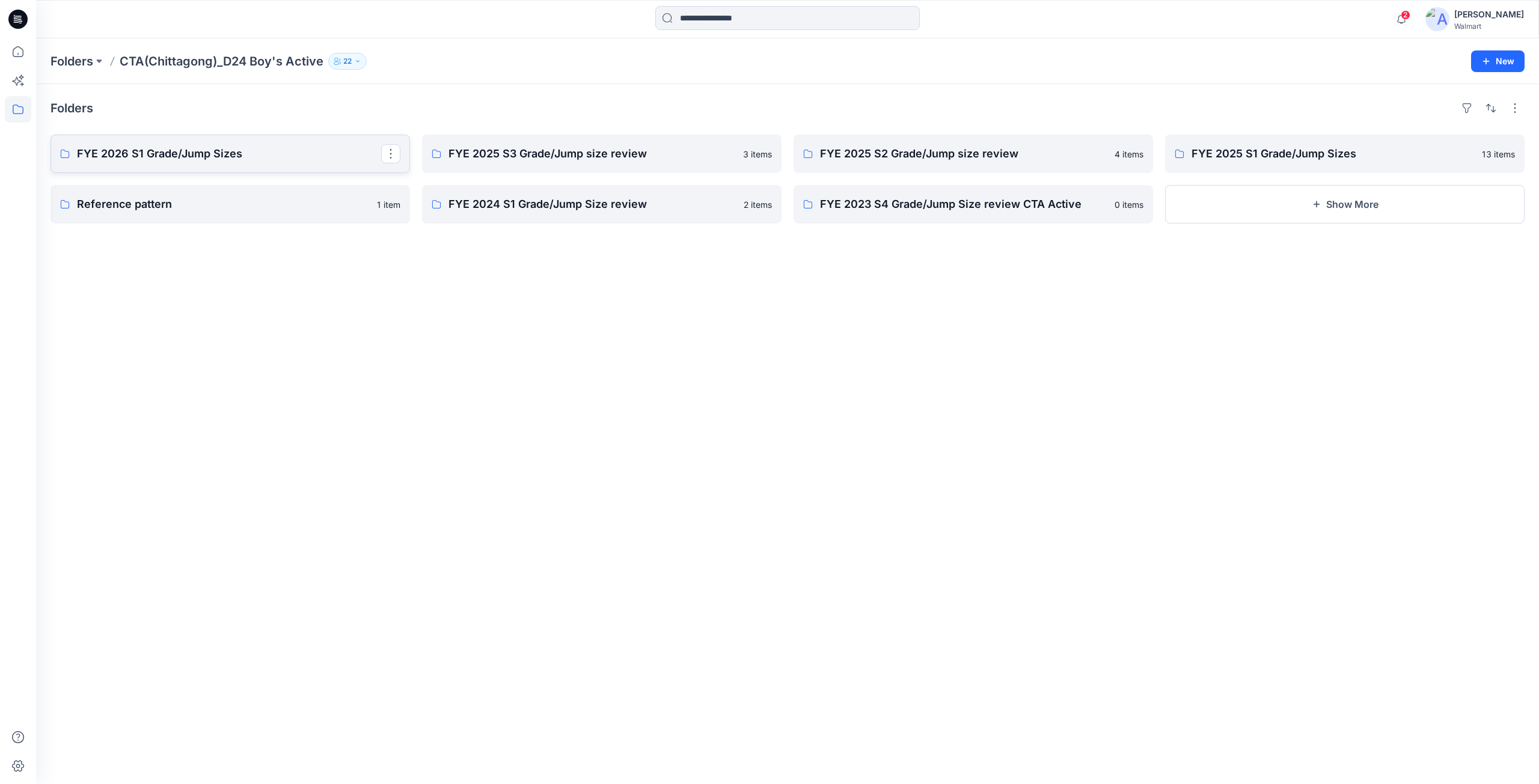
click at [237, 158] on p "FYE 2026 S1 Grade/Jump Sizes" at bounding box center [229, 154] width 305 height 17
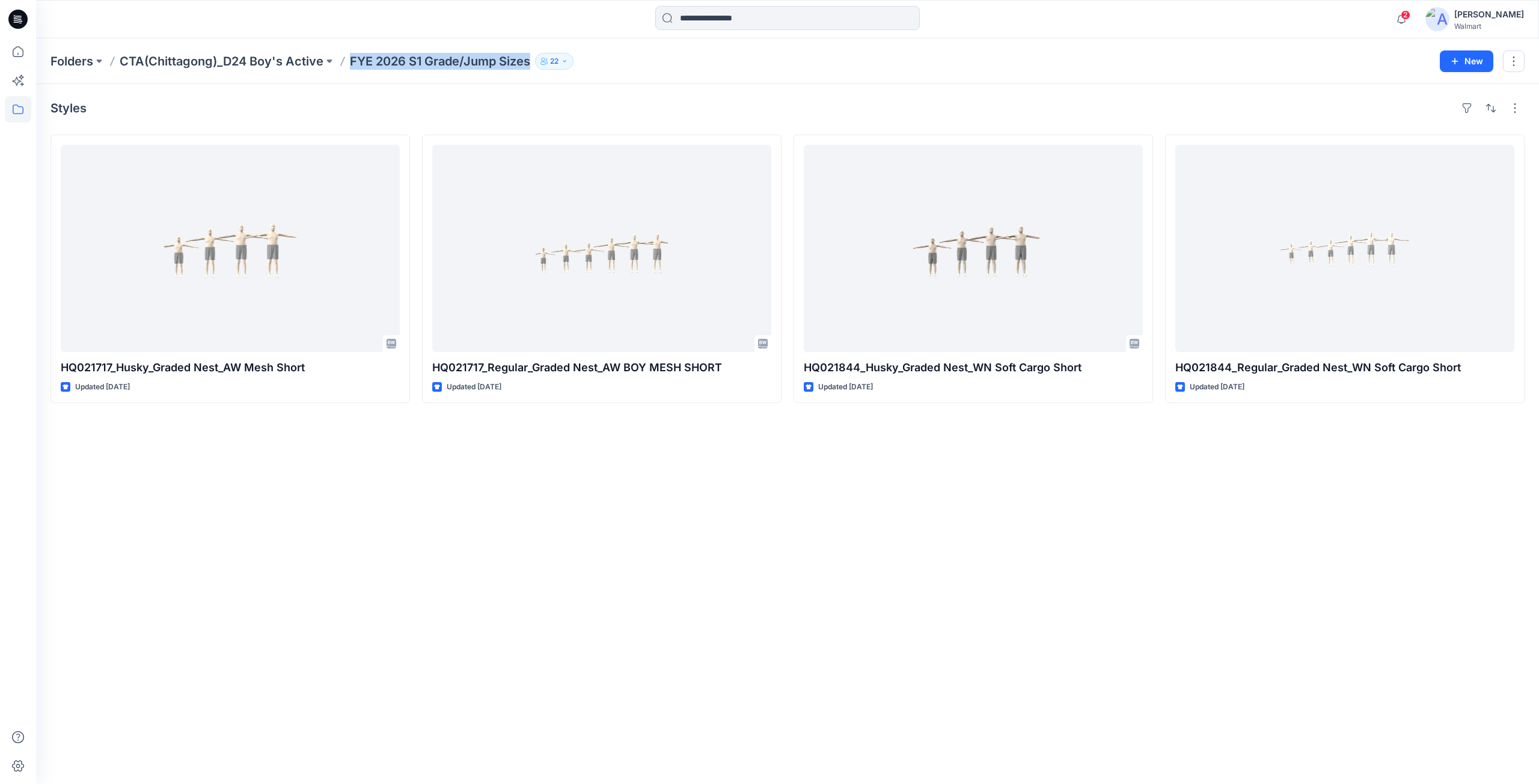
drag, startPoint x: 348, startPoint y: 66, endPoint x: 537, endPoint y: 67, distance: 189.0
click at [537, 67] on div "Folders CTA(Chittagong)_D24 Boy's Active FYE 2026 S1 Grade/Jump Sizes 22" at bounding box center [740, 61] width 1380 height 17
copy div "FYE 2026 S1 Grade/Jump Sizes 22 New"
click at [272, 60] on p "CTA(Chittagong)_D24 Boy's Active" at bounding box center [221, 61] width 204 height 17
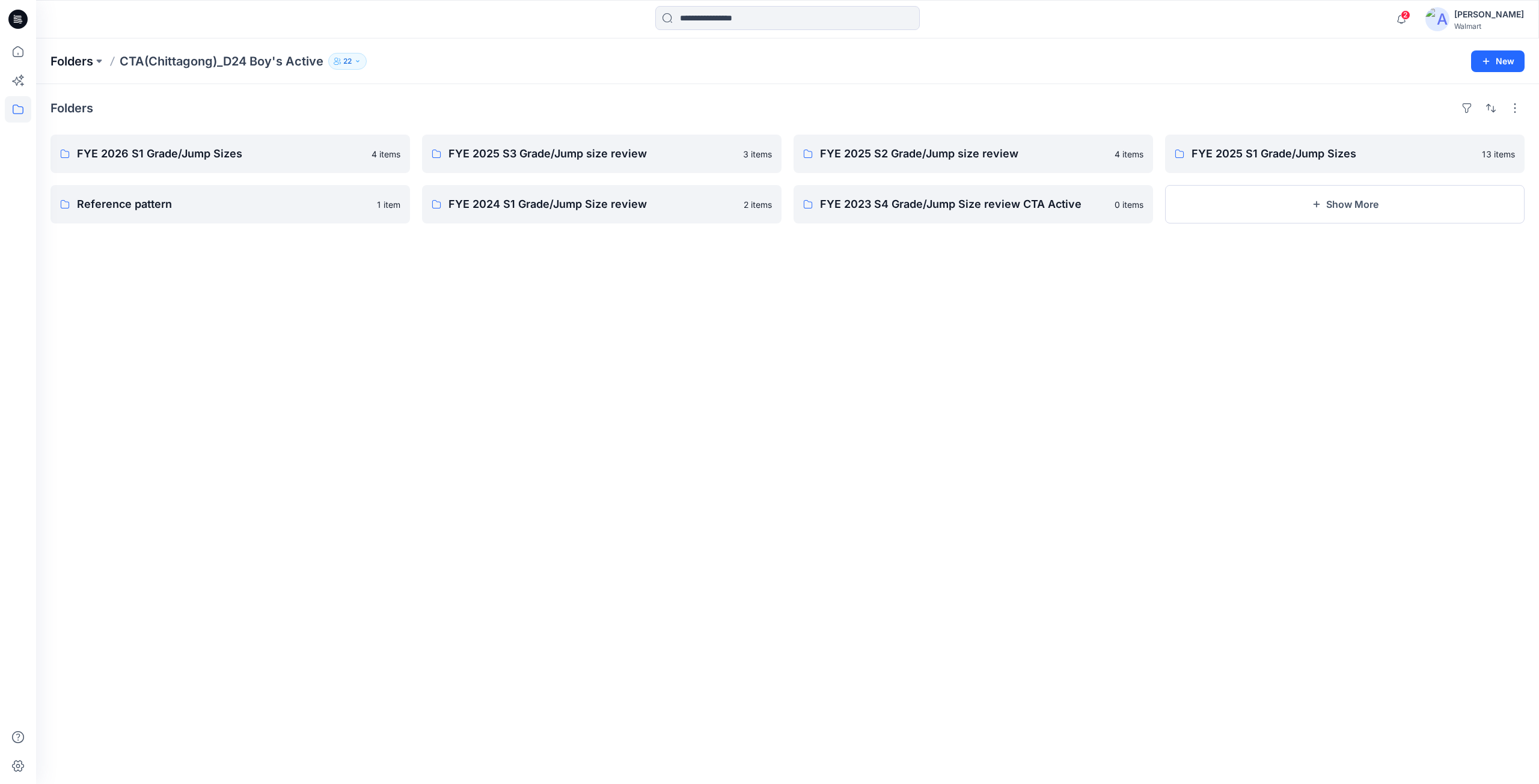
click at [90, 63] on p "Folders" at bounding box center [72, 61] width 43 height 17
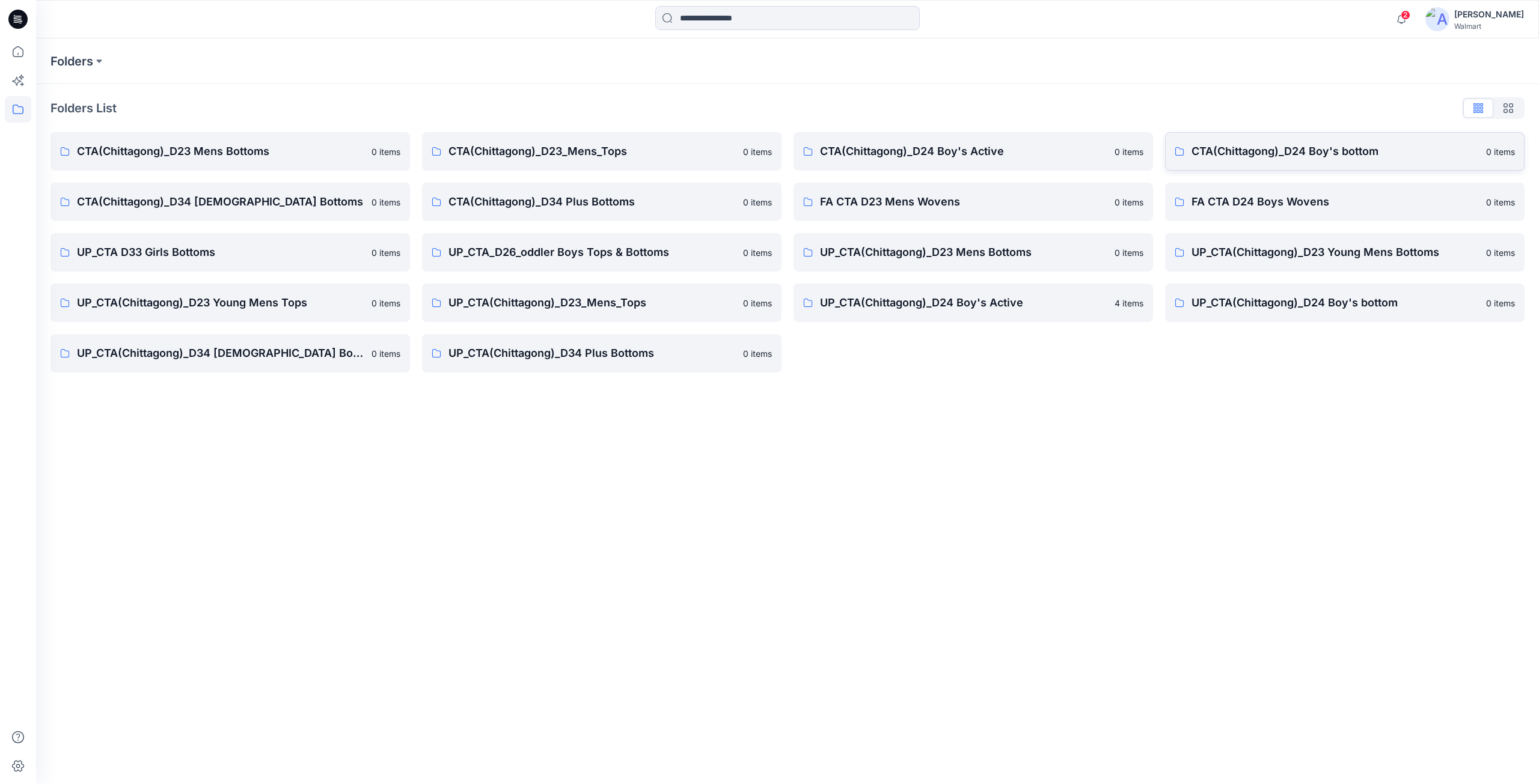
click at [1246, 153] on p "CTA(Chittagong)_D24 Boy's bottom" at bounding box center [1334, 151] width 287 height 17
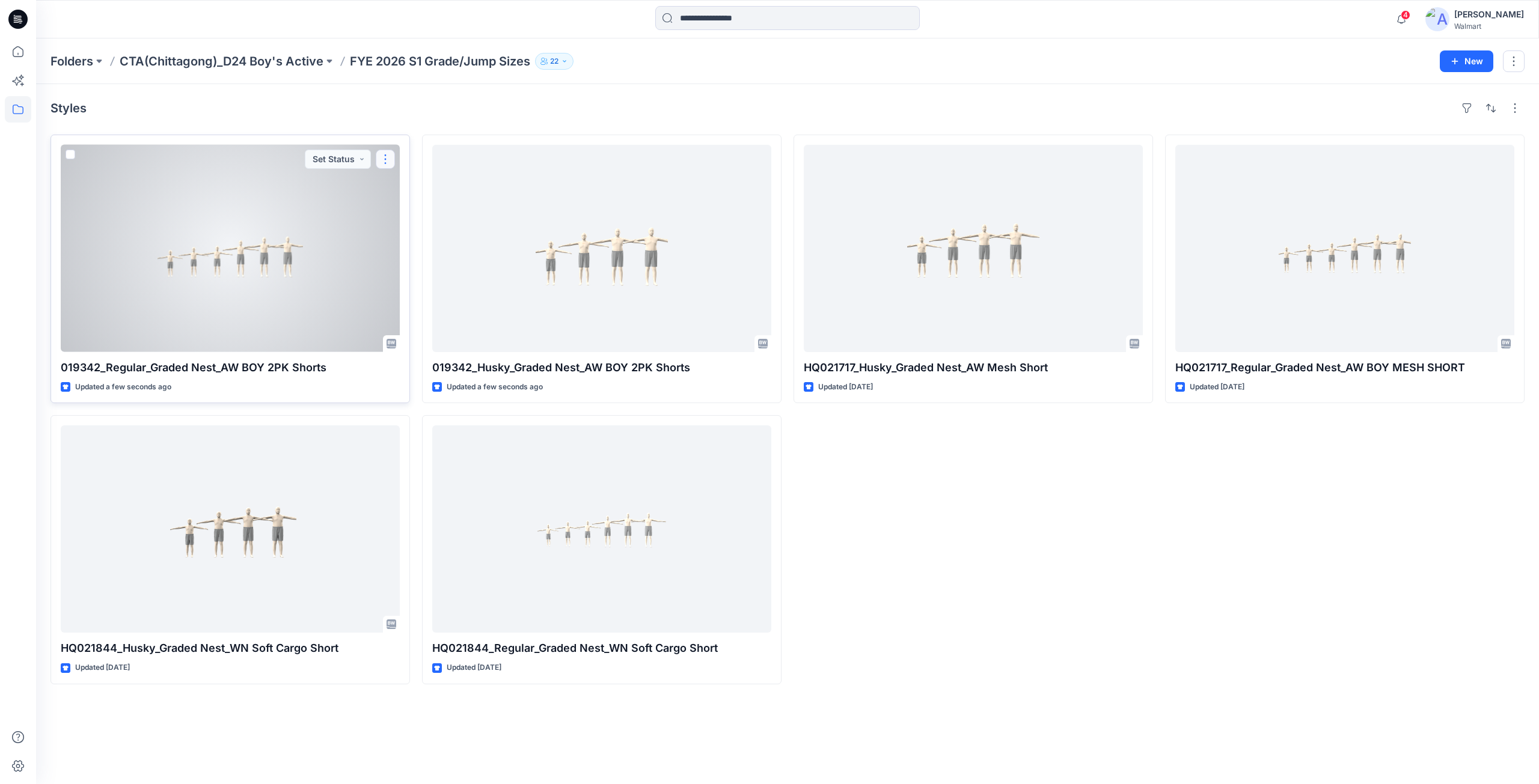
click at [390, 162] on button "button" at bounding box center [385, 160] width 19 height 19
click at [292, 219] on div at bounding box center [230, 248] width 339 height 207
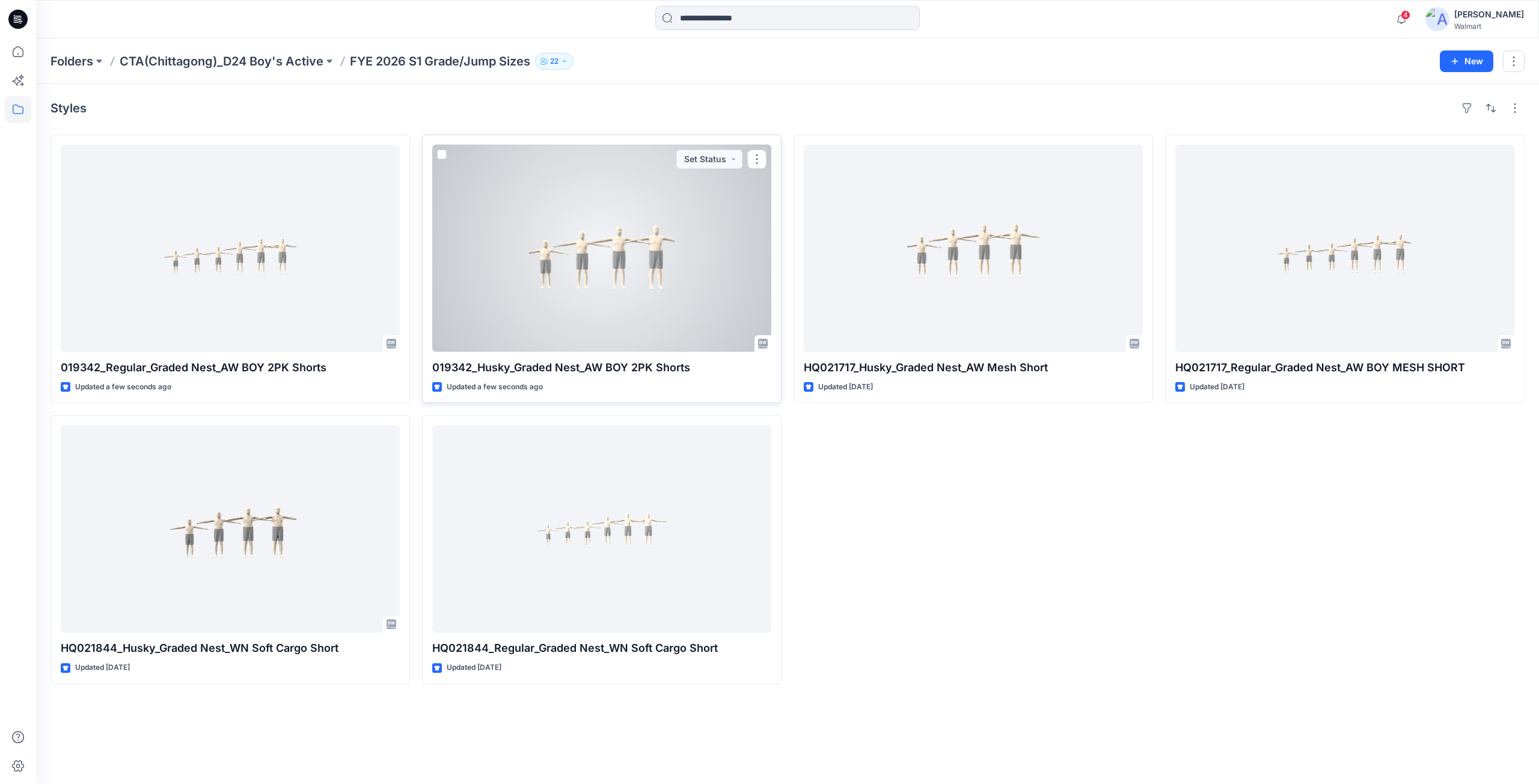
click at [578, 280] on div at bounding box center [602, 248] width 339 height 207
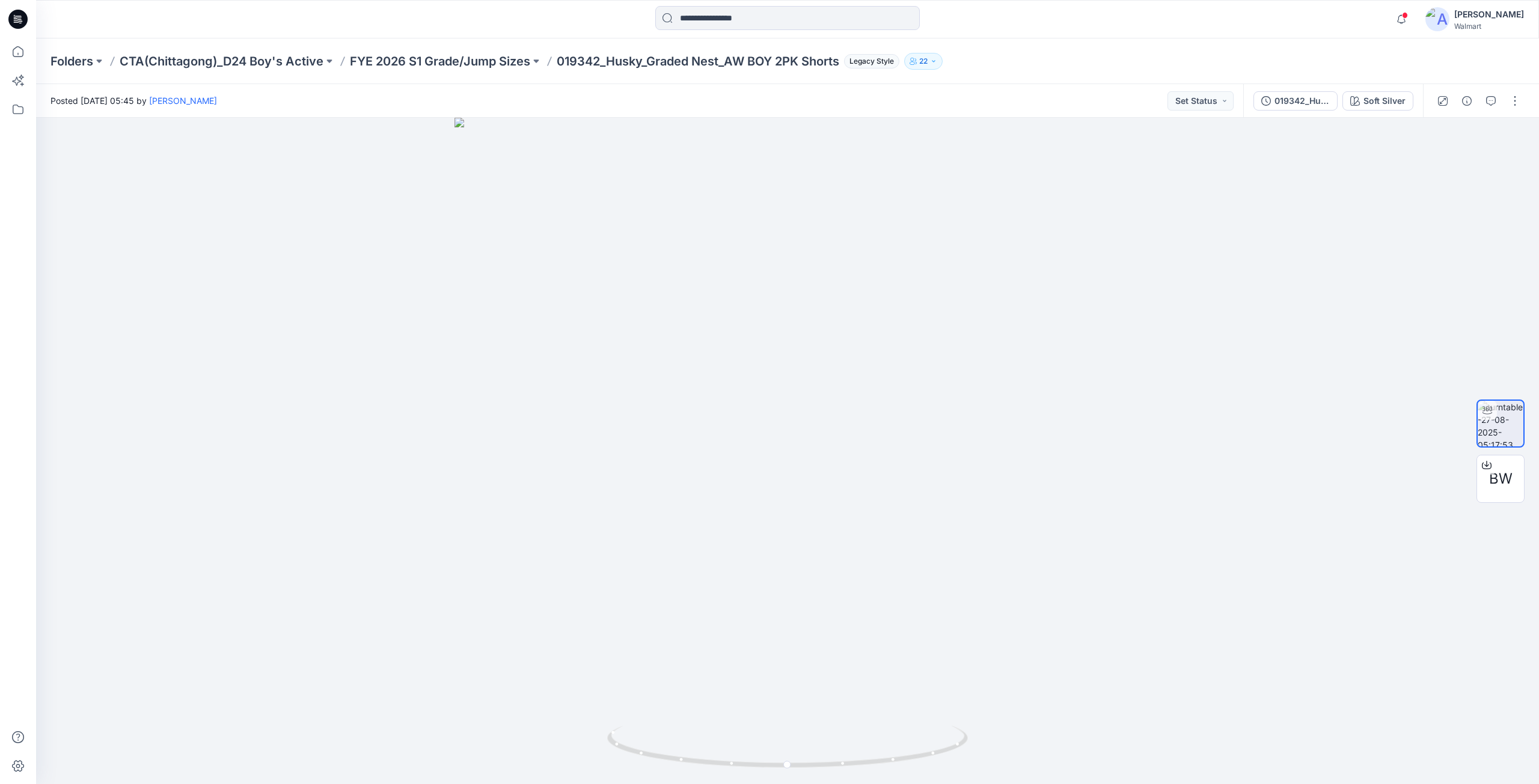
click at [433, 33] on div "Notifications Your style 019342_Regular_Graded Nest_AW BOY 2PK Shorts is ready …" at bounding box center [787, 19] width 1502 height 39
click at [468, 66] on p "FYE 2026 S1 Grade/Jump Sizes" at bounding box center [440, 61] width 181 height 17
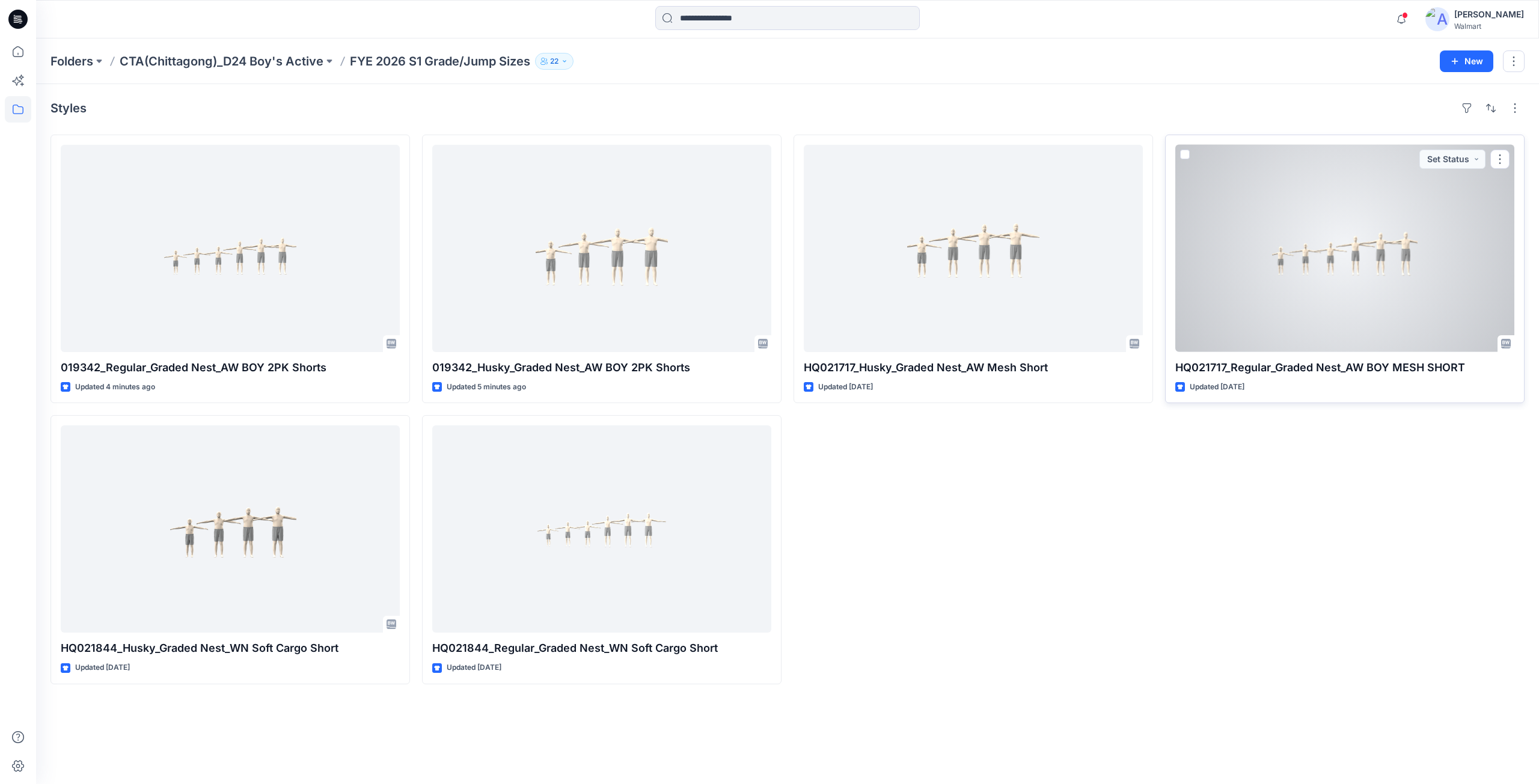
click at [1255, 265] on div at bounding box center [1345, 248] width 339 height 207
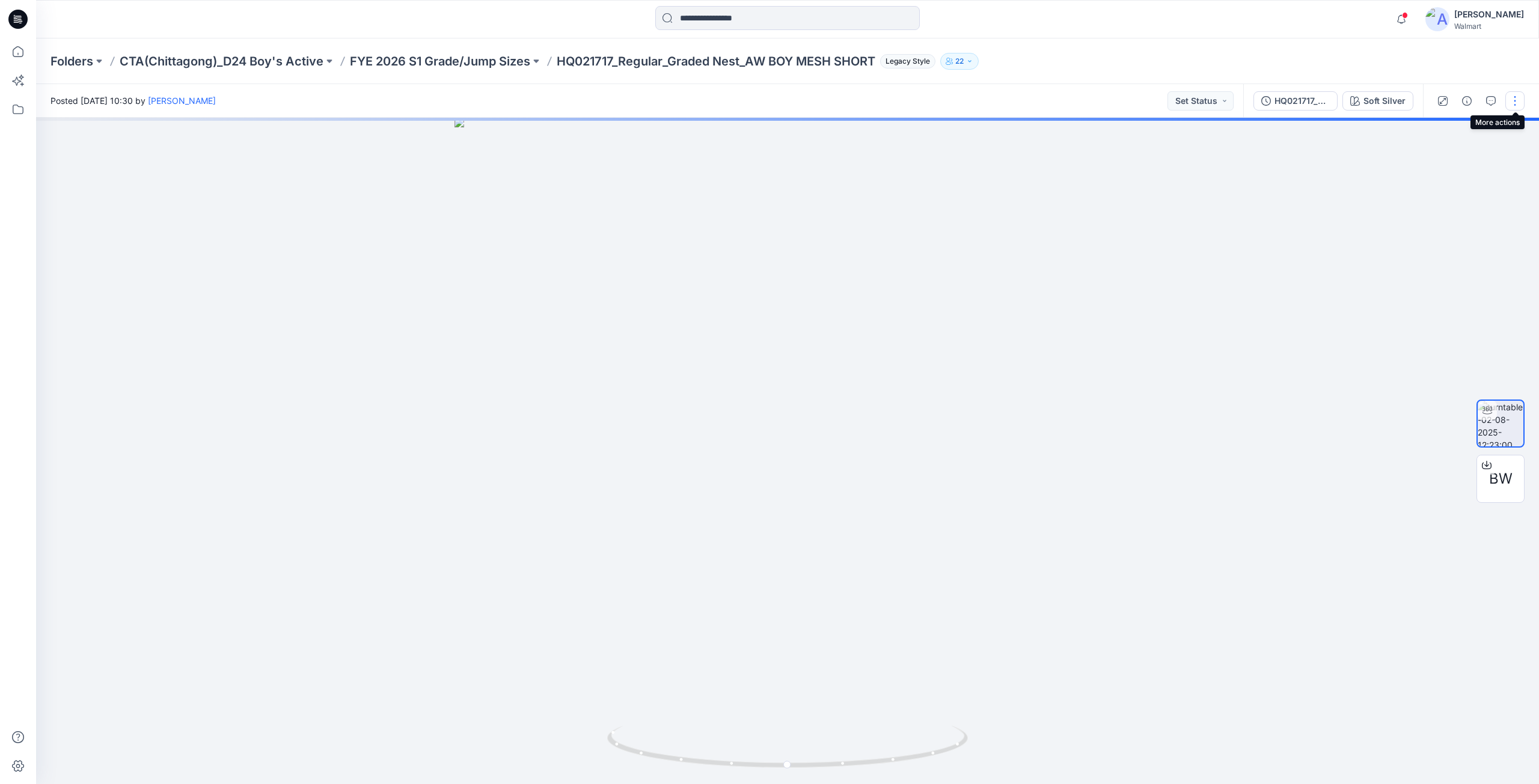
click at [1515, 107] on button "button" at bounding box center [1515, 101] width 19 height 19
click at [1446, 126] on button "Edit" at bounding box center [1464, 129] width 110 height 22
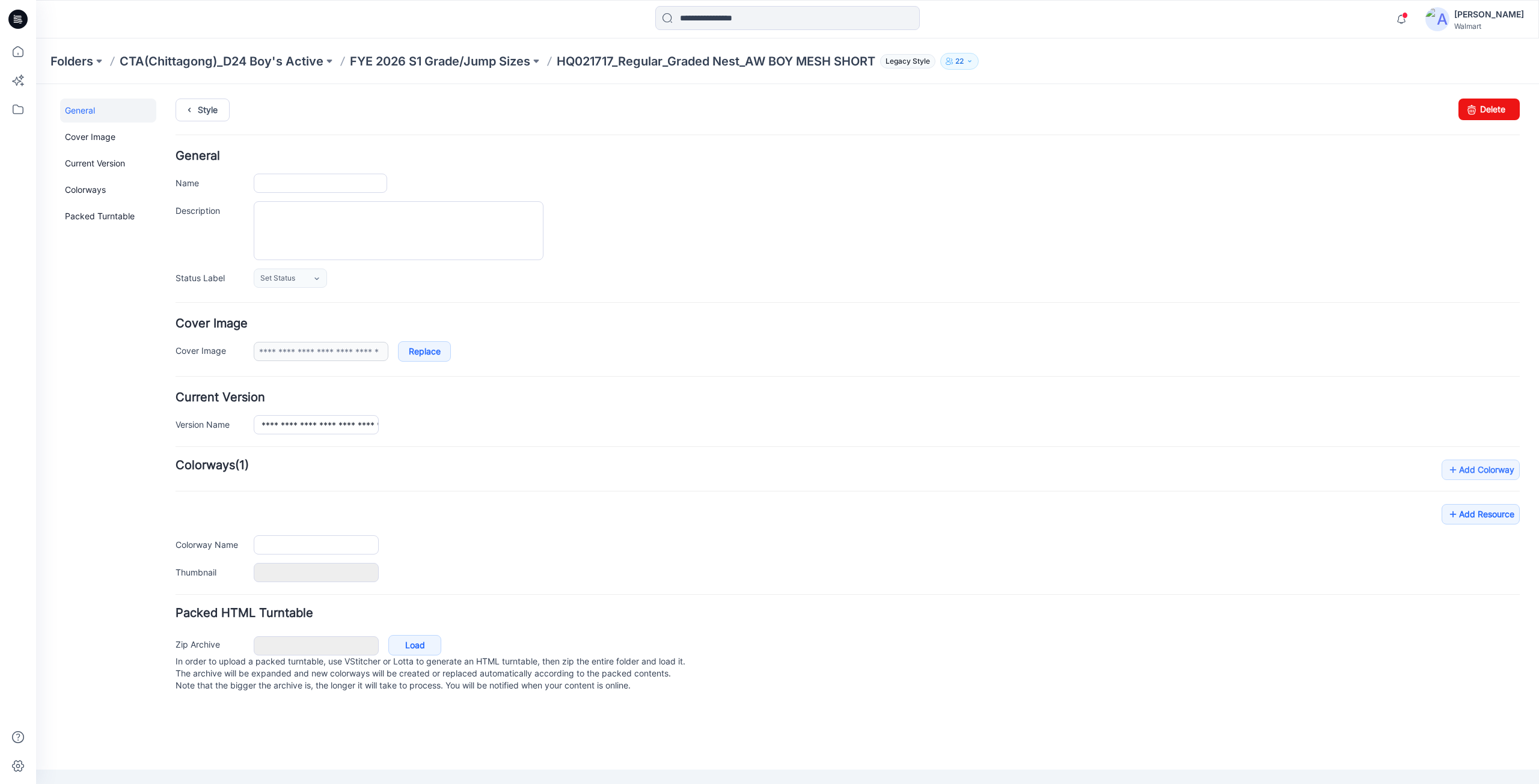
type input "**********"
type textarea "**********"
type input "**********"
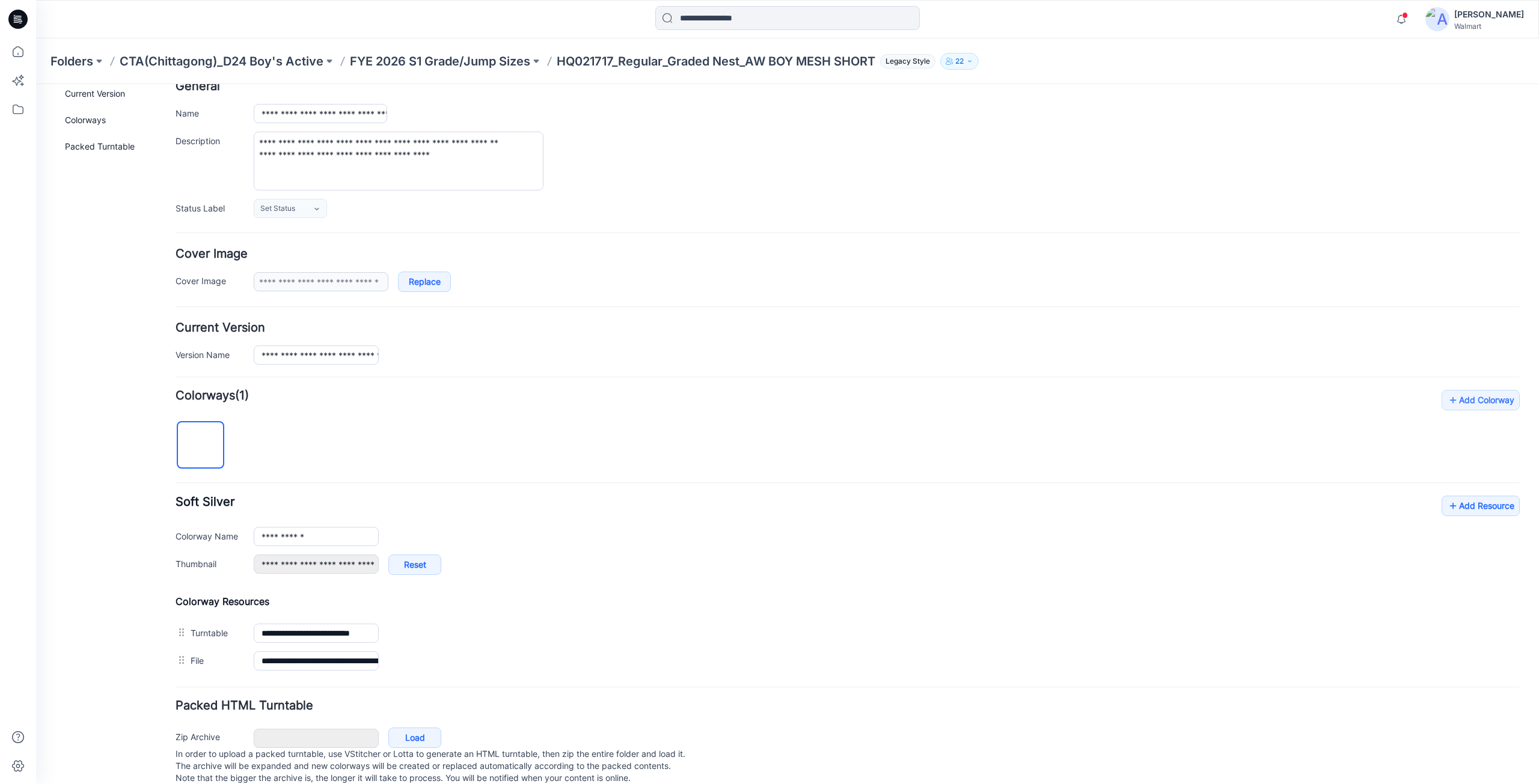
scroll to position [98, 0]
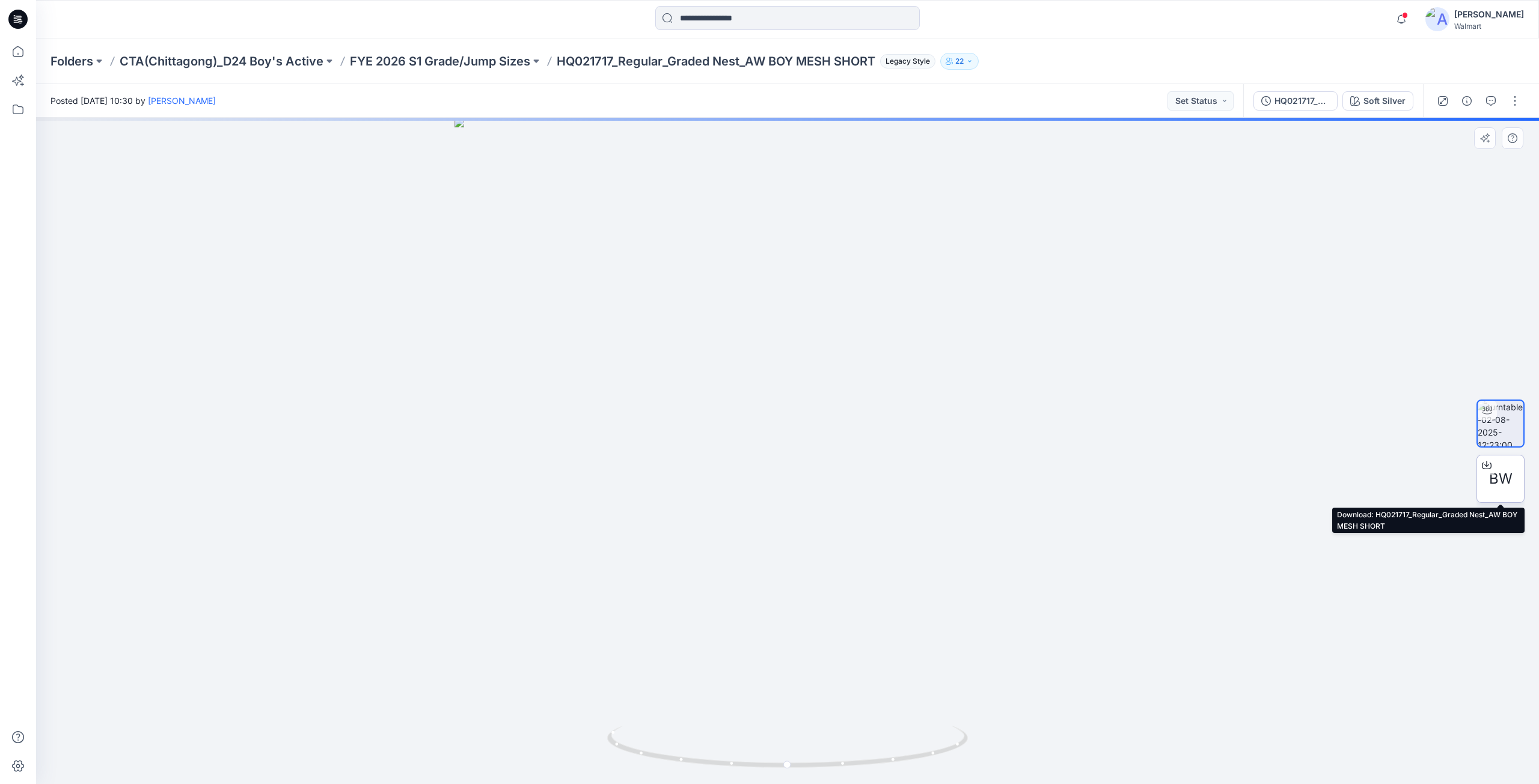
click at [1486, 464] on icon at bounding box center [1486, 465] width 10 height 10
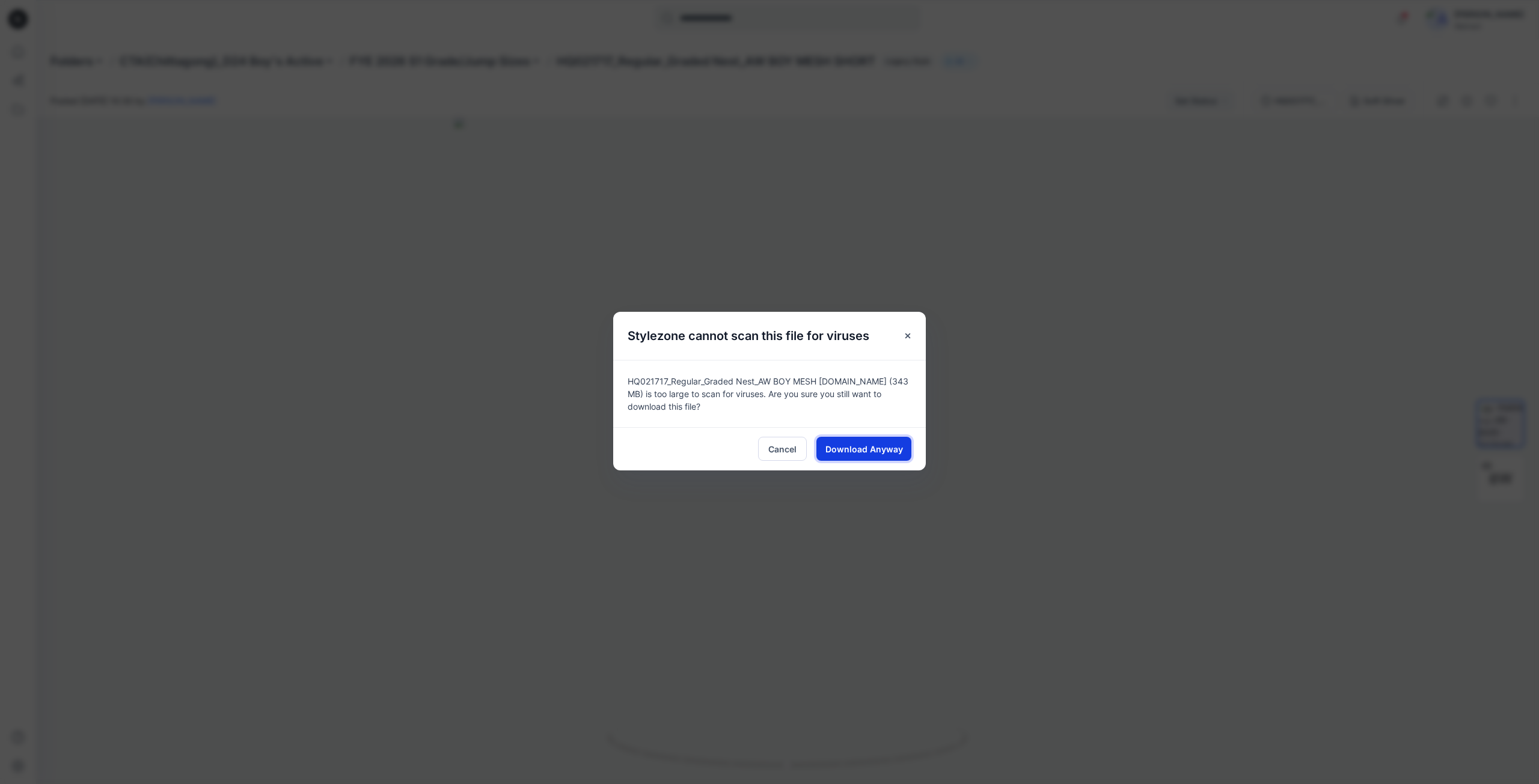
click at [863, 450] on span "Download Anyway" at bounding box center [864, 449] width 78 height 13
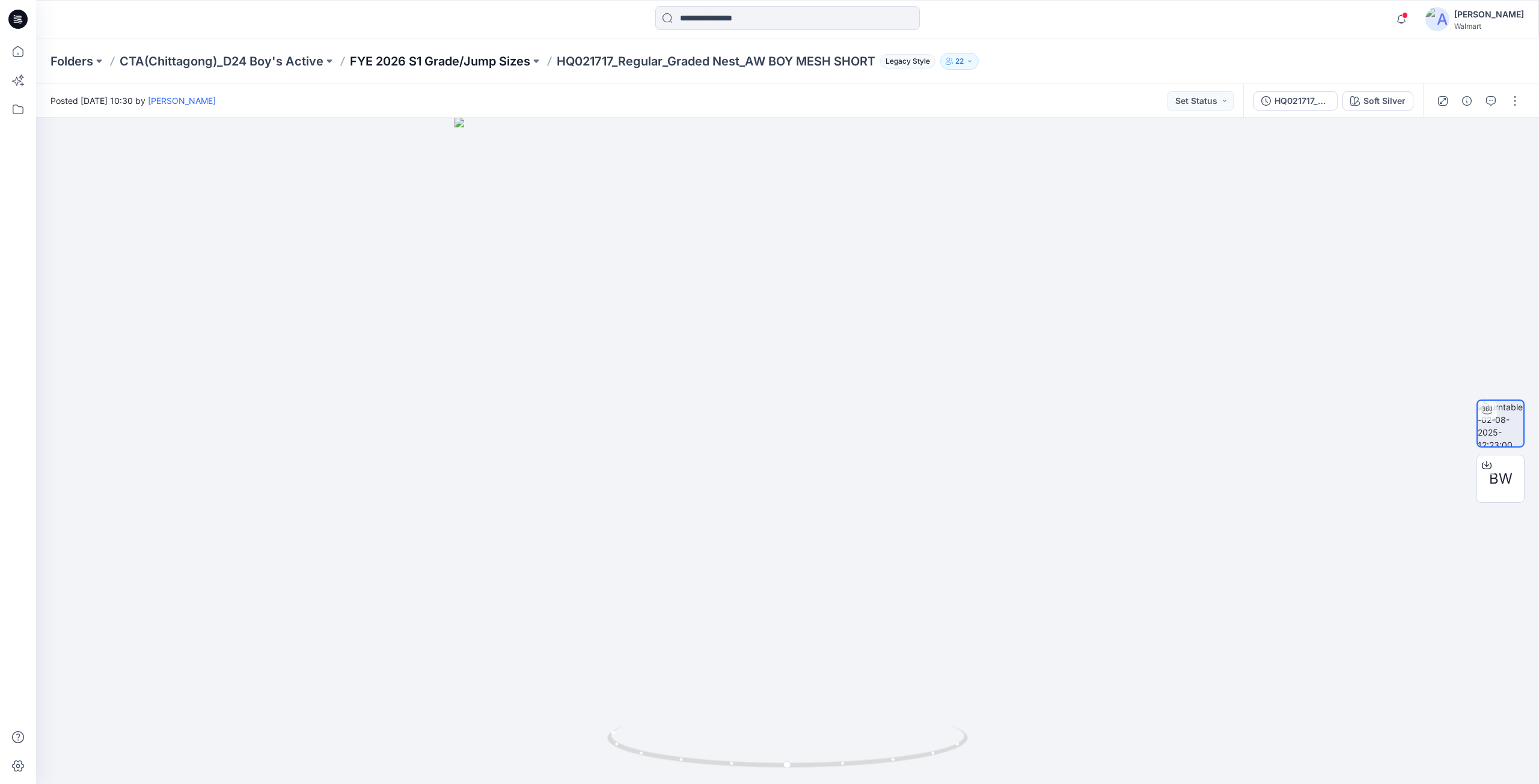
click at [465, 63] on p "FYE 2026 S1 Grade/Jump Sizes" at bounding box center [440, 61] width 181 height 17
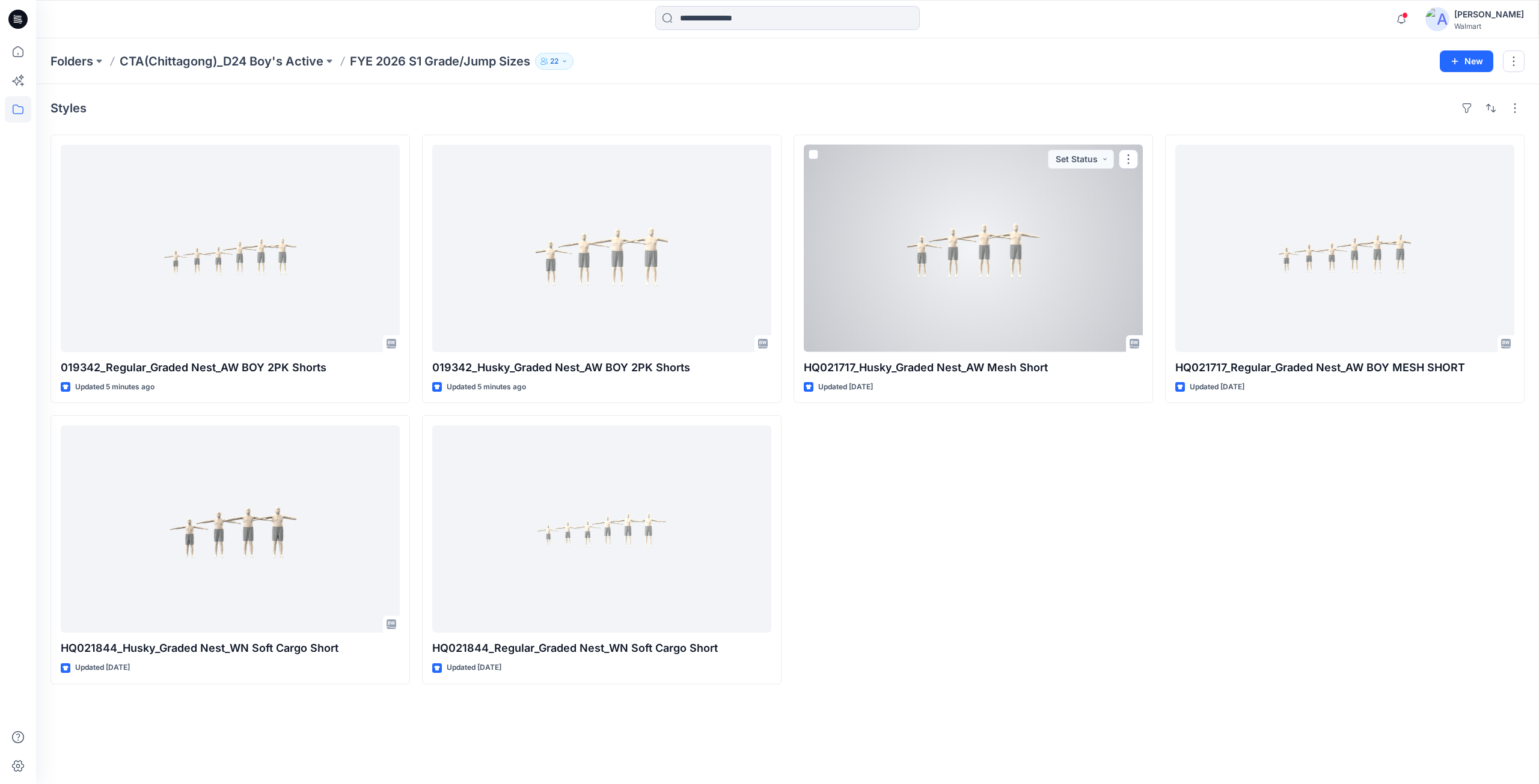
click at [950, 267] on div at bounding box center [973, 248] width 339 height 207
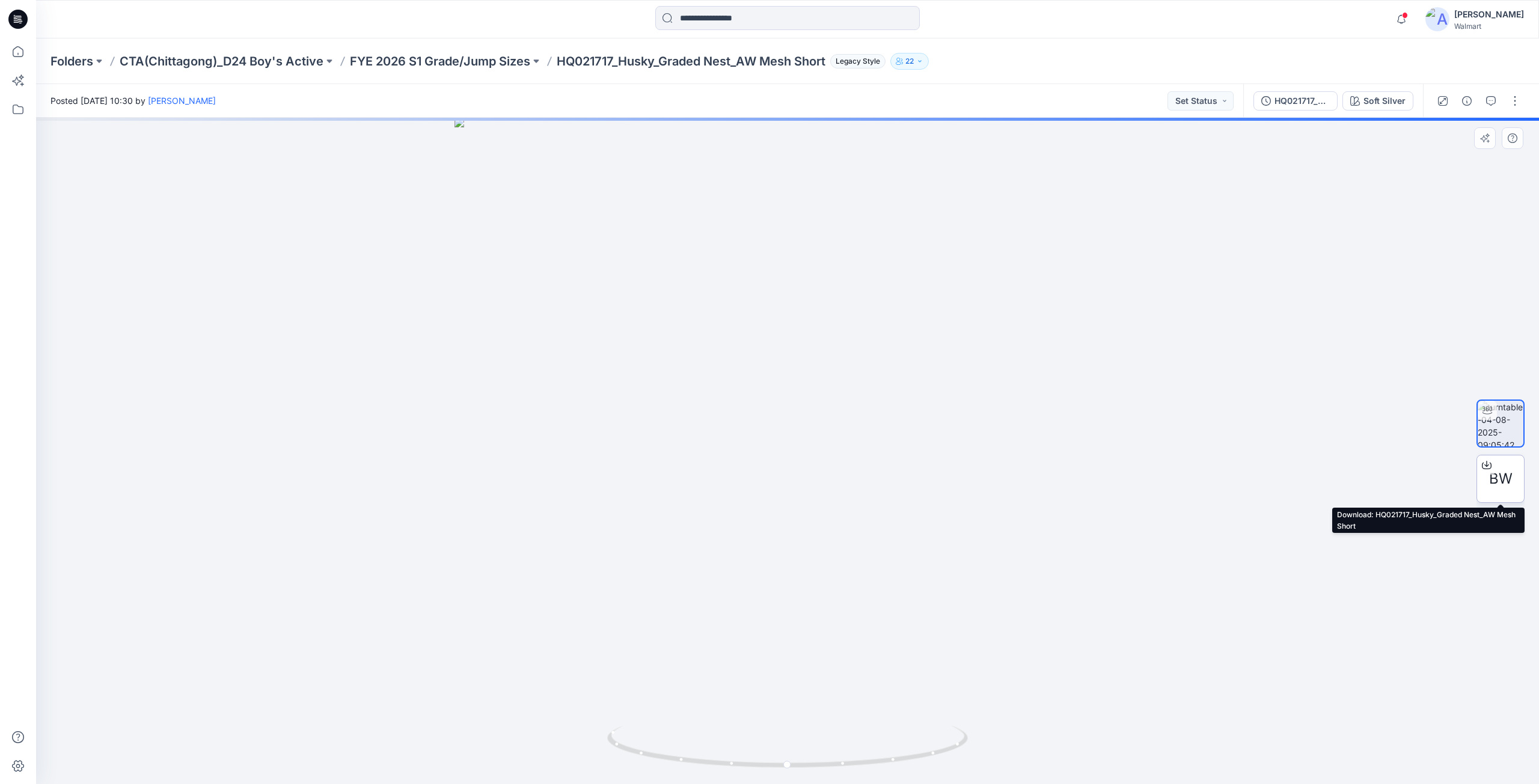
click at [1485, 464] on icon at bounding box center [1486, 465] width 10 height 10
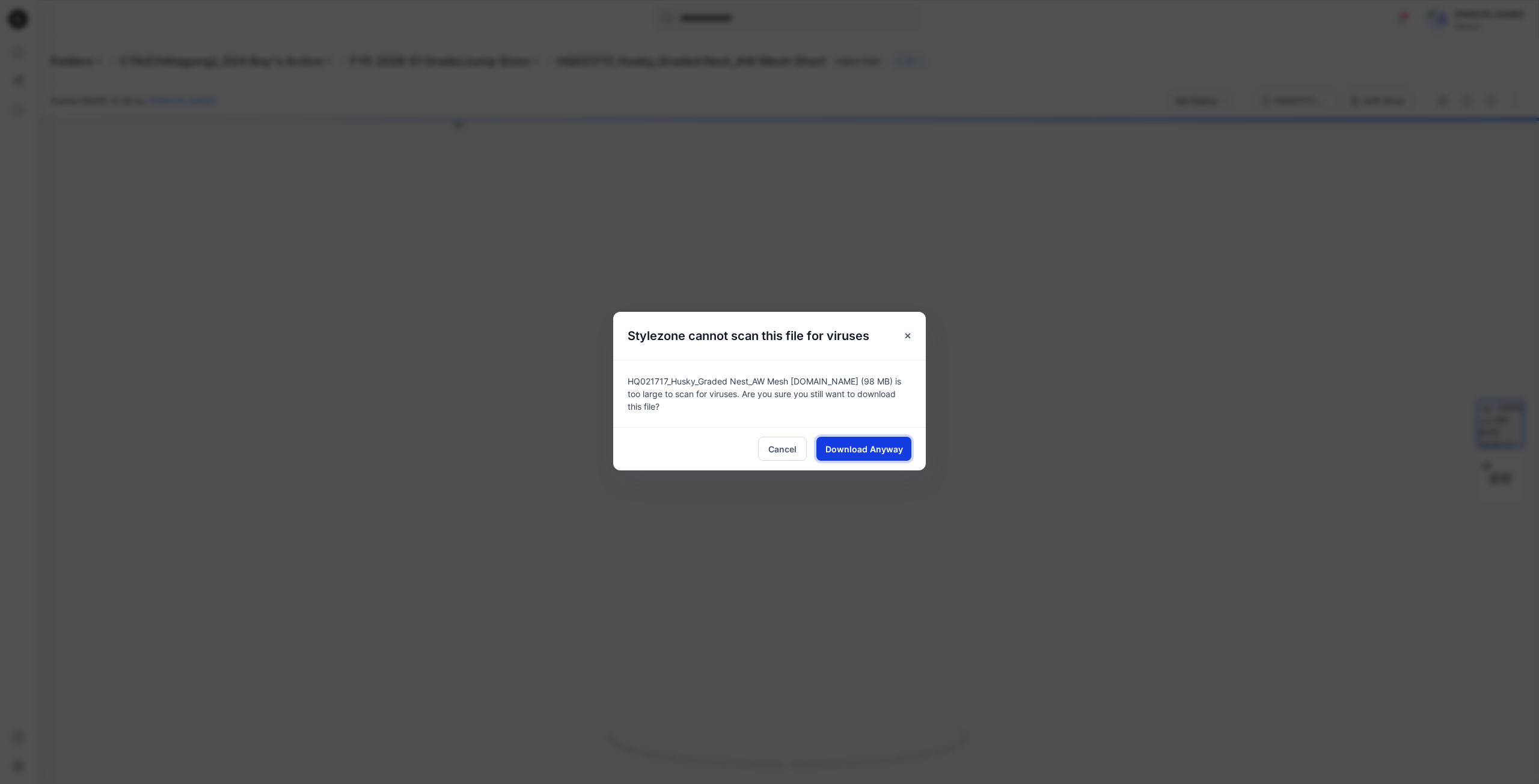
click at [864, 447] on span "Download Anyway" at bounding box center [864, 449] width 78 height 13
